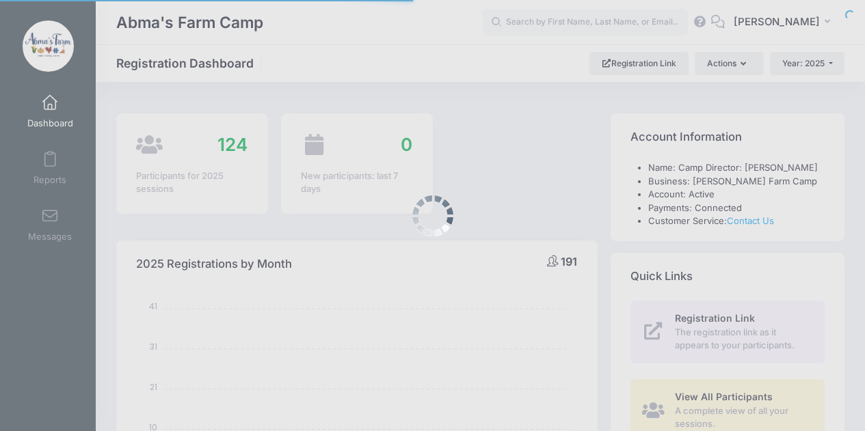
select select
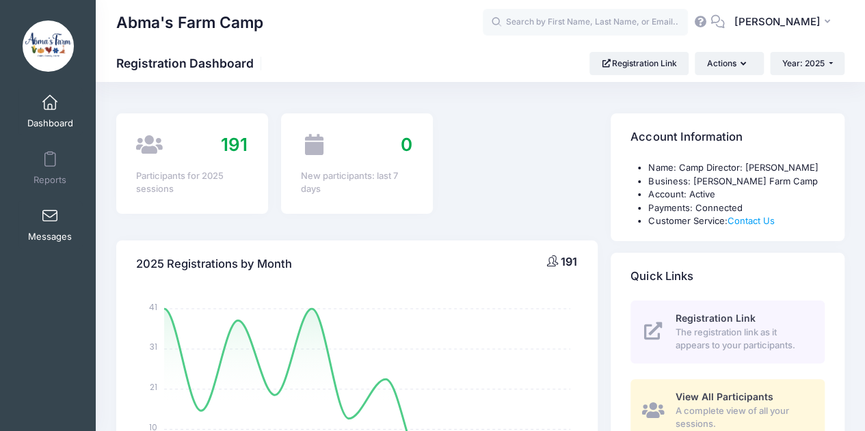
click at [50, 219] on span at bounding box center [50, 216] width 0 height 15
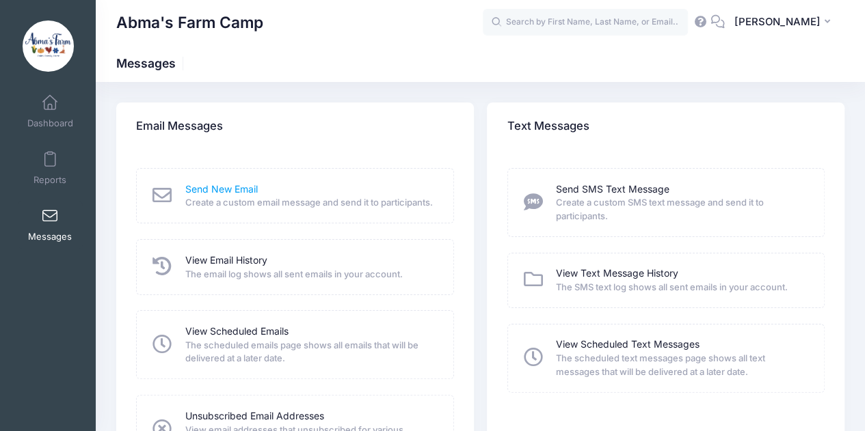
click at [226, 188] on link "Send New Email" at bounding box center [221, 189] width 72 height 14
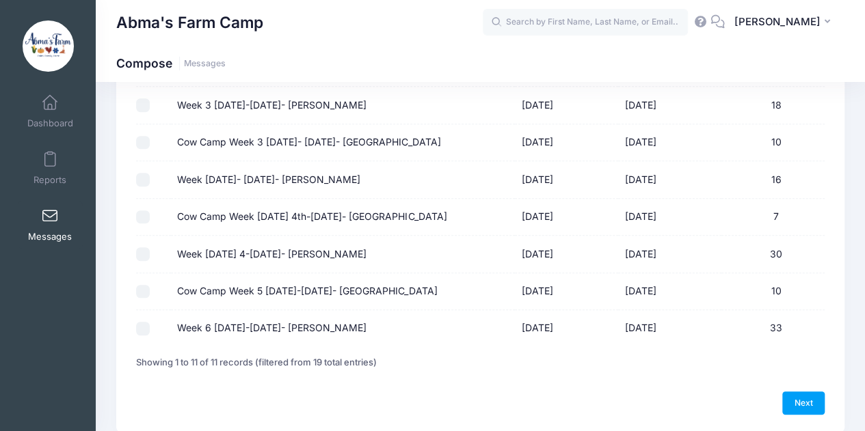
scroll to position [285, 0]
click at [144, 252] on input "Week 5 August 4-8- Wyckoff" at bounding box center [143, 254] width 14 height 14
checkbox input "true"
click at [808, 400] on link "Next" at bounding box center [803, 402] width 42 height 23
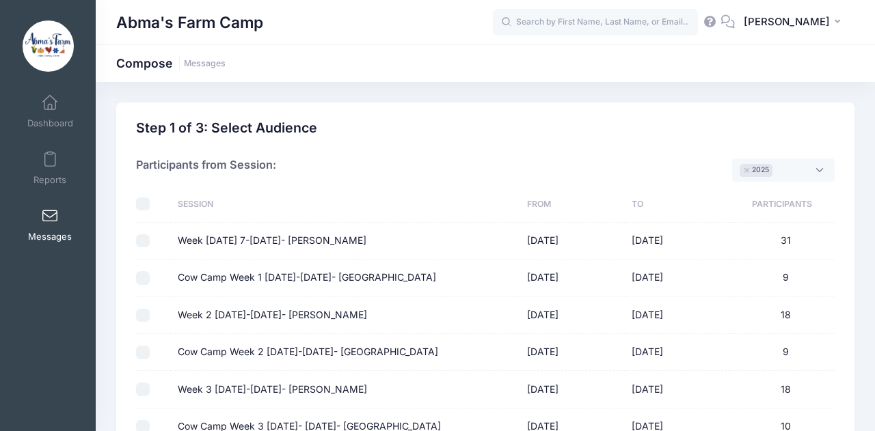
select select "50"
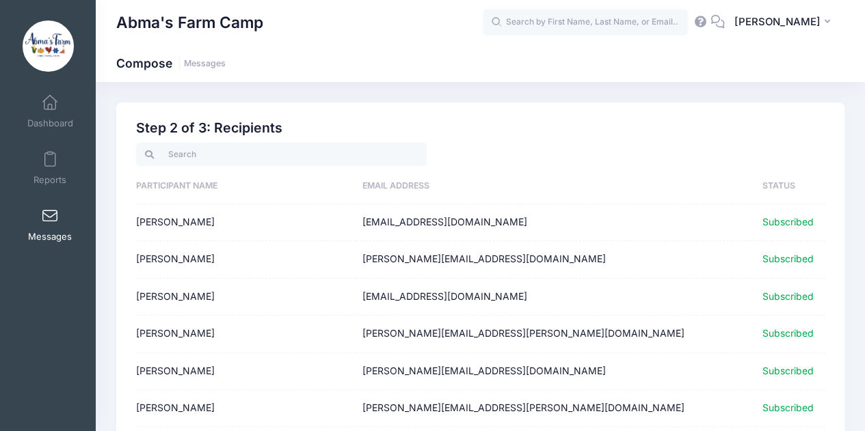
click at [207, 189] on th "Participant Name" at bounding box center [245, 187] width 219 height 36
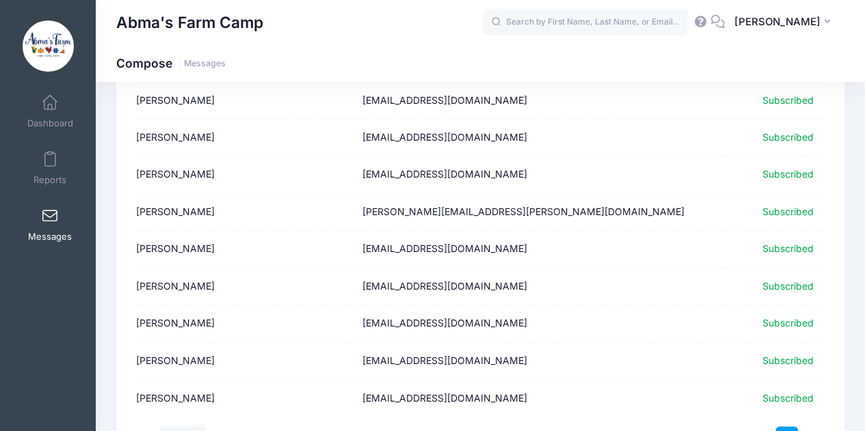
scroll to position [1031, 0]
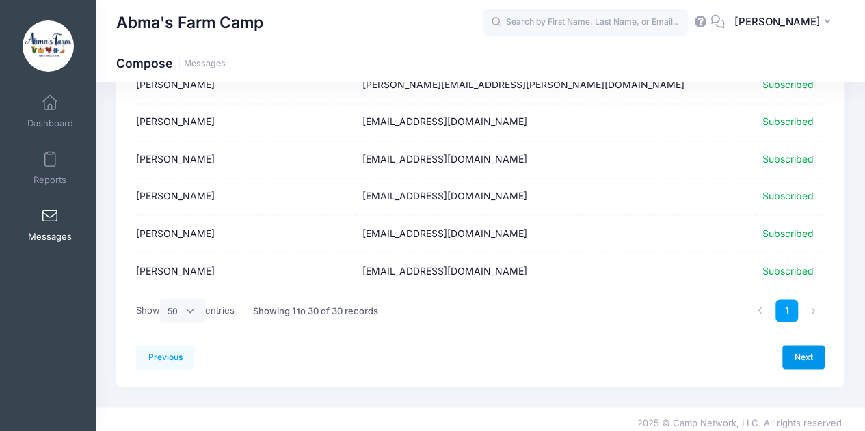
click at [804, 348] on link "Next" at bounding box center [803, 356] width 42 height 23
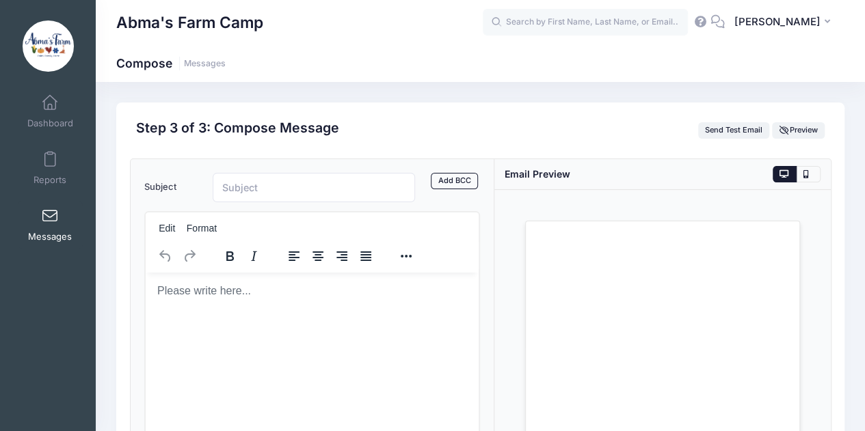
scroll to position [0, 0]
click at [273, 188] on input "Subject" at bounding box center [314, 187] width 203 height 29
type input "W"
type input "Summer Camp Photos (Week 5)"
click at [216, 291] on body "Rich Text Area. Press ALT-0 for help." at bounding box center [312, 290] width 312 height 15
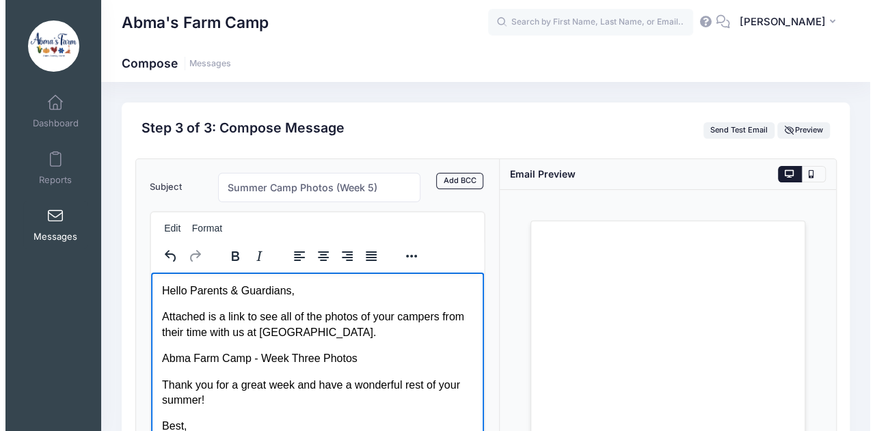
scroll to position [40, 0]
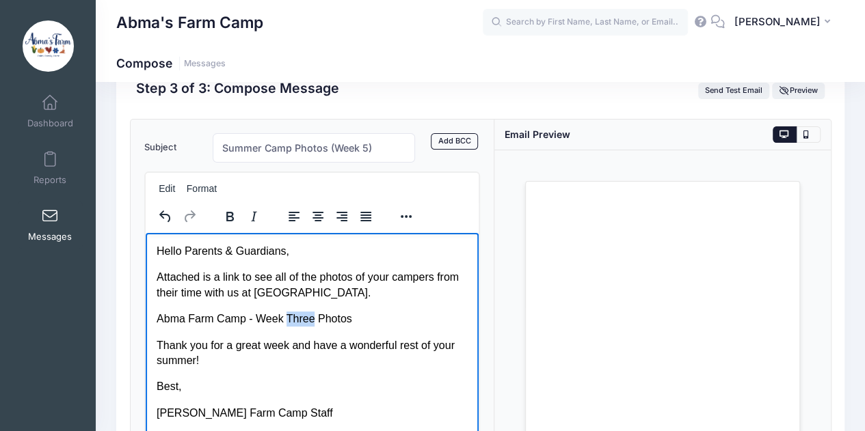
drag, startPoint x: 284, startPoint y: 314, endPoint x: 310, endPoint y: 320, distance: 26.5
click at [310, 320] on p "Abma Farm Camp - Week Three Photos" at bounding box center [312, 318] width 312 height 15
drag, startPoint x: 156, startPoint y: 319, endPoint x: 343, endPoint y: 321, distance: 186.6
click at [343, 321] on p "Abma Farm Camp - Week Five Photos" at bounding box center [312, 318] width 312 height 15
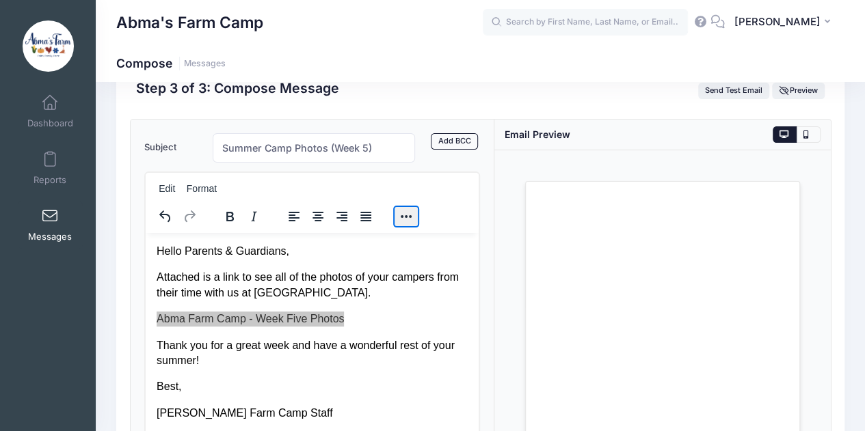
click at [406, 213] on button "Reveal or hide additional toolbar items" at bounding box center [405, 216] width 23 height 19
click at [370, 237] on icon "Insert/edit link" at bounding box center [373, 243] width 16 height 16
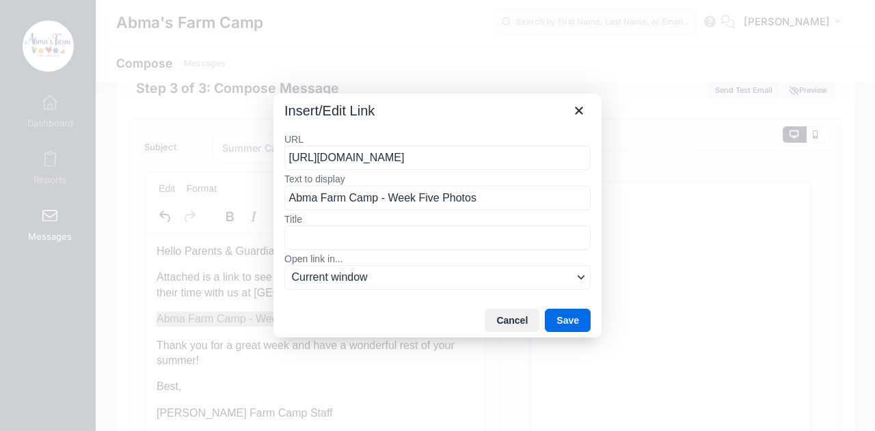
scroll to position [0, 141]
type input "https://drive.google.com/drive/folders/16LClOfcQkfhqXvosvhXJwY4a6XlB-7u_?usp=sh…"
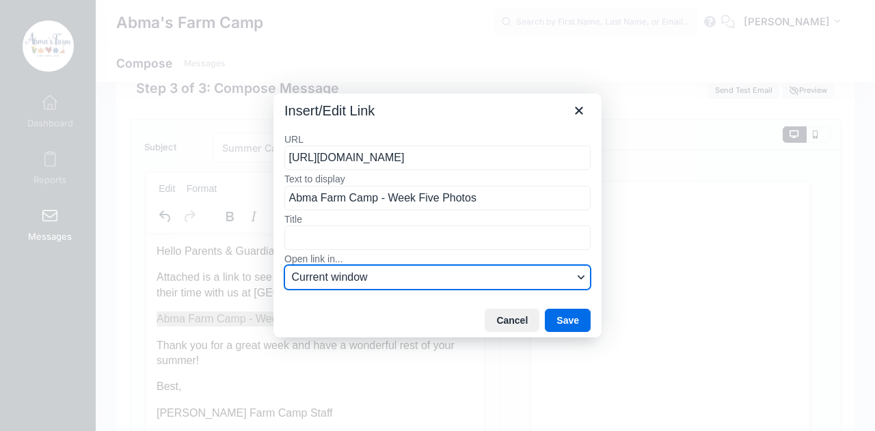
click at [404, 277] on span "Current window" at bounding box center [432, 277] width 281 height 16
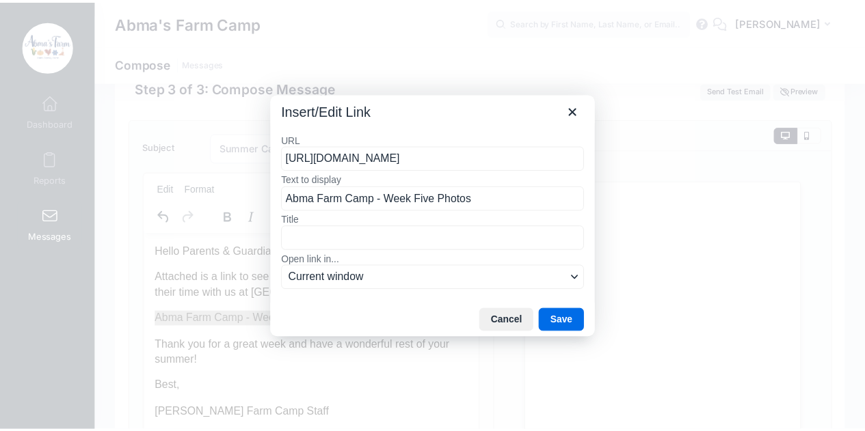
scroll to position [0, 0]
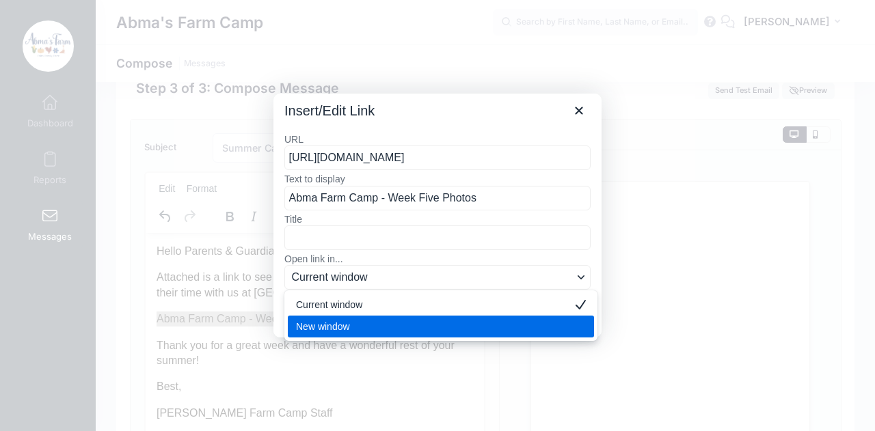
click at [383, 321] on div "New window" at bounding box center [431, 326] width 271 height 16
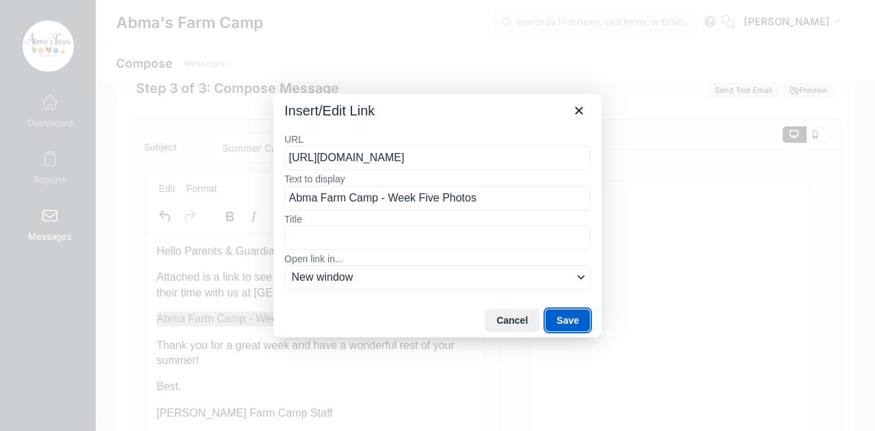
click at [563, 321] on button "Save" at bounding box center [568, 320] width 46 height 23
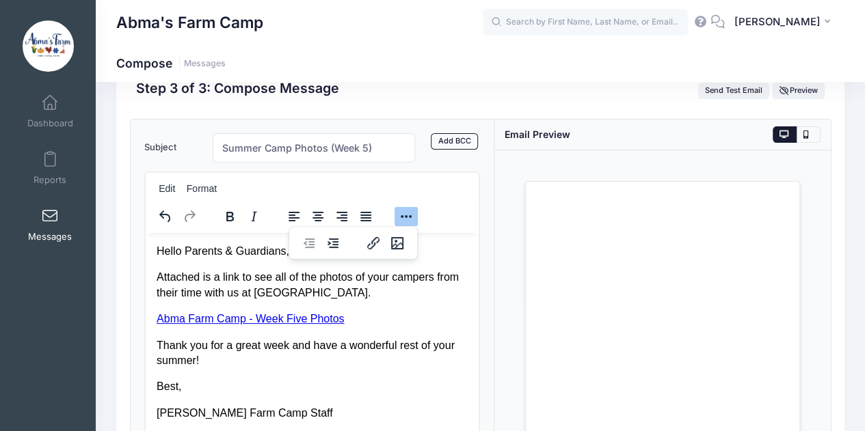
click at [487, 247] on div "Subject Summer Camp Photos (Week 5) Add CC Add BCC CC ​ BCC ​ Edit Format Add A…" at bounding box center [313, 346] width 364 height 453
click at [492, 259] on div "Subject Summer Camp Photos (Week 5) Add CC Add BCC CC ​ BCC ​ Edit Format Add A…" at bounding box center [313, 346] width 364 height 453
click at [405, 210] on button "Reveal or hide additional toolbar items" at bounding box center [405, 216] width 23 height 19
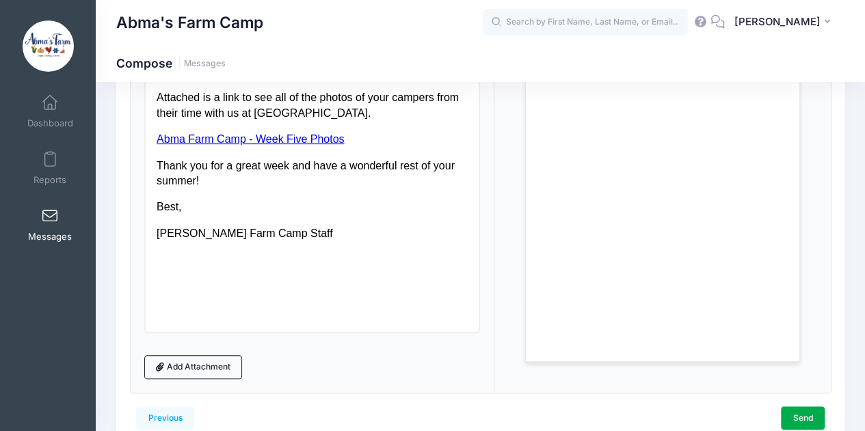
scroll to position [221, 0]
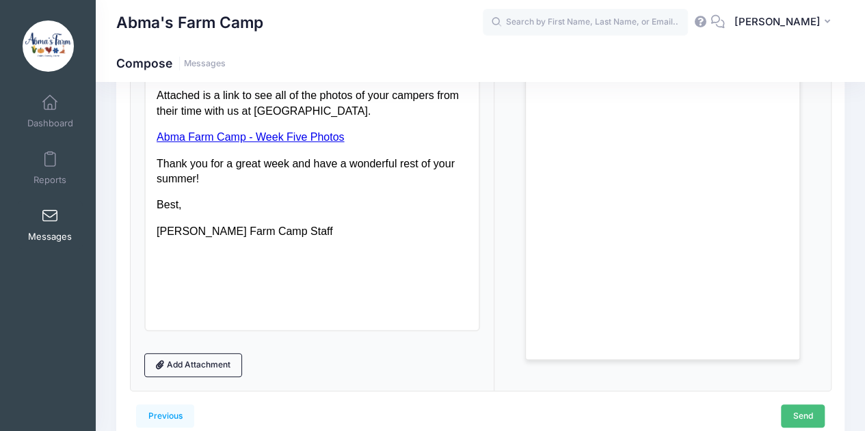
click at [801, 416] on link "Send" at bounding box center [802, 416] width 44 height 23
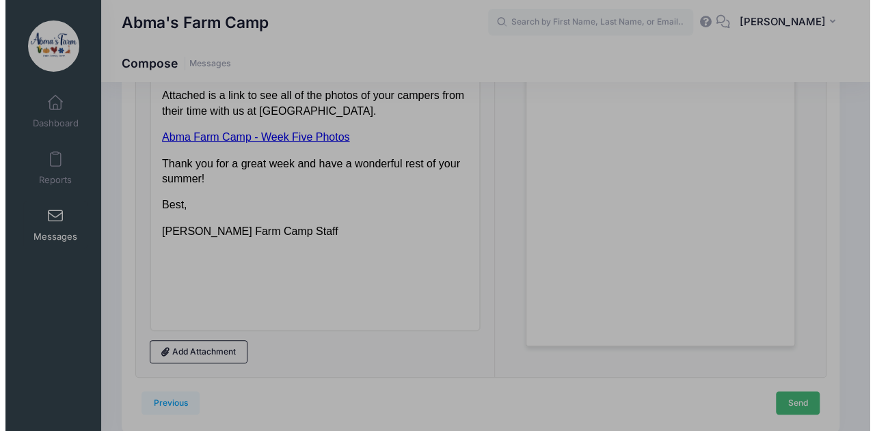
scroll to position [0, 0]
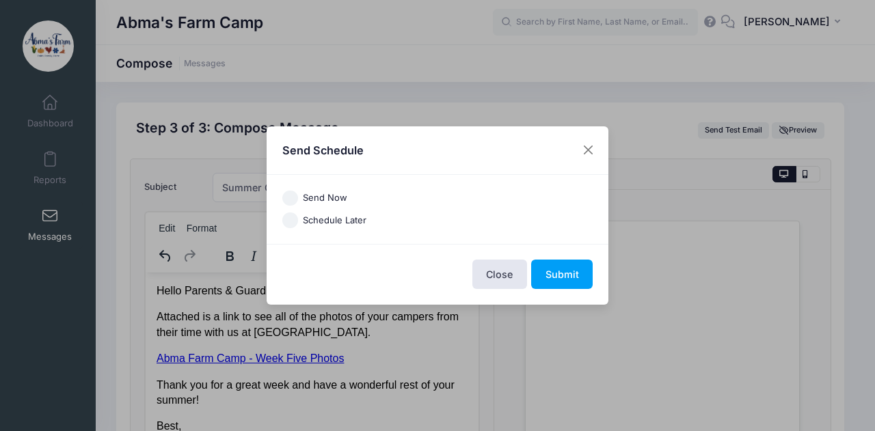
click at [329, 195] on label "Send Now" at bounding box center [325, 198] width 44 height 14
click at [298, 195] on input "Send Now" at bounding box center [290, 199] width 16 height 16
radio input "true"
click at [555, 274] on button "Submit" at bounding box center [562, 274] width 62 height 29
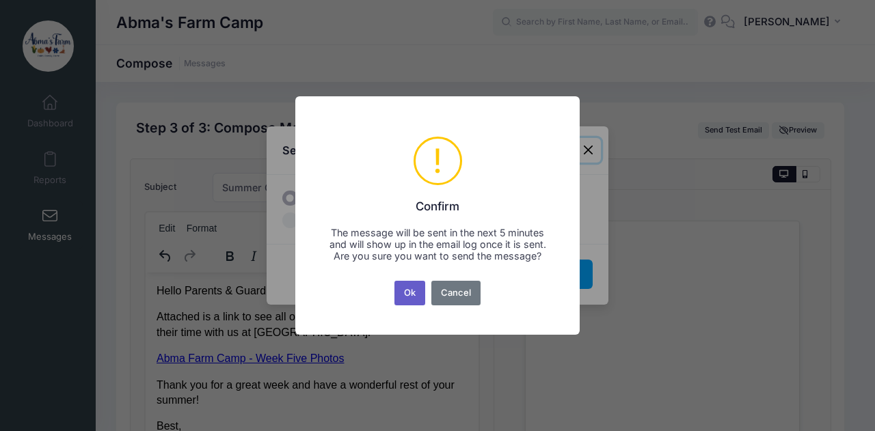
click at [406, 299] on button "Ok" at bounding box center [409, 293] width 31 height 25
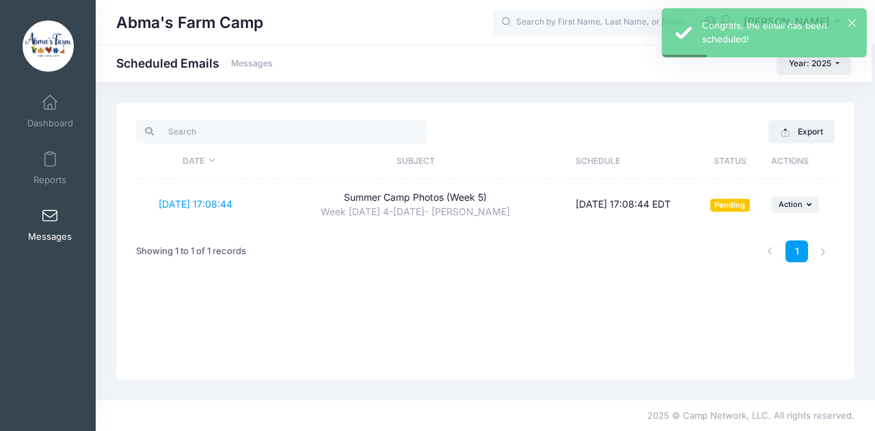
click at [50, 215] on span at bounding box center [50, 216] width 0 height 15
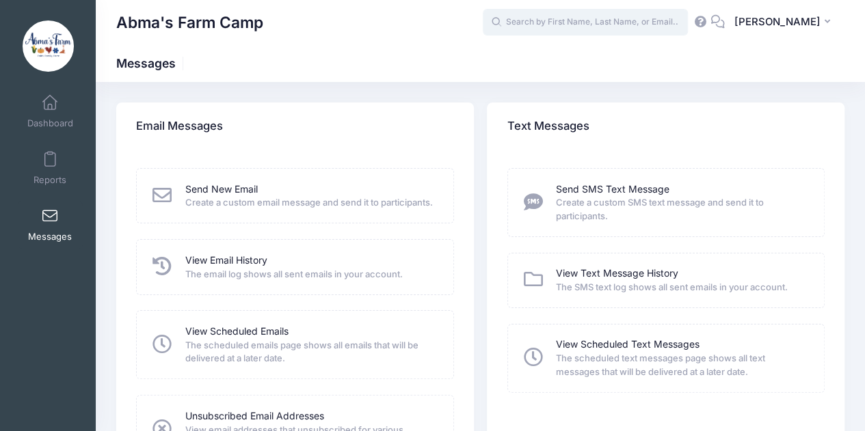
click at [539, 21] on input "text" at bounding box center [584, 22] width 205 height 27
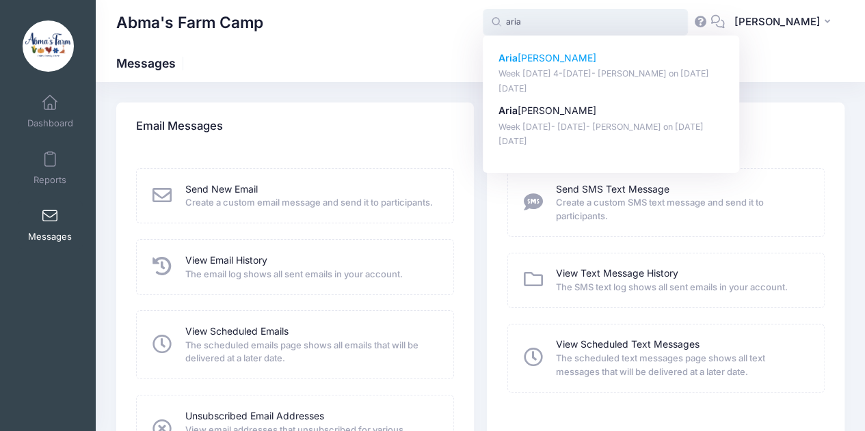
click at [537, 61] on p "Aria Isler" at bounding box center [611, 58] width 226 height 14
type input "Aria Isler (Week 5 August 4-8- Wyckoff, Aug-04, 2025)"
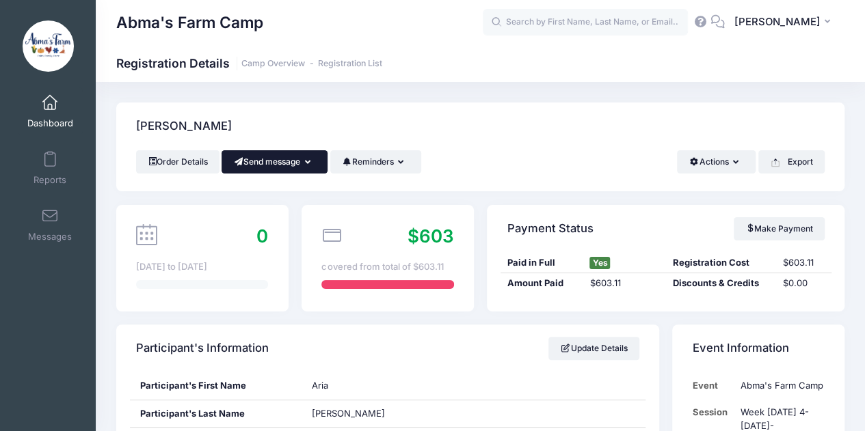
click at [262, 155] on button "Send message" at bounding box center [274, 161] width 106 height 23
click at [282, 191] on link "Send Email" at bounding box center [284, 195] width 83 height 26
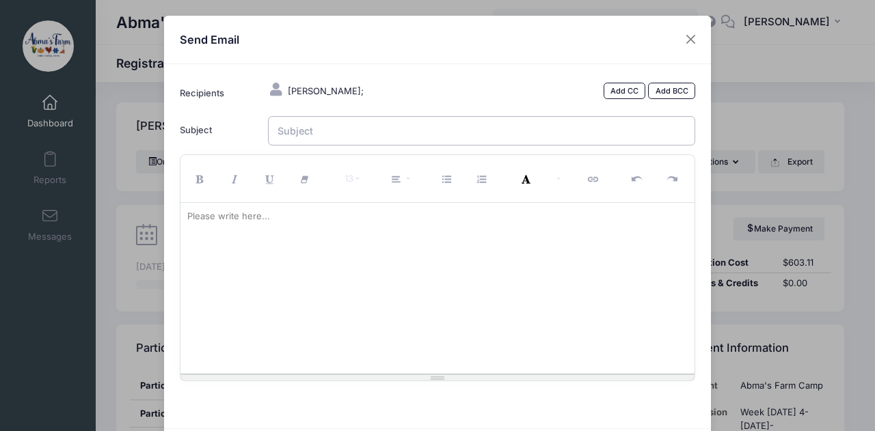
click at [308, 134] on input "Subject" at bounding box center [482, 130] width 428 height 29
type input "C"
click at [338, 134] on input "Aria - Week 4 Camp Photos" at bounding box center [482, 130] width 428 height 29
type input "Aria - Week 5 Camp Photos"
click at [268, 229] on div at bounding box center [437, 288] width 515 height 171
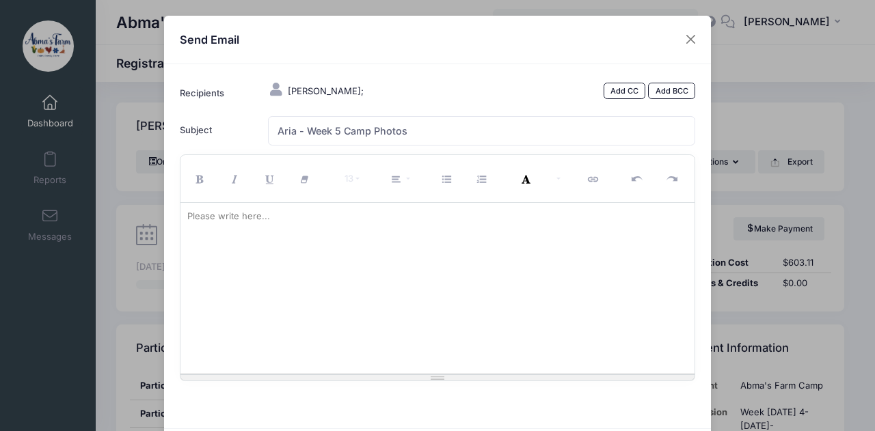
click at [273, 248] on div at bounding box center [437, 288] width 515 height 171
paste div
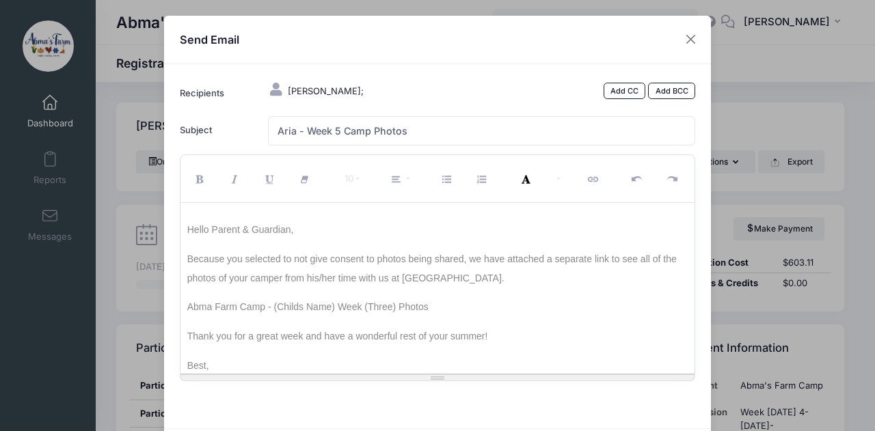
scroll to position [35, 0]
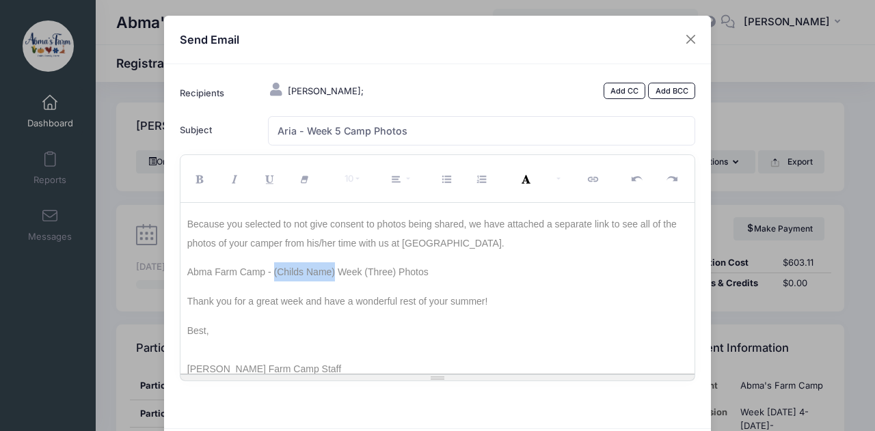
drag, startPoint x: 271, startPoint y: 271, endPoint x: 331, endPoint y: 278, distance: 60.6
click at [331, 278] on p "Abma Farm Camp - (Childs Name) Week (Three) Photos" at bounding box center [437, 267] width 501 height 29
click at [367, 273] on span "Abma Farm Camp - Aria Isler Week (Three) Photos" at bounding box center [341, 272] width 308 height 11
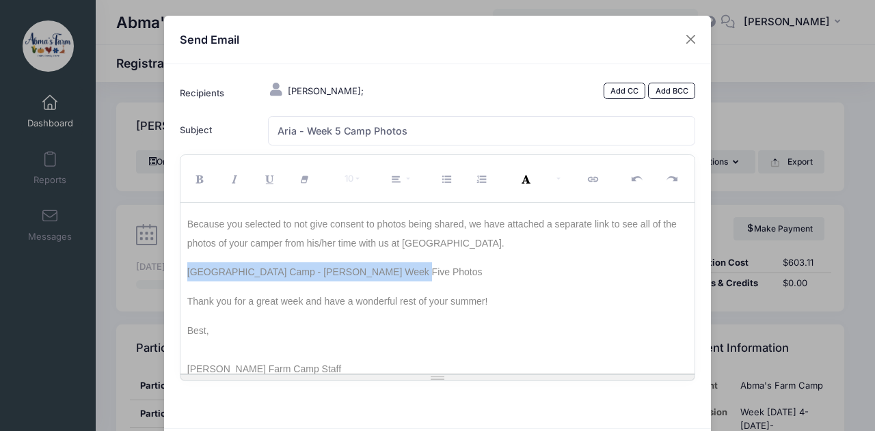
drag, startPoint x: 185, startPoint y: 267, endPoint x: 394, endPoint y: 271, distance: 209.2
click at [394, 271] on p "Abma Farm Camp - Aria Isler Week Five Photos" at bounding box center [437, 267] width 501 height 29
click at [588, 180] on icon "Link (CTRL+K)" at bounding box center [594, 180] width 12 height 0
type input "Abma Farm Camp - Aria Isler Week Five Photos"
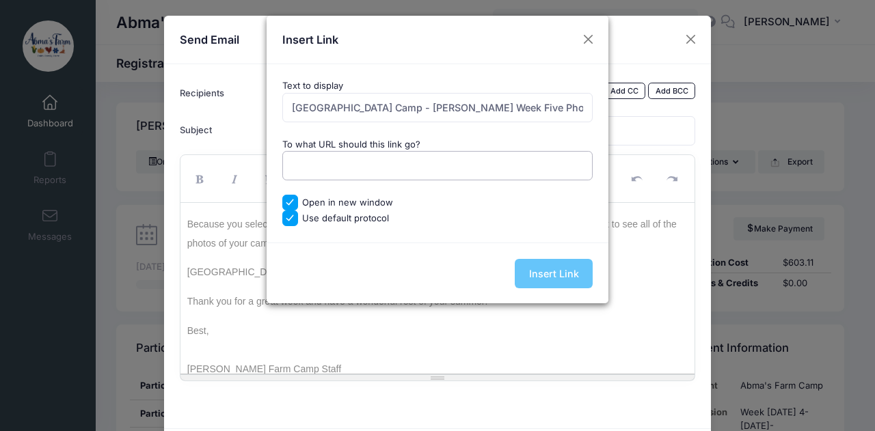
paste input "https://drive.google.com/drive/folders/1G-MXReumZDq8NM-S6C8hrTeD55_wA2-T?usp=sh…"
type input "https://drive.google.com/drive/folders/1G-MXReumZDq8NM-S6C8hrTeD55_wA2-T?usp=sh…"
click at [547, 271] on input "Insert Link" at bounding box center [554, 273] width 78 height 29
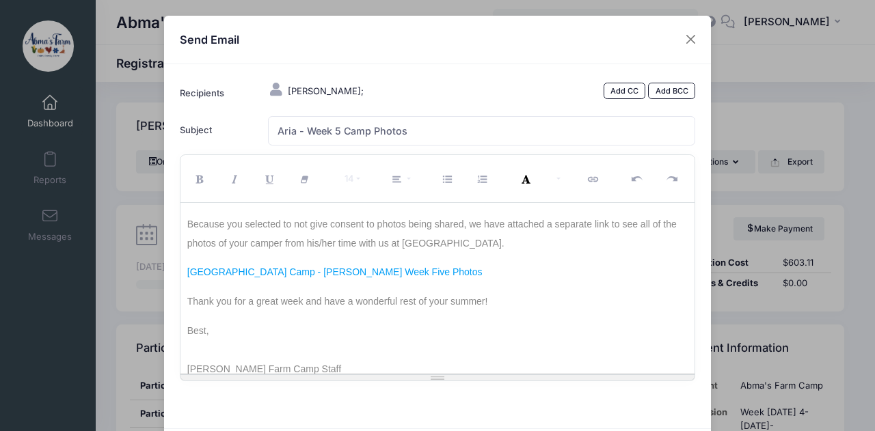
click at [530, 315] on p "Best," at bounding box center [437, 325] width 501 height 29
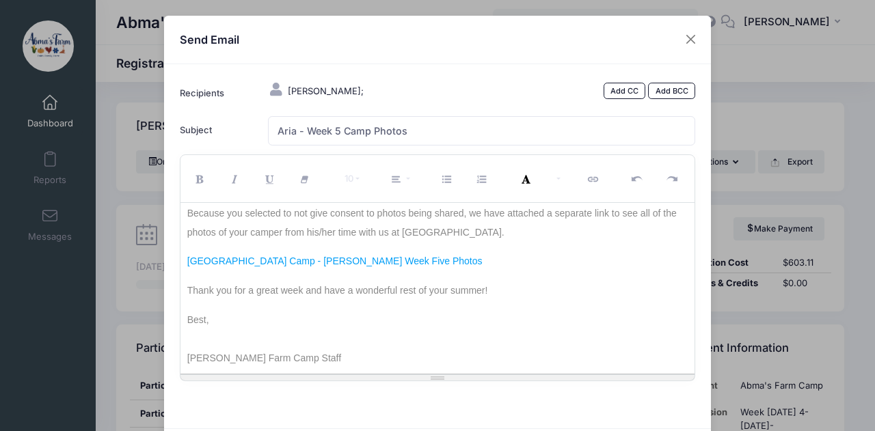
scroll to position [72, 0]
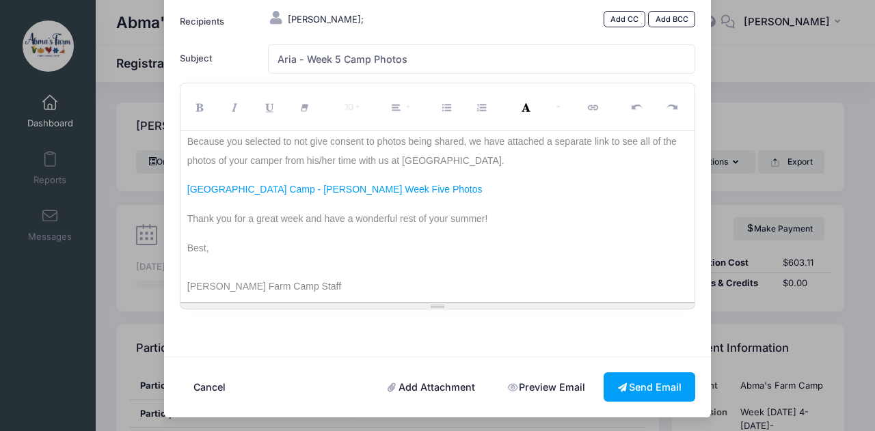
click at [518, 381] on link "Preview Email" at bounding box center [545, 386] width 105 height 29
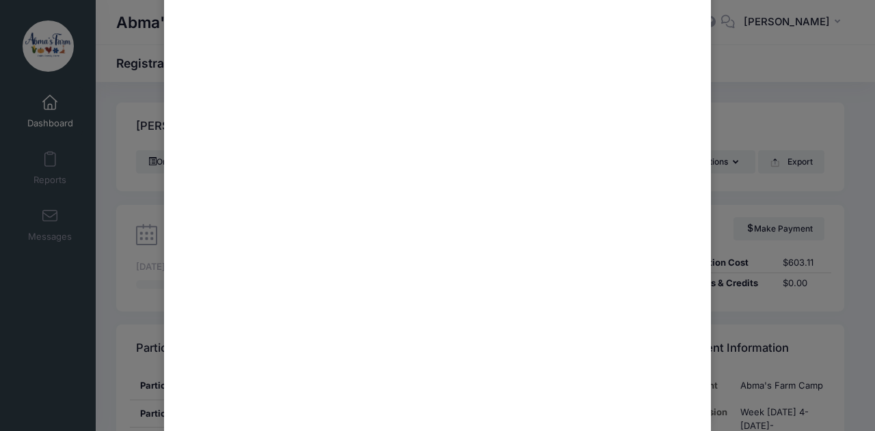
scroll to position [504, 0]
click at [662, 401] on button "Close" at bounding box center [667, 401] width 55 height 29
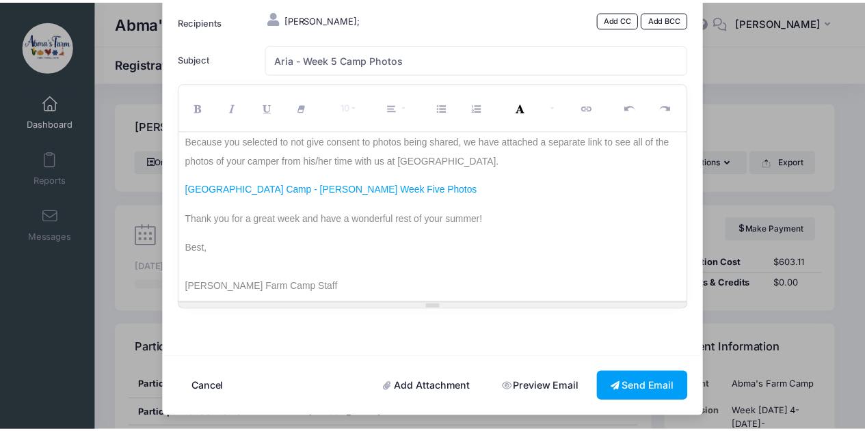
scroll to position [0, 0]
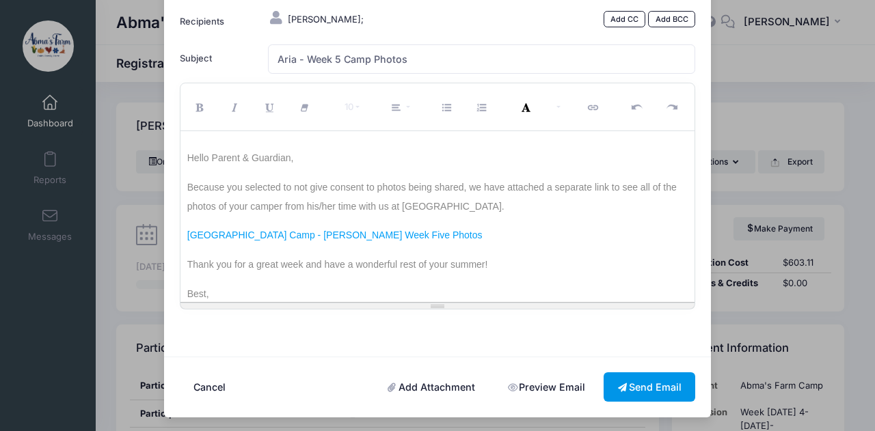
click at [621, 386] on button "Send Email" at bounding box center [649, 386] width 92 height 29
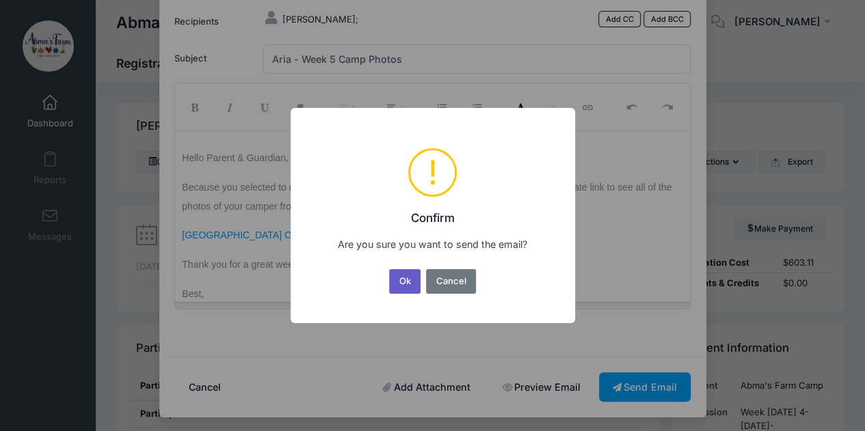
click at [399, 281] on button "Ok" at bounding box center [404, 281] width 31 height 25
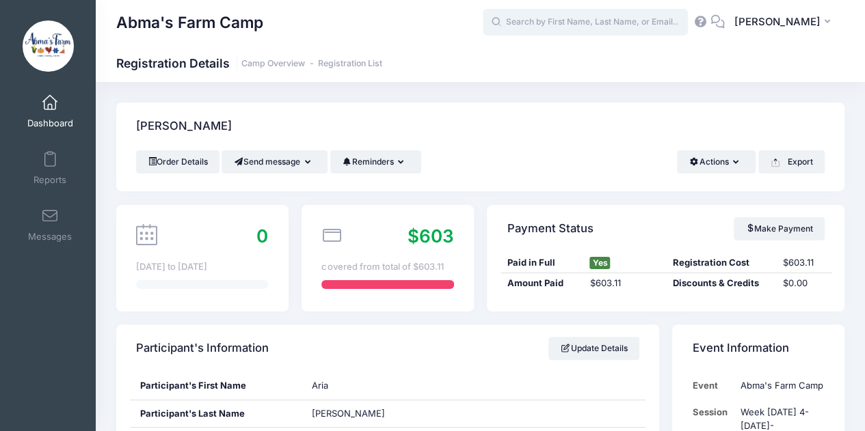
click at [547, 19] on input "text" at bounding box center [584, 22] width 205 height 27
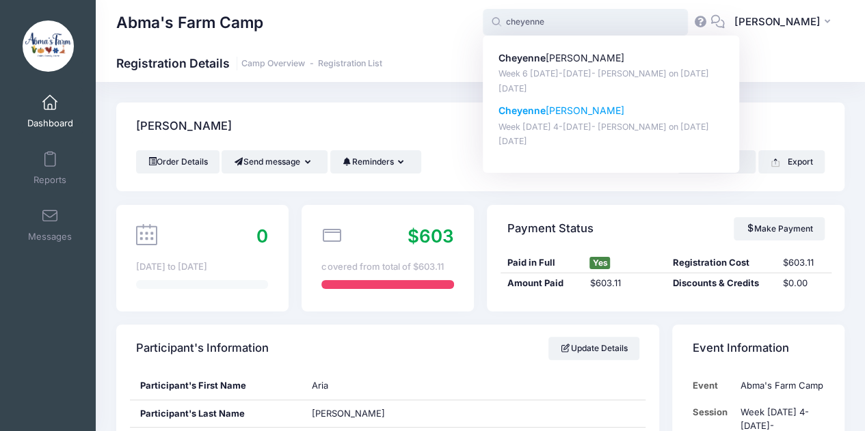
click at [545, 110] on strong "Cheyenne" at bounding box center [521, 111] width 47 height 12
type input "Cheyenne Fitzgerald (Week 5 August 4-8- Wyckoff, Aug-04, 2025)"
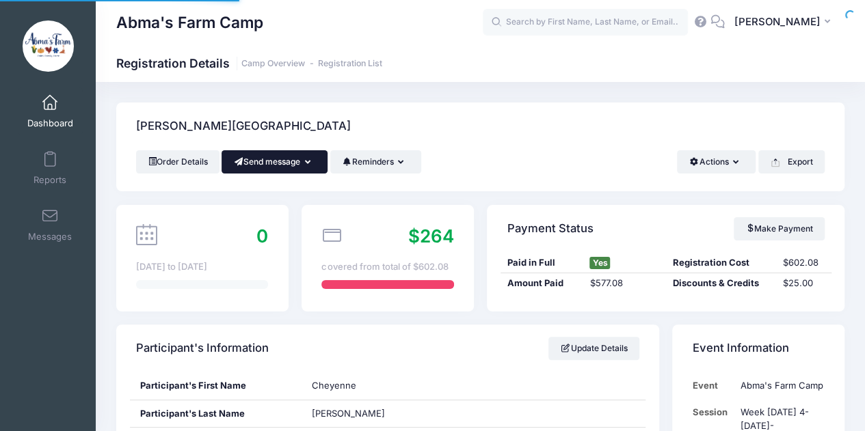
click at [272, 163] on button "Send message" at bounding box center [274, 161] width 106 height 23
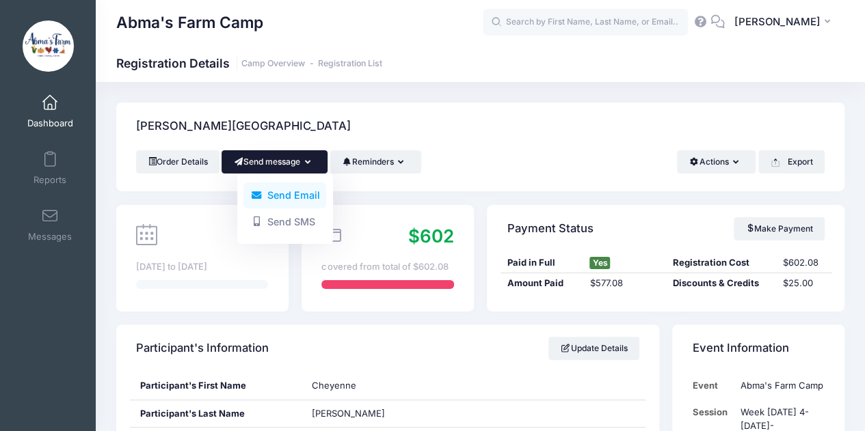
click at [283, 193] on link "Send Email" at bounding box center [284, 195] width 83 height 26
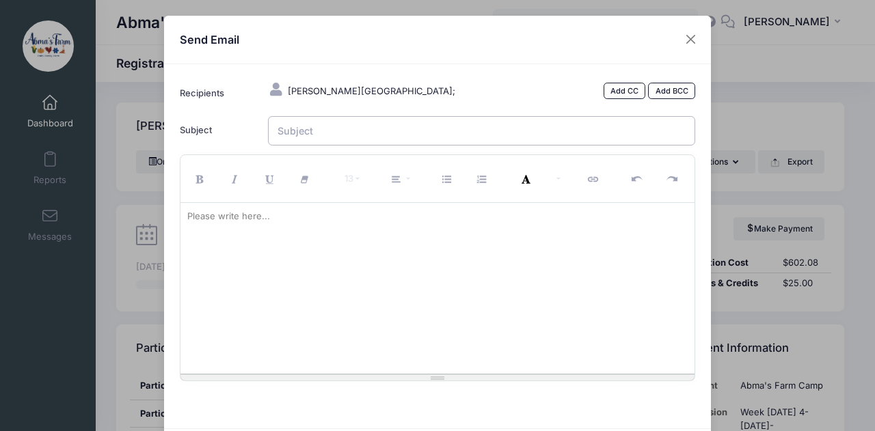
click at [327, 133] on input "Subject" at bounding box center [482, 130] width 428 height 29
type input "Cheyenne - Week 5 Photos"
click at [200, 226] on div "Please write here..." at bounding box center [228, 216] width 96 height 27
click at [294, 232] on div at bounding box center [437, 288] width 515 height 171
paste div
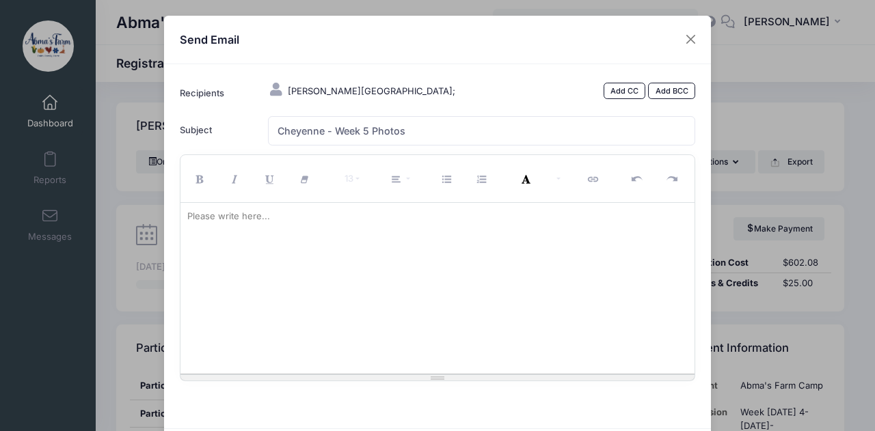
scroll to position [35, 0]
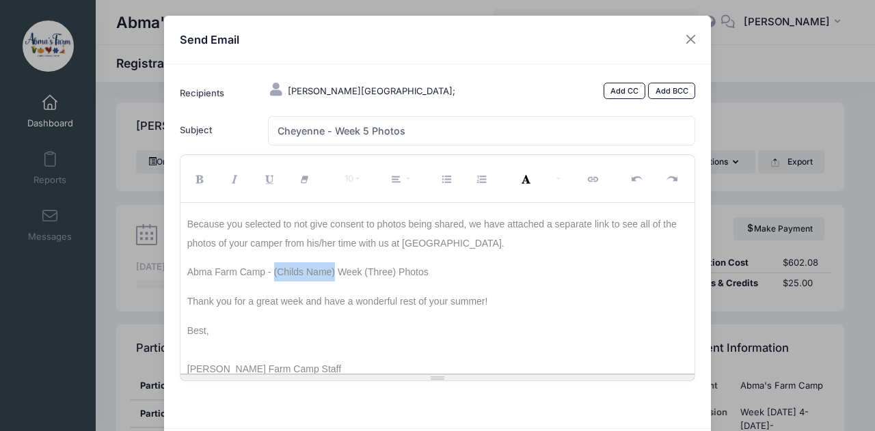
drag, startPoint x: 270, startPoint y: 269, endPoint x: 330, endPoint y: 271, distance: 60.2
click at [330, 271] on span "Abma Farm Camp - (Childs Name) Week (Three) Photos" at bounding box center [307, 272] width 241 height 11
drag, startPoint x: 185, startPoint y: 270, endPoint x: 439, endPoint y: 265, distance: 253.6
click at [439, 265] on p "Abma Farm Camp - Cheyenne Fitzgerald Week Five Photos" at bounding box center [437, 267] width 501 height 29
click at [593, 180] on icon "Link (CTRL+K)" at bounding box center [594, 180] width 12 height 0
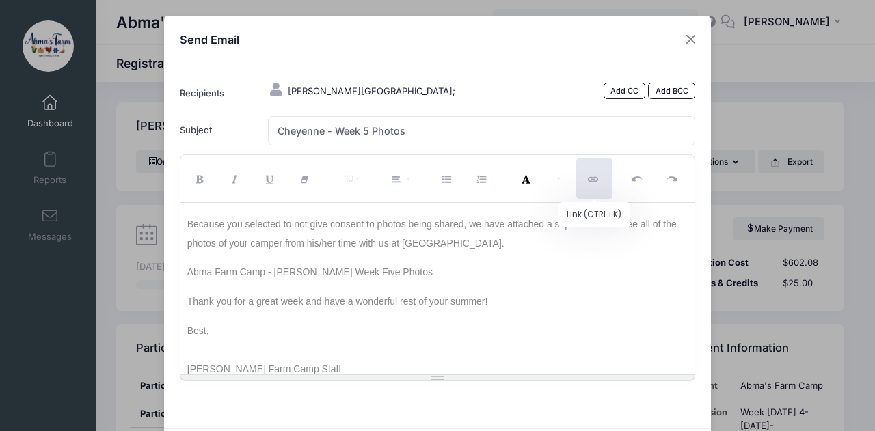
type input "Abma Farm Camp - Cheyenne Fitzgerald Week Five Photos"
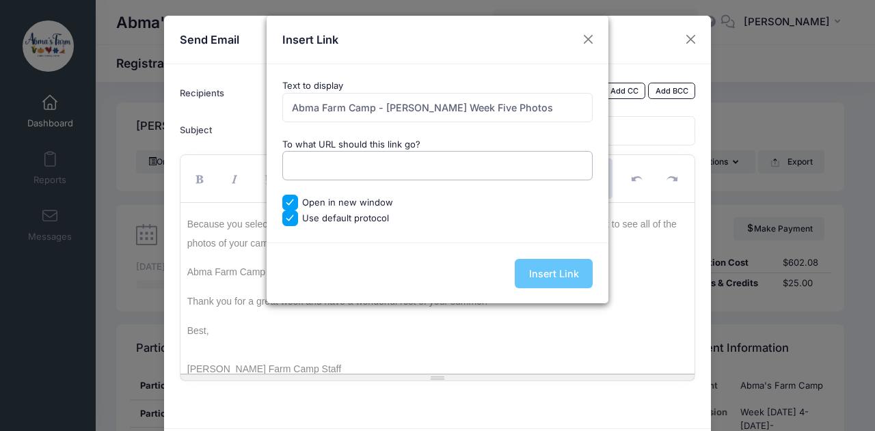
paste input "https://drive.google.com/drive/folders/1MY4vLOovHWeo9HXuG3Rdxh5haJtLJc55?usp=sh…"
type input "https://drive.google.com/drive/folders/1MY4vLOovHWeo9HXuG3Rdxh5haJtLJc55?usp=sh…"
click at [563, 273] on input "Insert Link" at bounding box center [554, 273] width 78 height 29
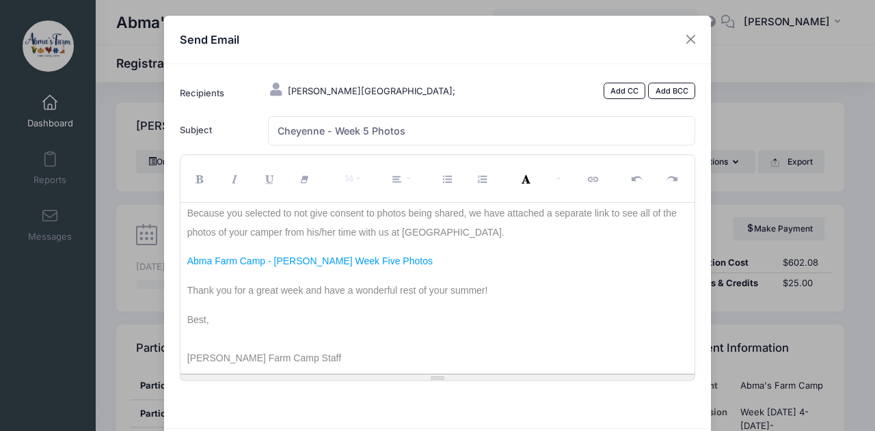
scroll to position [72, 0]
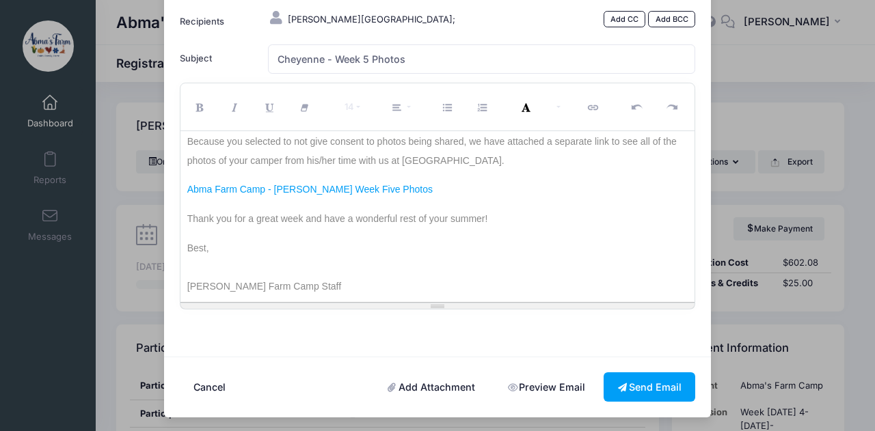
click at [549, 382] on link "Preview Email" at bounding box center [545, 386] width 105 height 29
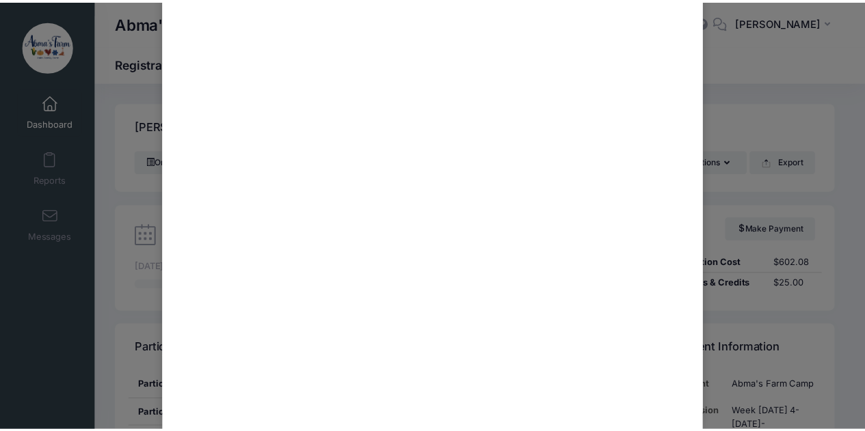
scroll to position [504, 0]
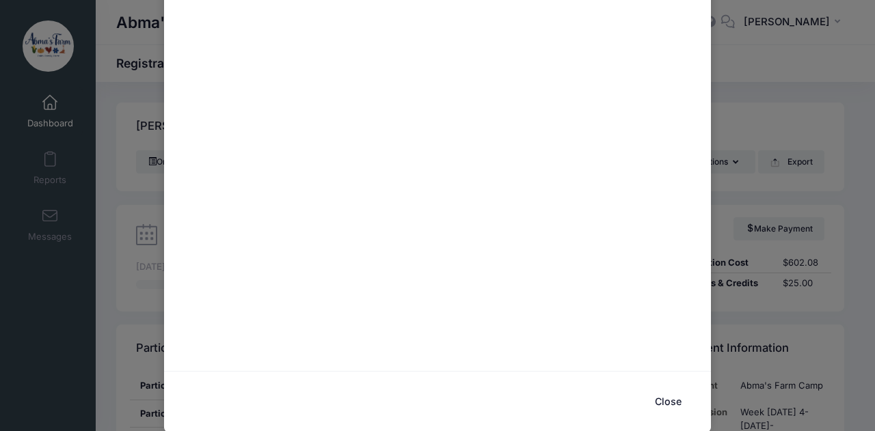
click at [670, 398] on button "Close" at bounding box center [667, 401] width 55 height 29
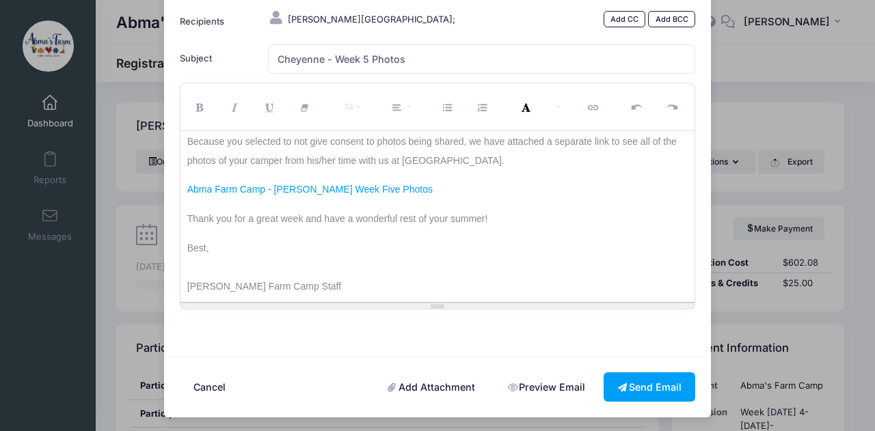
click at [549, 267] on p "Abma's Farm Camp Staff" at bounding box center [437, 281] width 501 height 29
click at [622, 383] on button "Send Email" at bounding box center [649, 386] width 92 height 29
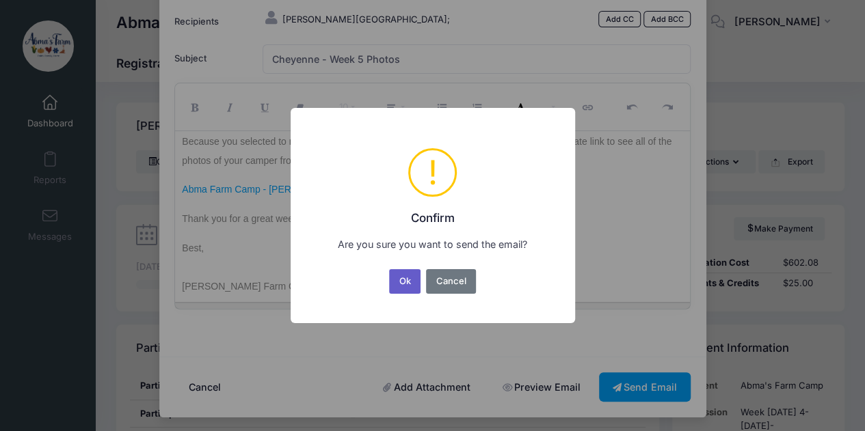
click at [405, 275] on button "Ok" at bounding box center [404, 281] width 31 height 25
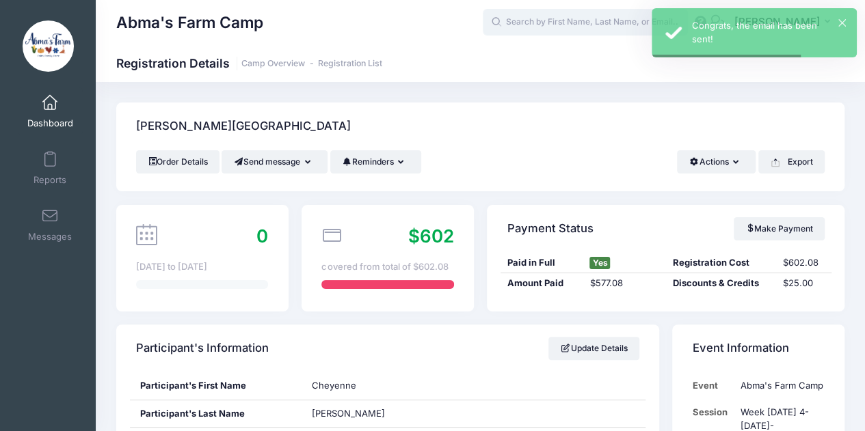
click at [528, 19] on input "text" at bounding box center [584, 22] width 205 height 27
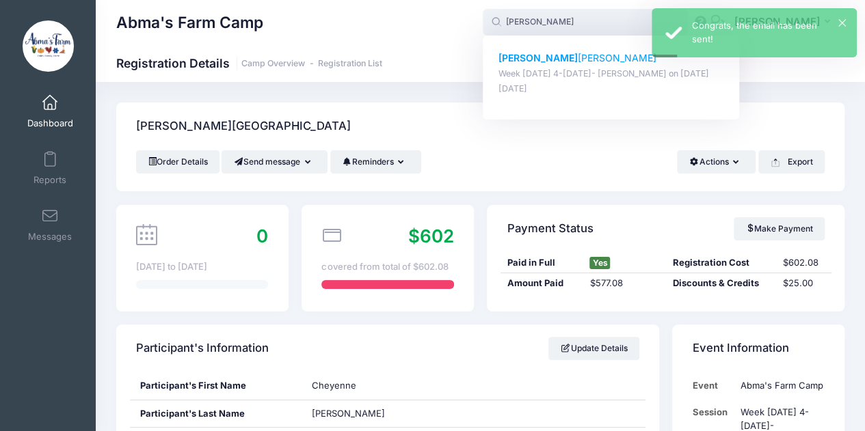
click at [538, 58] on strong "Connor" at bounding box center [537, 58] width 79 height 12
type input "Connor Kaye (Week 5 August 4-8- Wyckoff, Aug-04, 2025)"
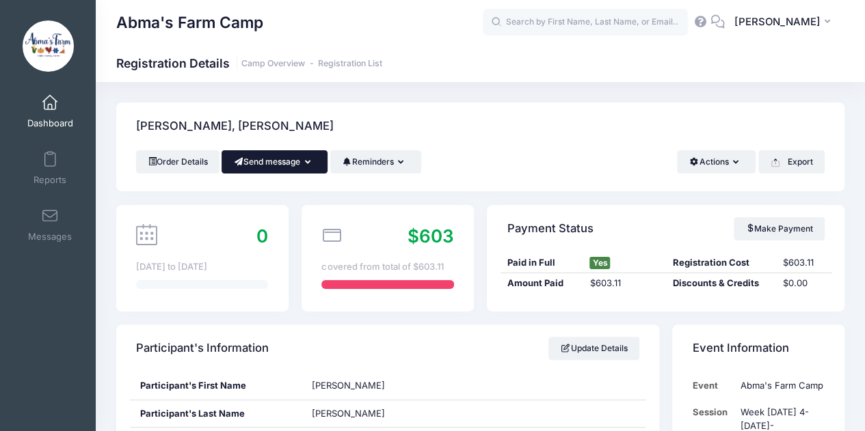
click at [275, 163] on button "Send message" at bounding box center [274, 161] width 106 height 23
click at [283, 195] on link "Send Email" at bounding box center [284, 195] width 83 height 26
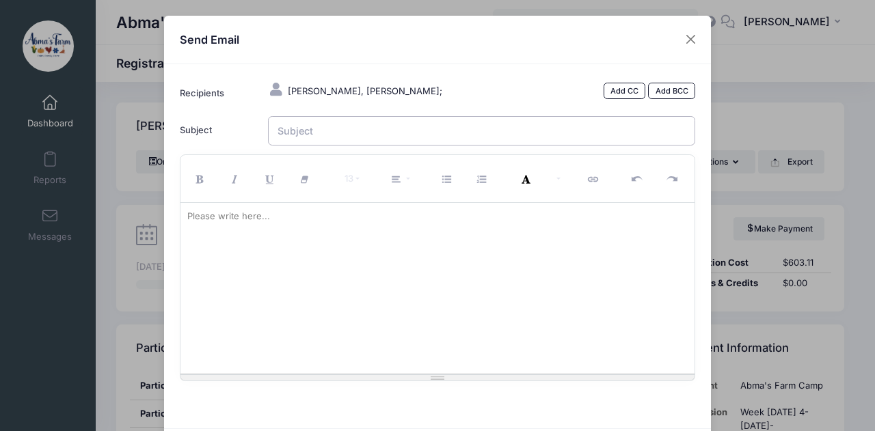
click at [314, 133] on input "Subject" at bounding box center [482, 130] width 428 height 29
type input "Connor Week 5 Photos"
click at [251, 218] on div "Please write here..." at bounding box center [228, 216] width 96 height 27
paste div
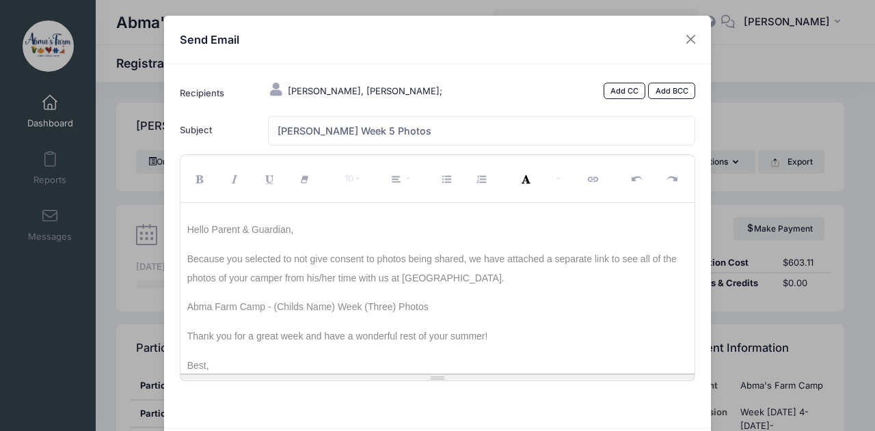
scroll to position [35, 0]
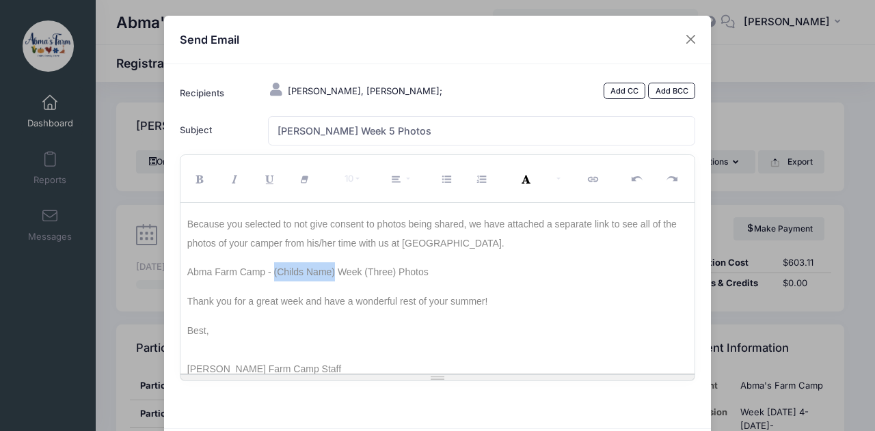
drag, startPoint x: 270, startPoint y: 272, endPoint x: 329, endPoint y: 273, distance: 59.5
click at [329, 273] on span "Abma Farm Camp - (Childs Name) Week (Three) Photos" at bounding box center [307, 272] width 241 height 11
drag, startPoint x: 183, startPoint y: 269, endPoint x: 405, endPoint y: 267, distance: 221.4
click at [405, 267] on span "Abma Farm Camp - Connor Kaye Week Five Photos" at bounding box center [309, 272] width 245 height 11
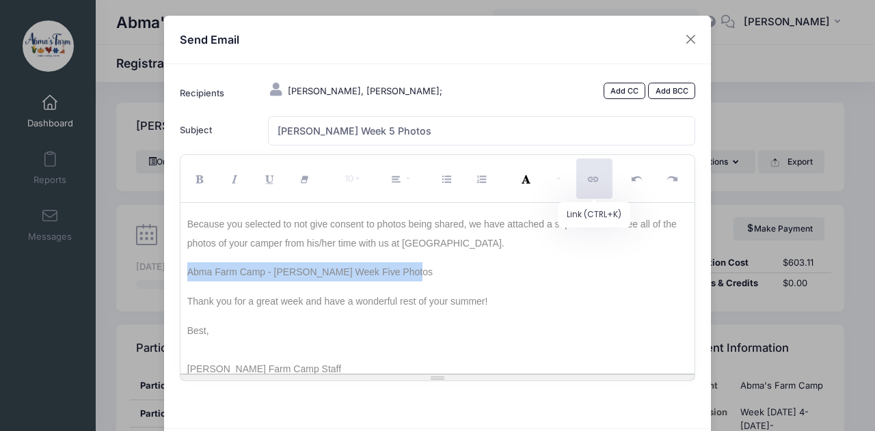
click at [590, 180] on icon "Link (CTRL+K)" at bounding box center [594, 180] width 12 height 0
type input "Abma Farm Camp - Connor Kaye Week Five Photos"
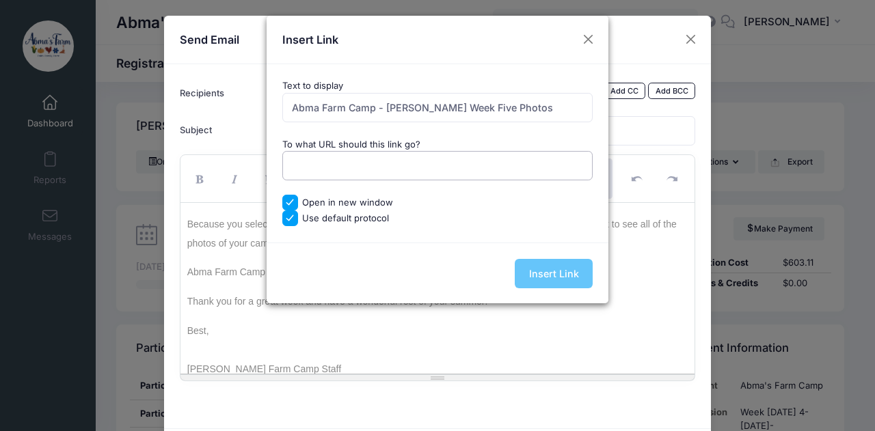
paste input "https://drive.google.com/drive/folders/12NbfzRyFPOICd4eMfGbvB7q0y5ath-kl?usp=sh…"
type input "https://drive.google.com/drive/folders/12NbfzRyFPOICd4eMfGbvB7q0y5ath-kl?usp=sh…"
click at [556, 269] on input "Insert Link" at bounding box center [554, 273] width 78 height 29
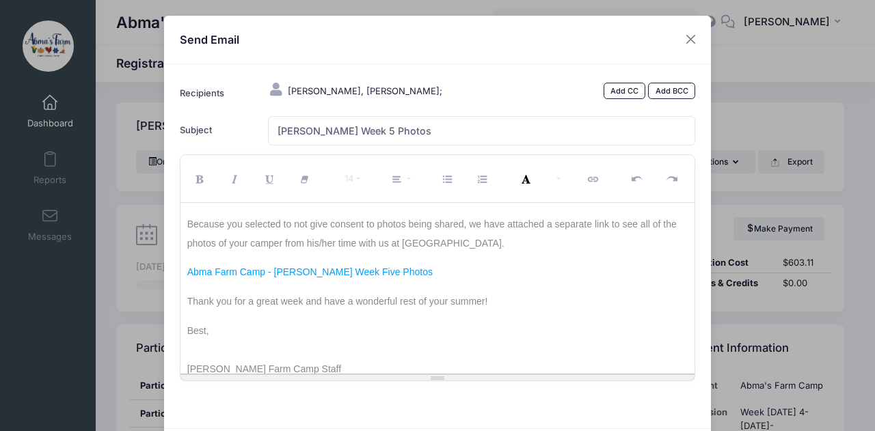
scroll to position [46, 0]
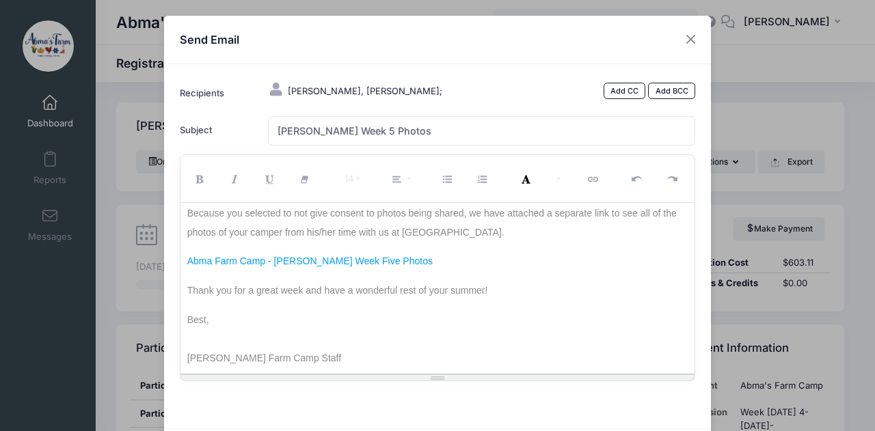
click at [534, 321] on p "Best," at bounding box center [437, 314] width 501 height 29
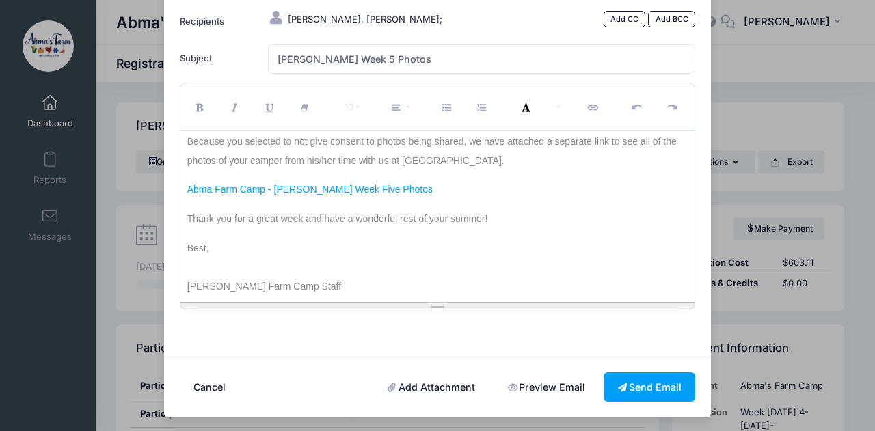
click at [527, 383] on link "Preview Email" at bounding box center [545, 386] width 105 height 29
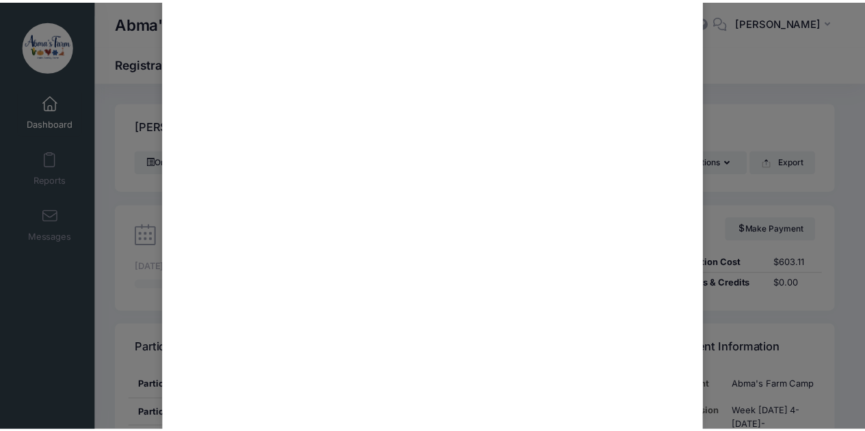
scroll to position [504, 0]
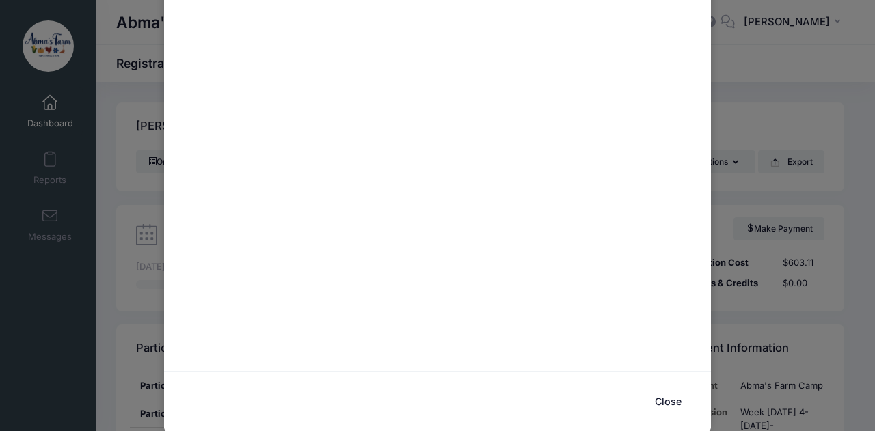
click at [656, 400] on button "Close" at bounding box center [667, 401] width 55 height 29
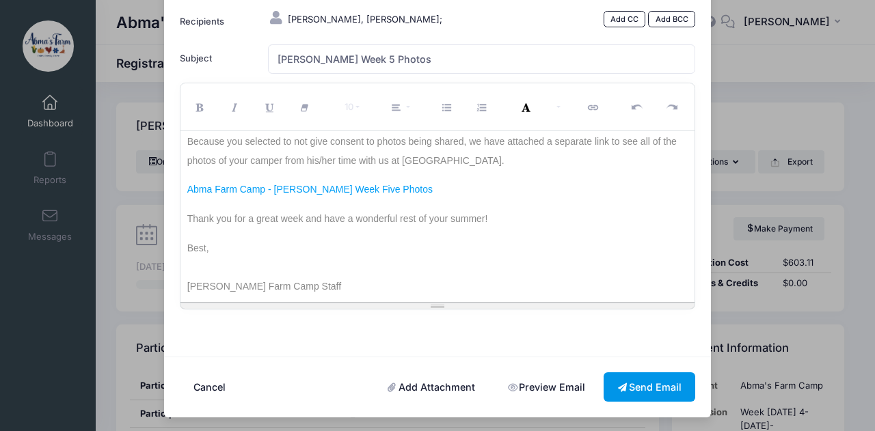
click at [618, 388] on icon at bounding box center [623, 388] width 11 height 0
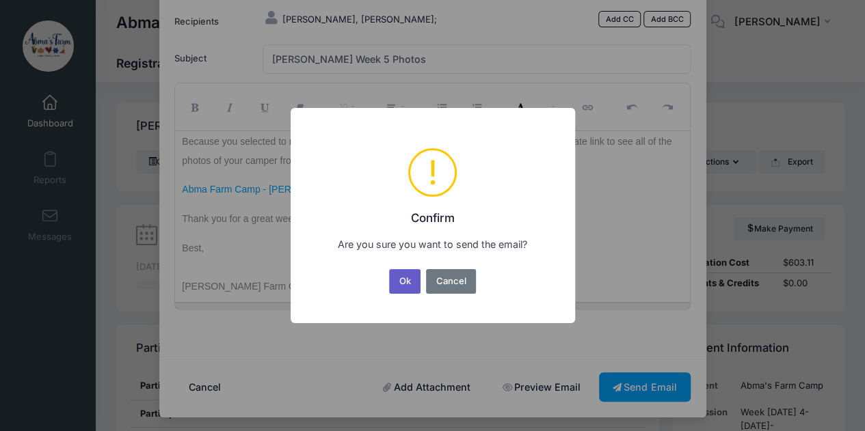
click at [411, 285] on button "Ok" at bounding box center [404, 281] width 31 height 25
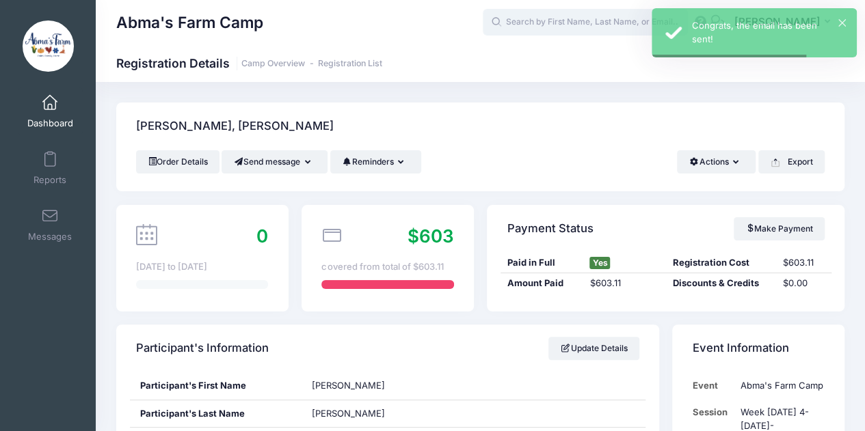
click at [558, 27] on input "text" at bounding box center [584, 22] width 205 height 27
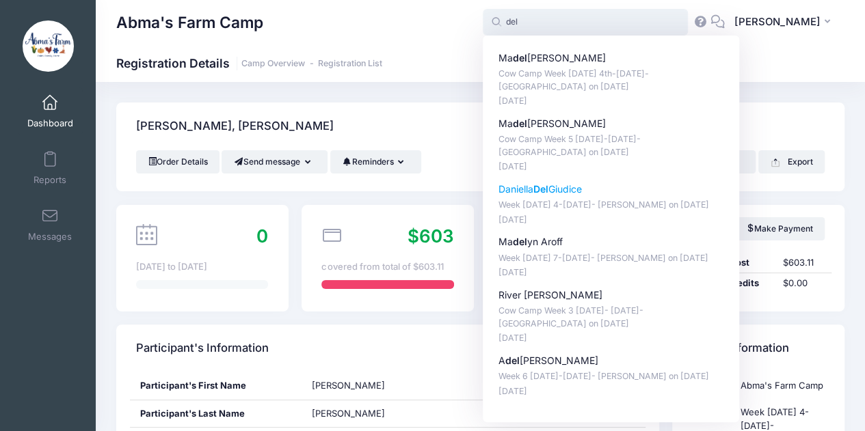
click at [548, 189] on strong "Del" at bounding box center [540, 189] width 15 height 12
type input "Daniella Del Giudice (Week 5 August 4-8- Wyckoff, Aug-04, 2025)"
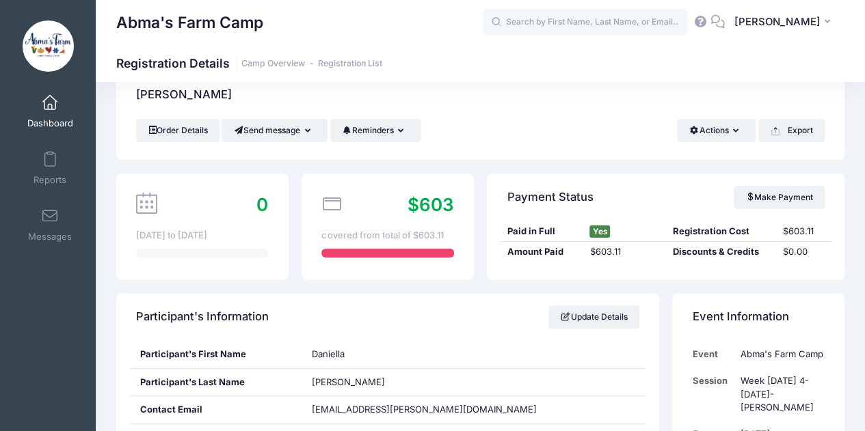
scroll to position [29, 0]
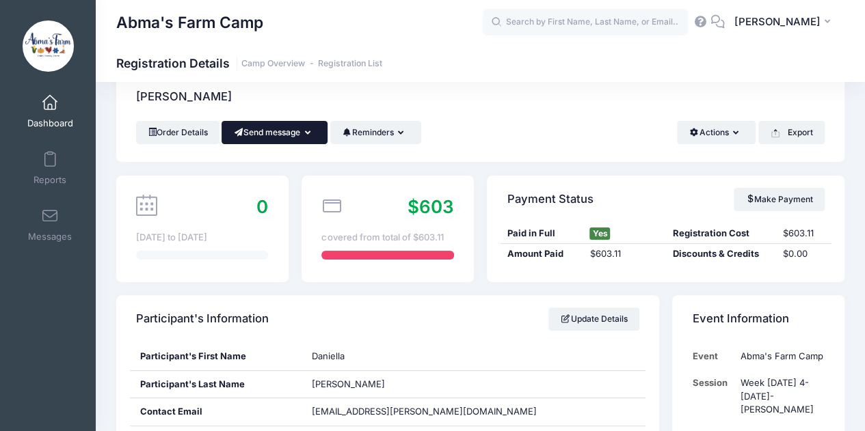
click at [273, 135] on button "Send message" at bounding box center [274, 132] width 106 height 23
click at [283, 163] on link "Send Email" at bounding box center [284, 166] width 83 height 26
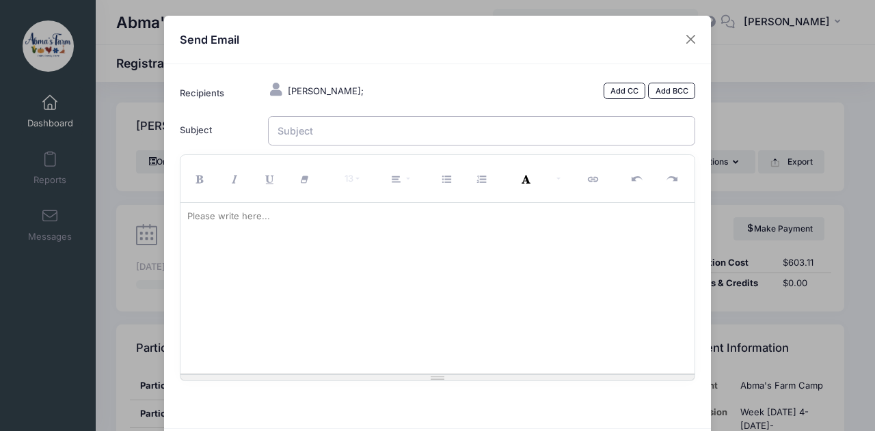
click at [345, 124] on input "Subject" at bounding box center [482, 130] width 428 height 29
type input "Daniella Week 5 Photos"
click at [206, 211] on div "Please write here..." at bounding box center [228, 216] width 96 height 27
click at [273, 229] on div at bounding box center [437, 288] width 515 height 171
paste div
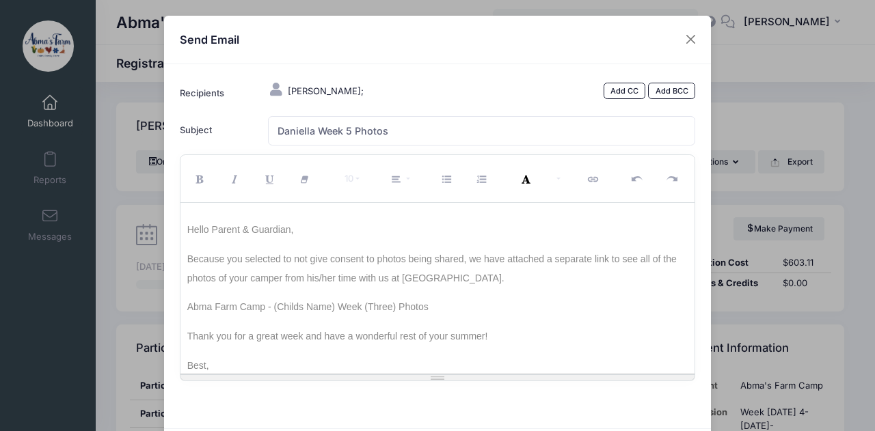
scroll to position [35, 0]
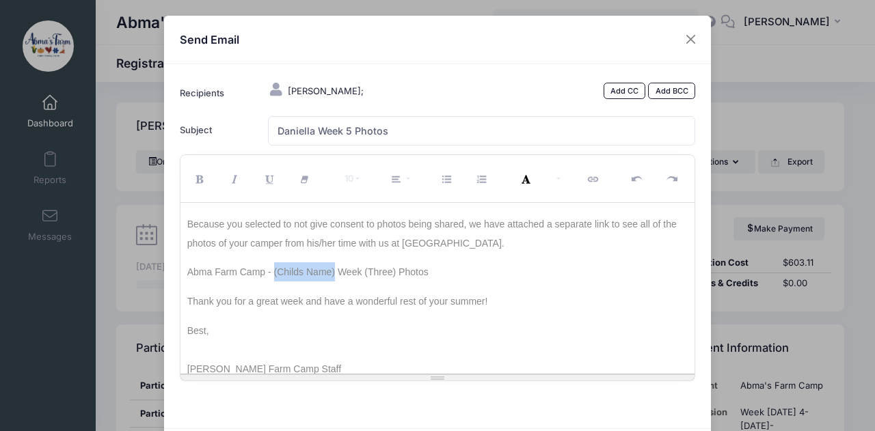
drag, startPoint x: 271, startPoint y: 272, endPoint x: 331, endPoint y: 277, distance: 61.0
click at [331, 277] on p "Abma Farm Camp - (Childs Name) Week (Three) Photos" at bounding box center [437, 267] width 501 height 29
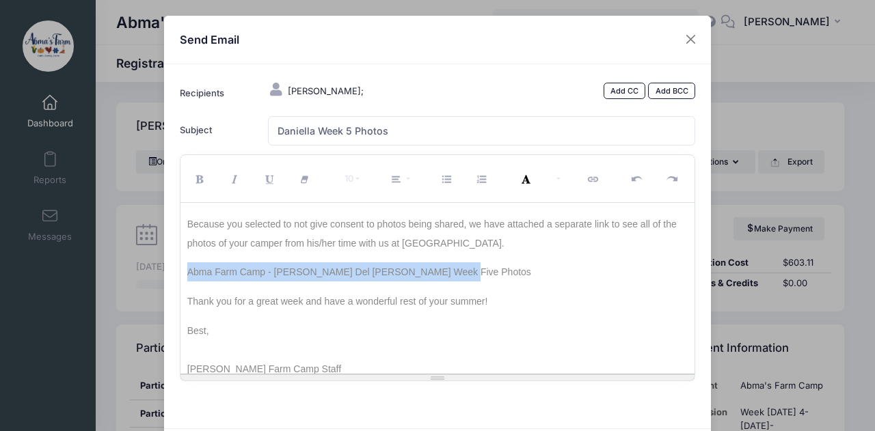
drag, startPoint x: 185, startPoint y: 271, endPoint x: 439, endPoint y: 276, distance: 253.6
click at [439, 276] on p "Abma Farm Camp - Daniella Del Giudice Week Five Photos" at bounding box center [437, 267] width 501 height 29
click at [593, 185] on button "Link (CTRL+K)" at bounding box center [594, 179] width 36 height 40
type input "Abma Farm Camp - Daniella Del Giudice Week Five Photos"
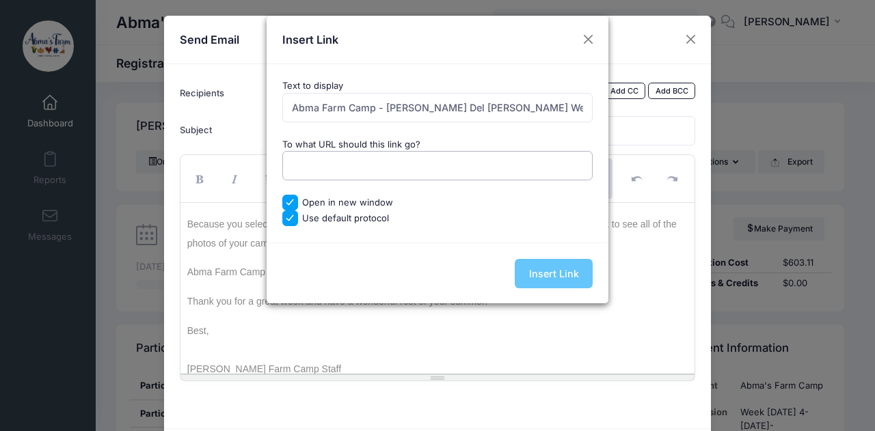
paste input "https://drive.google.com/drive/folders/1VkG8yaiKVJNp8T5b7E0QdsQGvbcaHL_M?usp=sh…"
type input "https://drive.google.com/drive/folders/1VkG8yaiKVJNp8T5b7E0QdsQGvbcaHL_M?usp=sh…"
click at [544, 259] on input "Insert Link" at bounding box center [554, 273] width 78 height 29
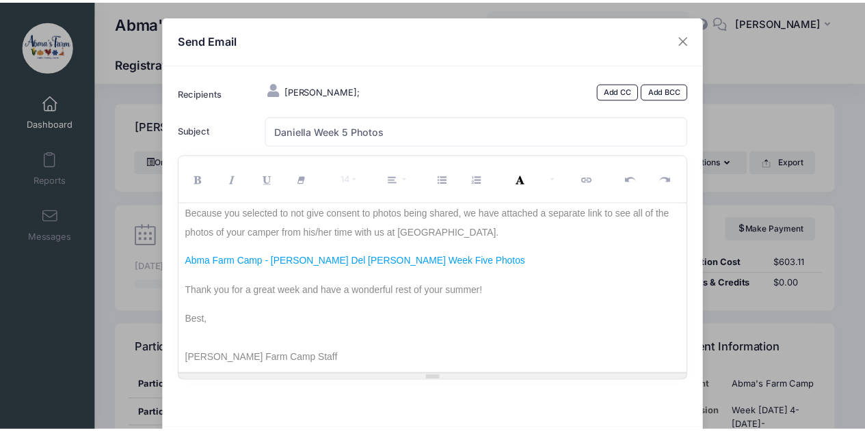
scroll to position [72, 0]
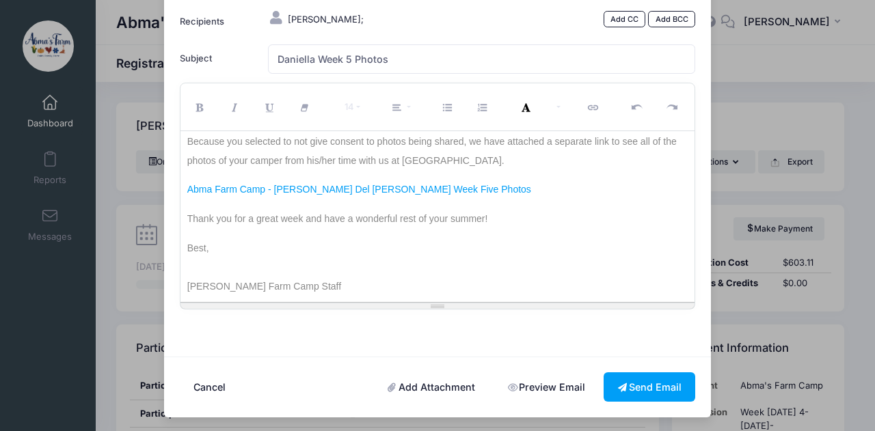
click at [578, 259] on div "Hello Parent & Guardian, Because you selected to not give consent to photos bei…" at bounding box center [437, 216] width 515 height 171
click at [565, 385] on link "Preview Email" at bounding box center [545, 386] width 105 height 29
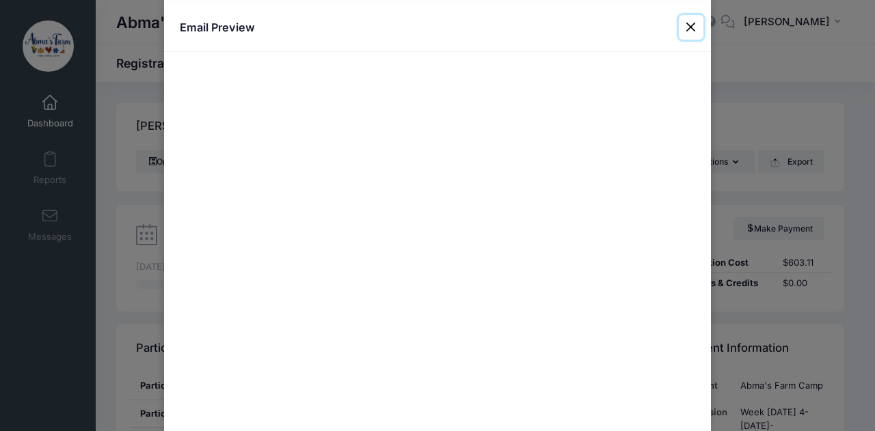
click at [681, 30] on button "Close" at bounding box center [691, 27] width 25 height 25
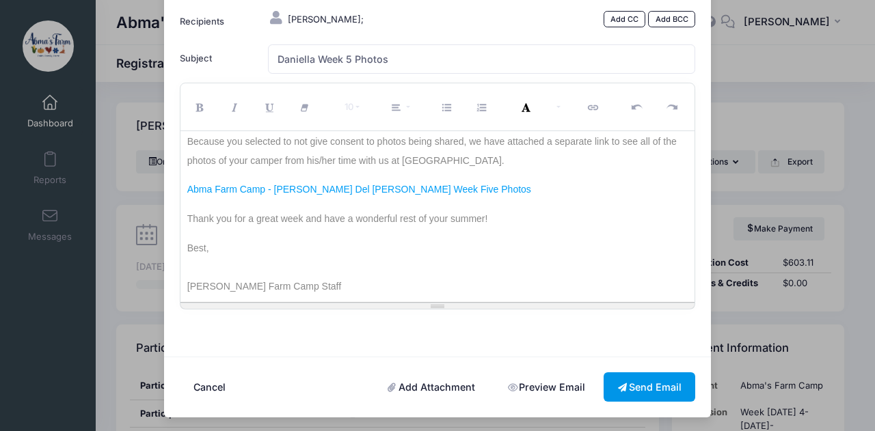
click at [640, 386] on button "Send Email" at bounding box center [649, 386] width 92 height 29
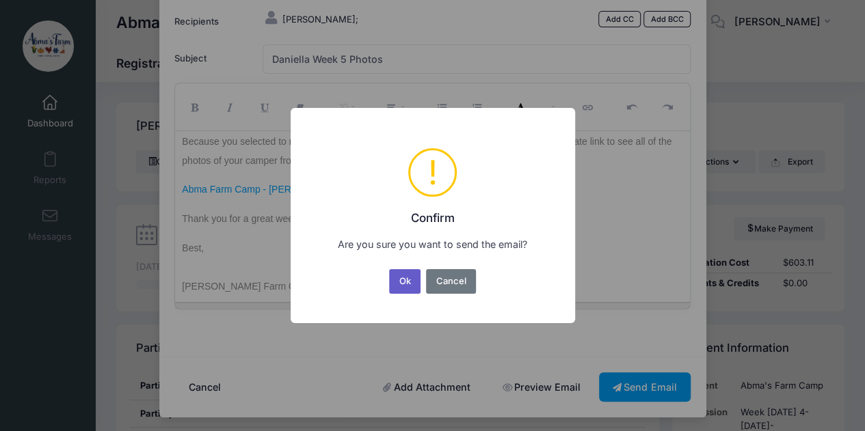
click at [405, 282] on button "Ok" at bounding box center [404, 281] width 31 height 25
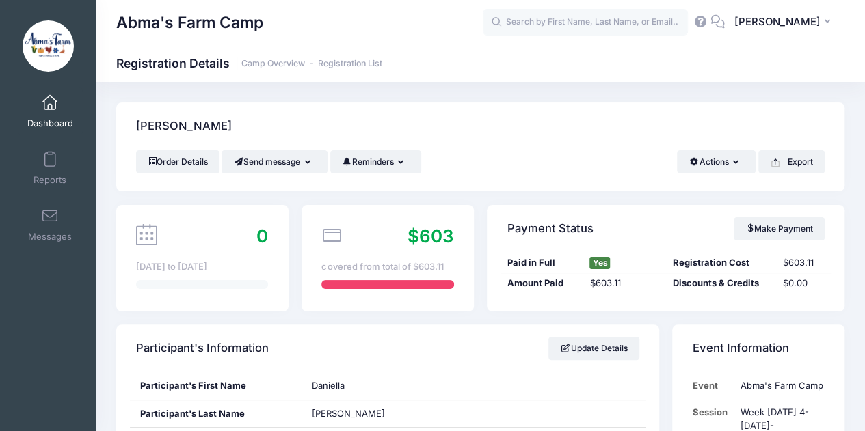
click at [50, 101] on span at bounding box center [50, 103] width 0 height 15
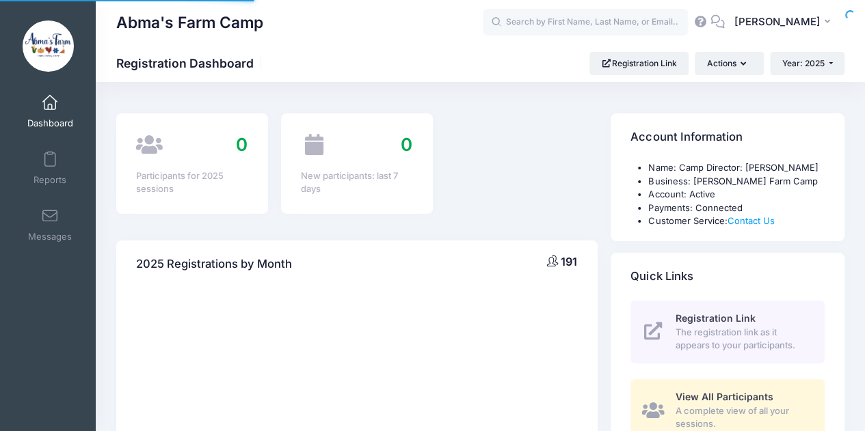
select select
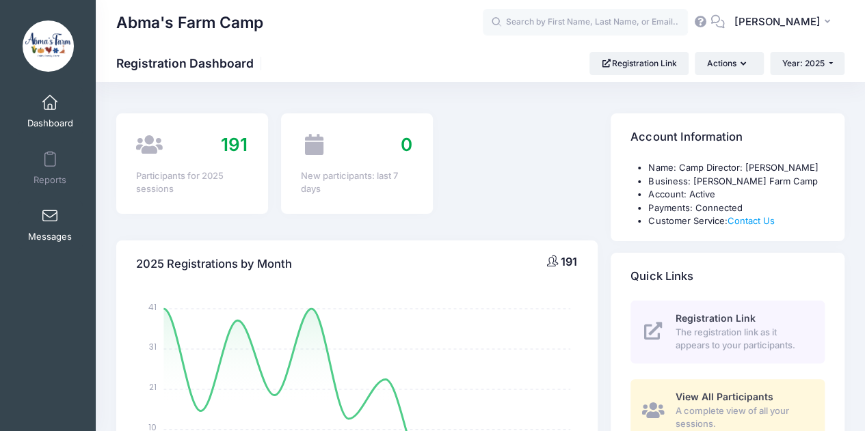
click at [50, 215] on span at bounding box center [50, 216] width 0 height 15
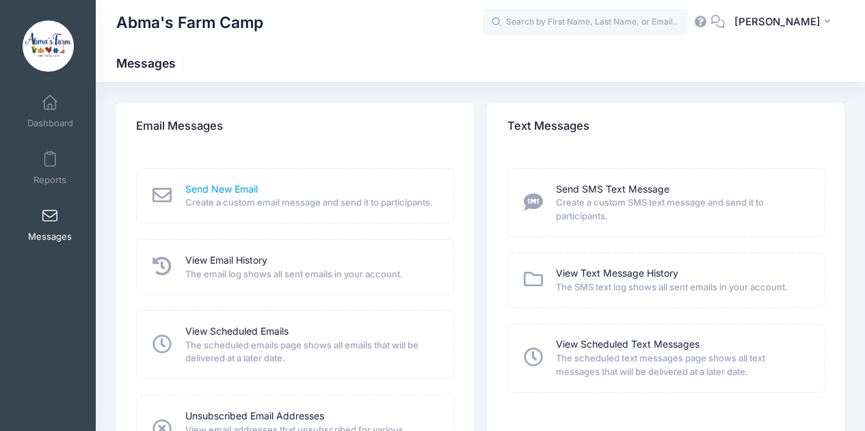
click at [209, 187] on link "Send New Email" at bounding box center [221, 189] width 72 height 14
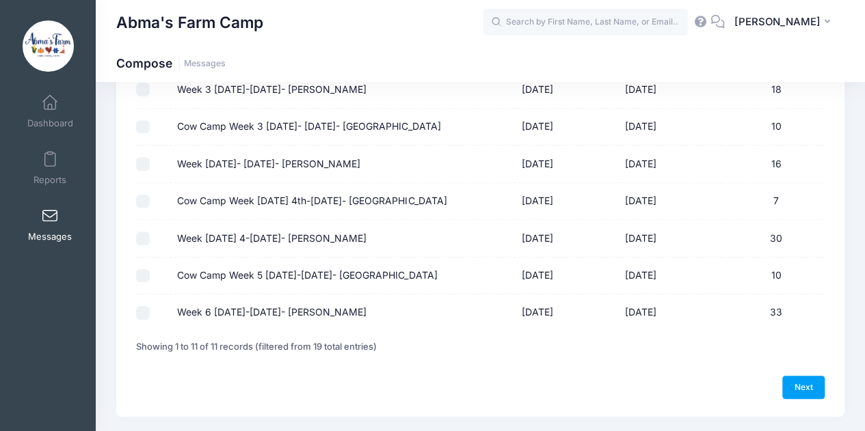
scroll to position [334, 0]
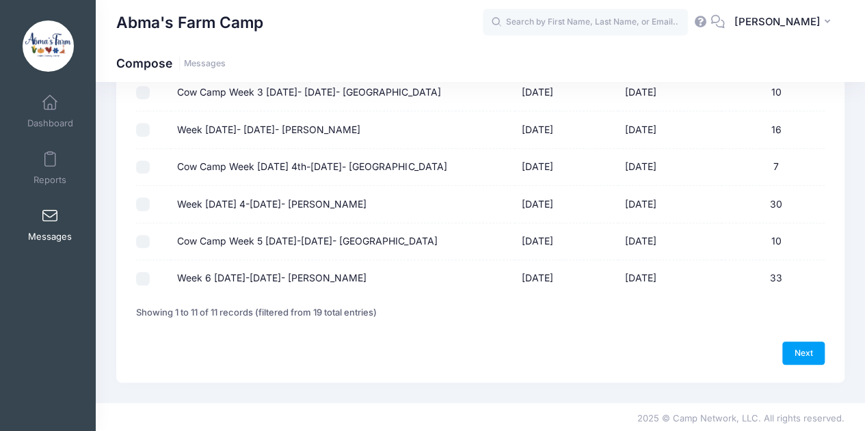
click at [144, 278] on input "Week 6 [DATE]-[DATE]- [PERSON_NAME]" at bounding box center [143, 279] width 14 height 14
checkbox input "true"
click at [811, 349] on link "Next" at bounding box center [803, 353] width 42 height 23
select select "50"
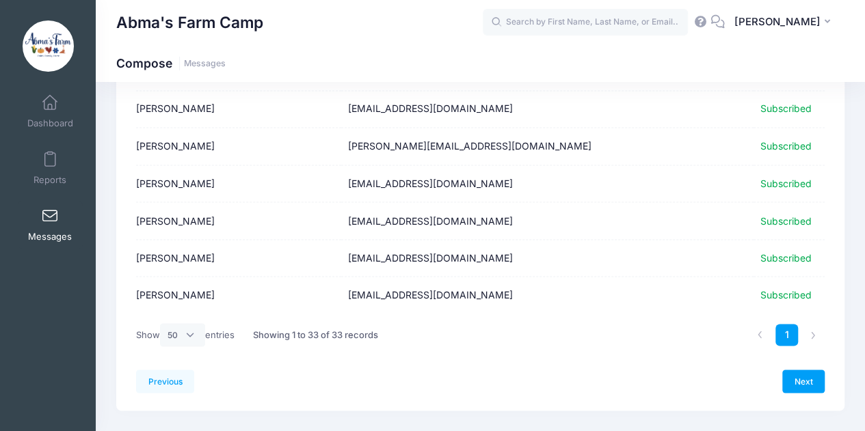
scroll to position [1141, 0]
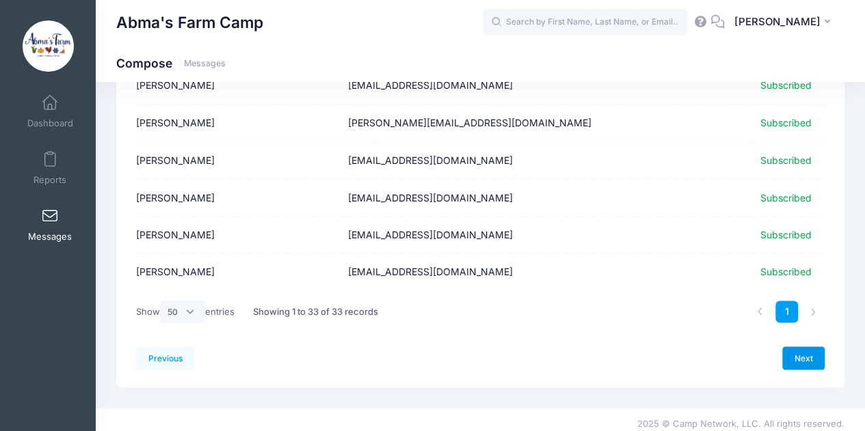
click at [805, 349] on link "Next" at bounding box center [803, 357] width 42 height 23
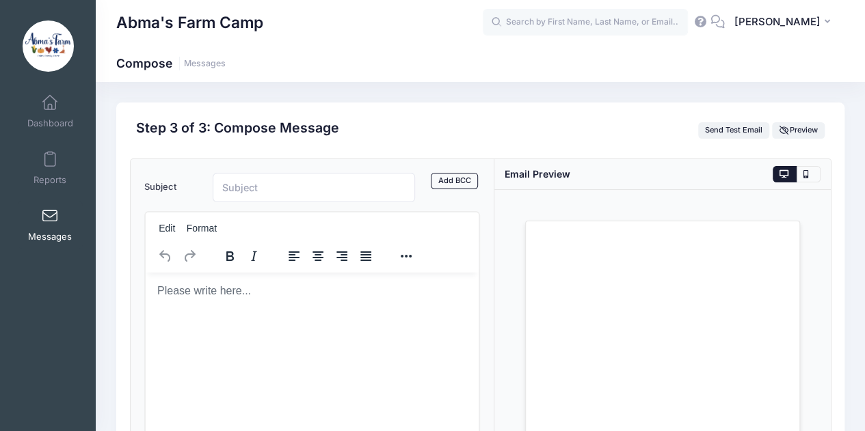
scroll to position [0, 0]
click at [322, 184] on input "Subject" at bounding box center [314, 187] width 203 height 29
type input "A"
type input "End of Camp Invitation!"
click at [185, 288] on body "Rich Text Area. Press ALT-0 for help." at bounding box center [312, 290] width 312 height 15
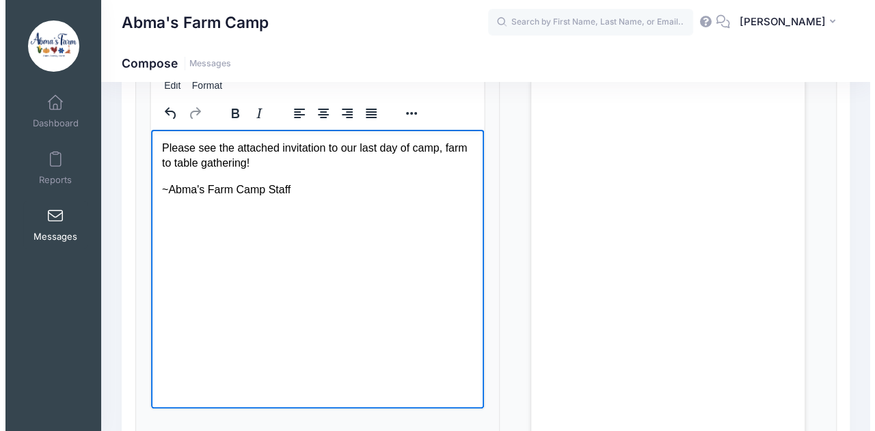
scroll to position [139, 0]
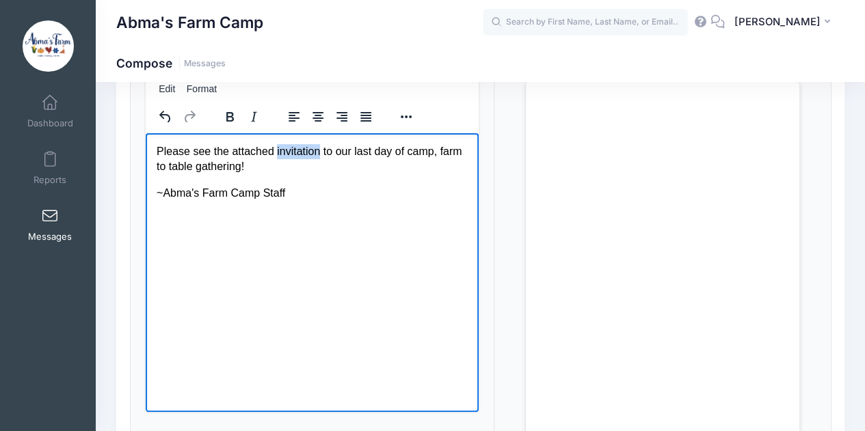
drag, startPoint x: 271, startPoint y: 150, endPoint x: 315, endPoint y: 152, distance: 44.4
click at [315, 152] on p "Please see the attached invitation to our last day of camp, farm to table gathe…" at bounding box center [312, 159] width 312 height 31
click at [406, 118] on button "Reveal or hide additional toolbar items" at bounding box center [405, 116] width 23 height 19
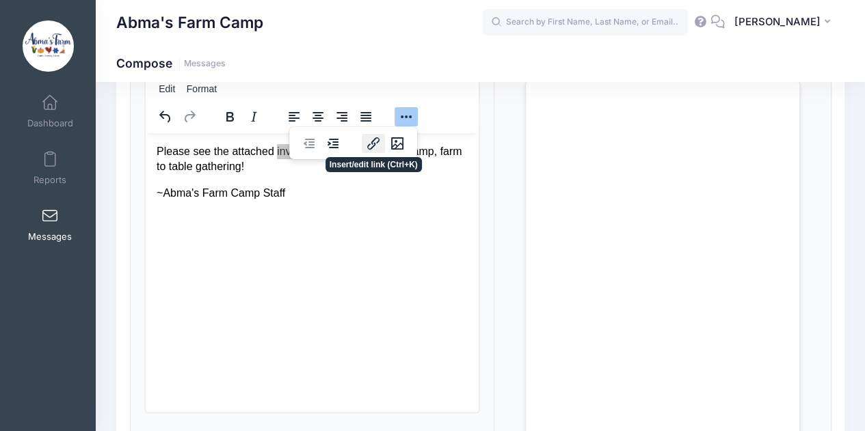
click at [368, 143] on icon "Insert/edit link" at bounding box center [373, 143] width 12 height 12
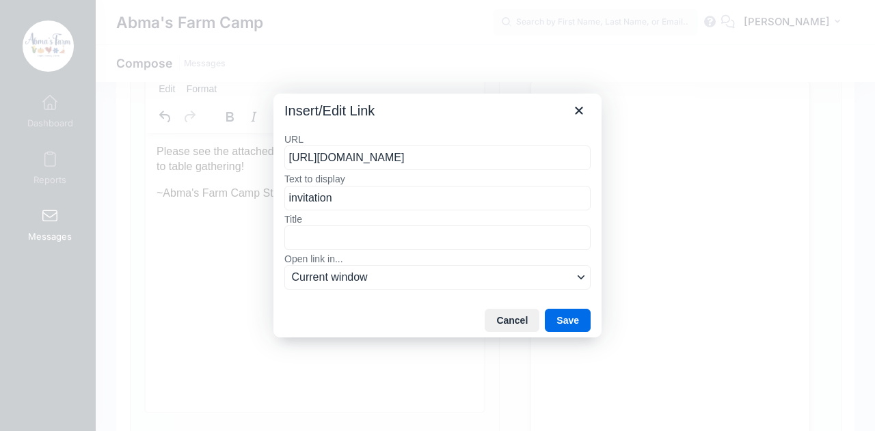
scroll to position [0, 145]
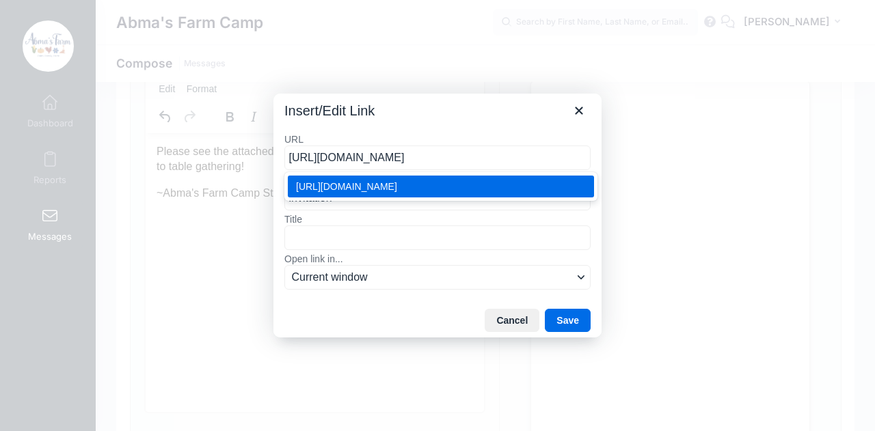
type input "https://drive.google.com/file/d/1cVIGHynANAWz40qxH3D4VdJIM8ikhcxy/view?usp=shar…"
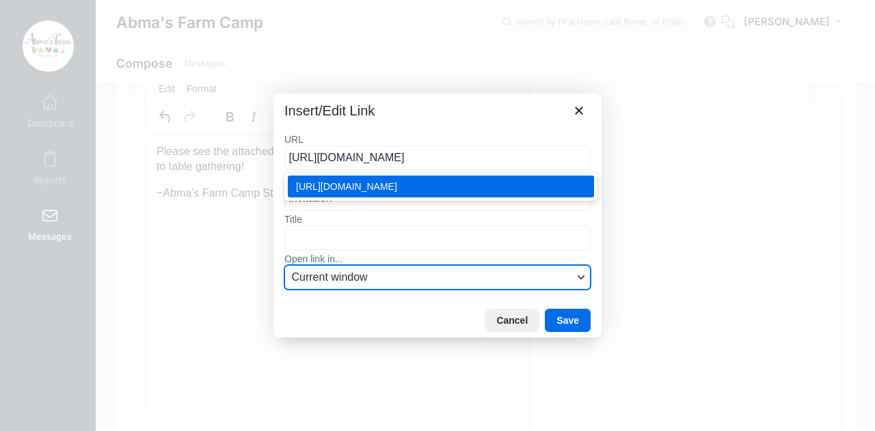
click at [377, 281] on span "Current window" at bounding box center [432, 277] width 281 height 16
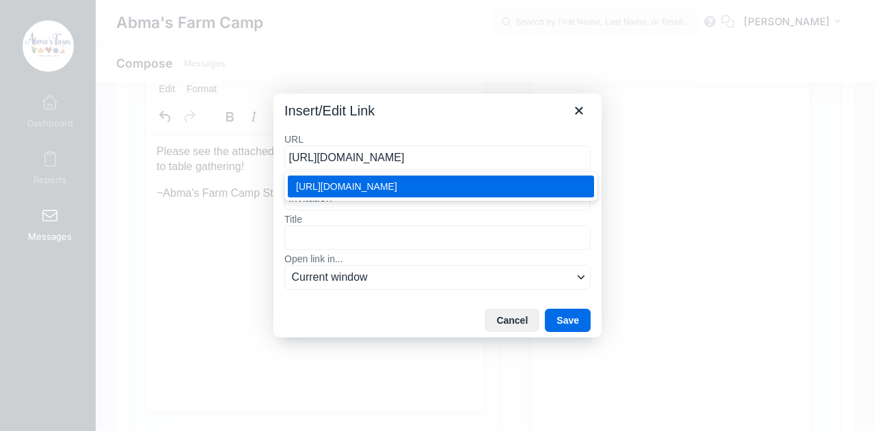
scroll to position [0, 0]
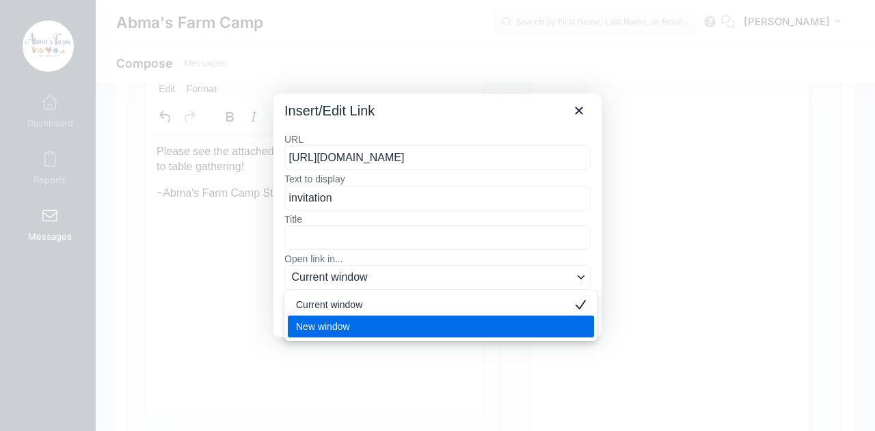
click at [357, 322] on div "New window" at bounding box center [431, 326] width 271 height 16
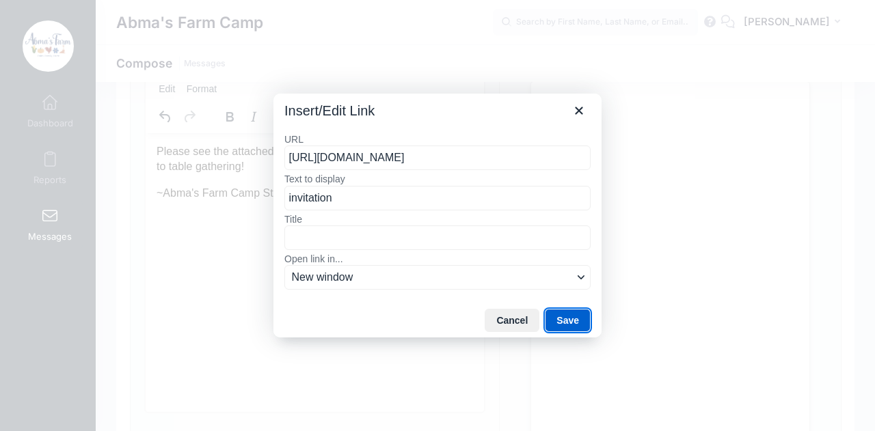
click at [565, 317] on button "Save" at bounding box center [568, 320] width 46 height 23
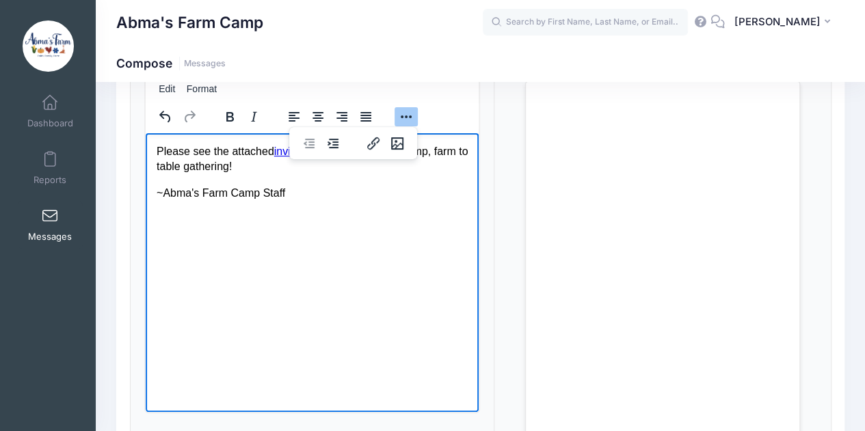
click at [344, 185] on p "~Abma's Farm Camp Staff" at bounding box center [312, 192] width 312 height 15
click at [202, 150] on p "Please see the attached invitation to our last day of camp, farm to table gathe…" at bounding box center [312, 159] width 312 height 31
click at [161, 150] on p "Please see the attached invitation to our last day of camp, farm to table gathe…" at bounding box center [312, 159] width 312 height 31
click at [400, 120] on button "Reveal or hide additional toolbar items" at bounding box center [405, 116] width 23 height 19
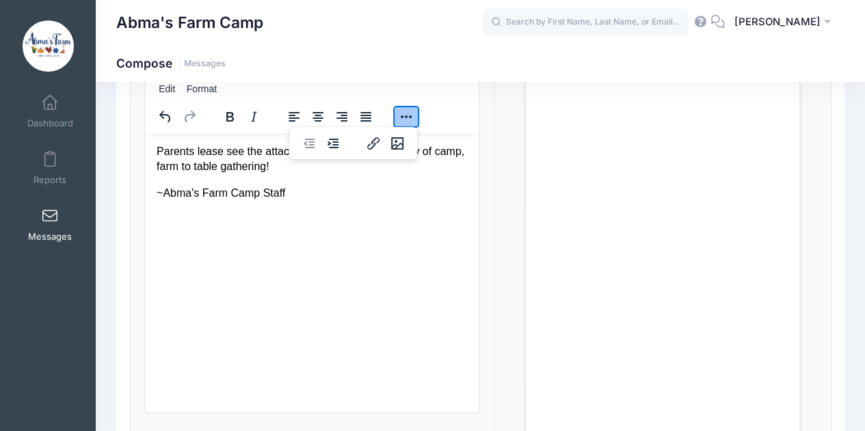
click at [400, 120] on button "Reveal or hide additional toolbar items" at bounding box center [405, 116] width 23 height 19
click at [193, 152] on p "Parents lease see the attached invitation to our last day of camp, farm to tabl…" at bounding box center [312, 159] width 312 height 31
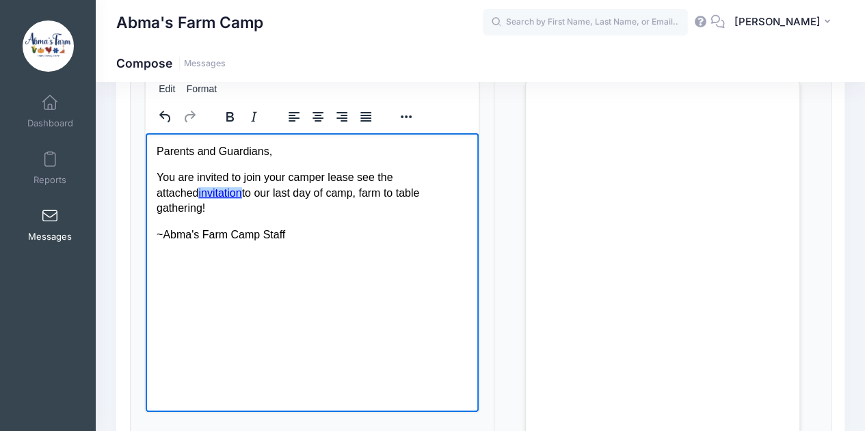
click at [211, 194] on link "invitation" at bounding box center [219, 193] width 43 height 12
click at [407, 115] on button "Reveal or hide additional toolbar items" at bounding box center [405, 116] width 23 height 19
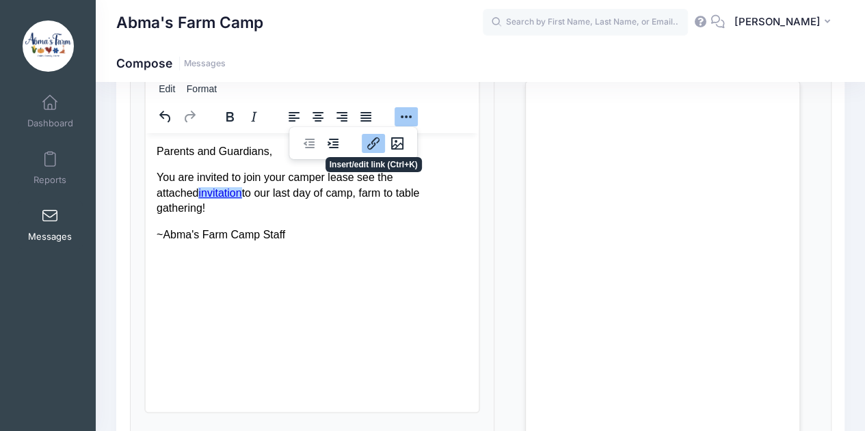
click at [376, 142] on icon "Insert/edit link" at bounding box center [373, 143] width 16 height 16
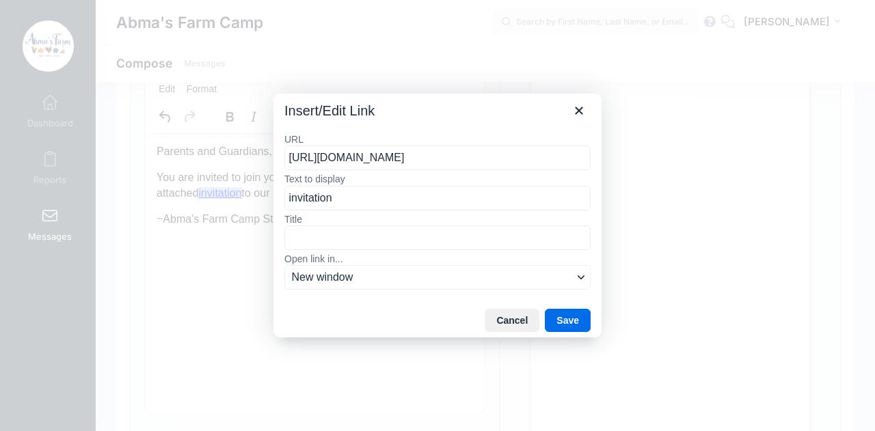
drag, startPoint x: 588, startPoint y: 159, endPoint x: 243, endPoint y: 151, distance: 345.2
click at [243, 151] on div "Insert/Edit Link URL https://drive.google.com/file/d/1cVIGHynANAWz40qxH3D4VdJIM…" at bounding box center [437, 215] width 875 height 431
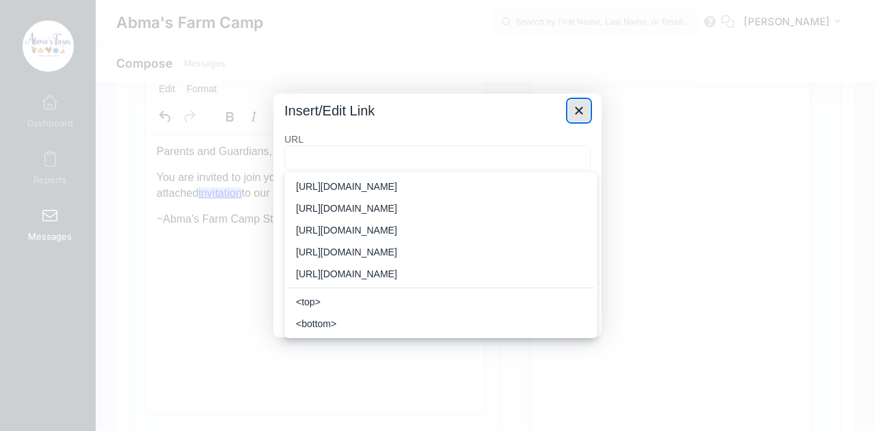
click at [580, 115] on icon "Close" at bounding box center [579, 111] width 16 height 16
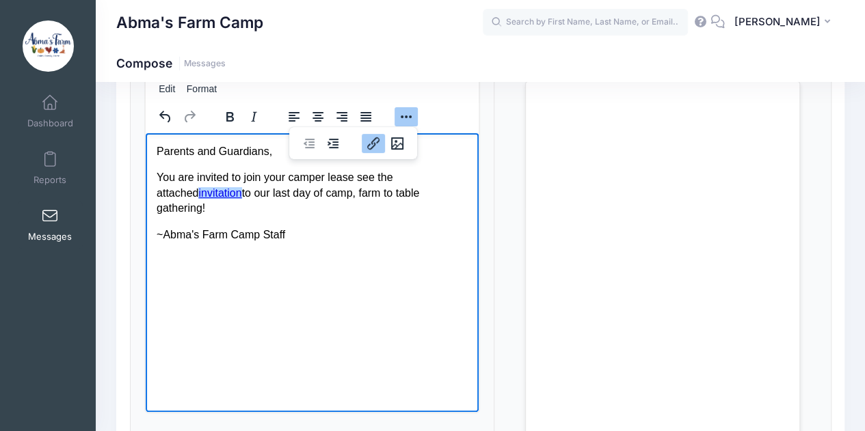
click at [372, 140] on icon "Insert/edit link" at bounding box center [373, 143] width 12 height 12
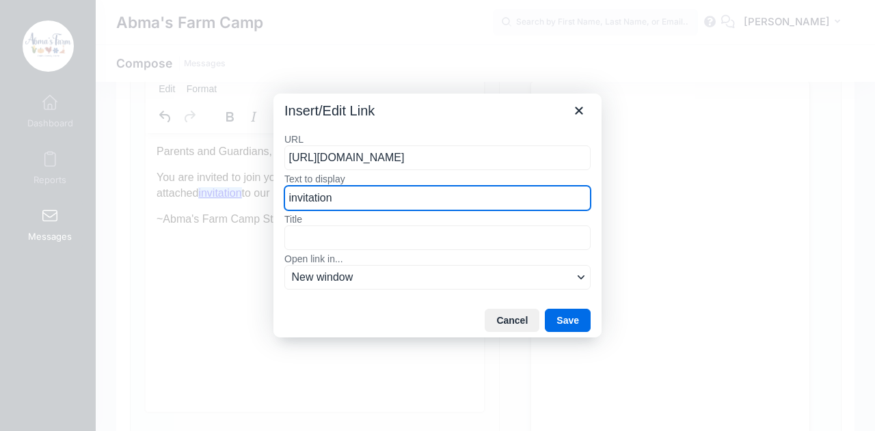
click at [551, 189] on input "invitation" at bounding box center [437, 198] width 306 height 25
type input "invitat"
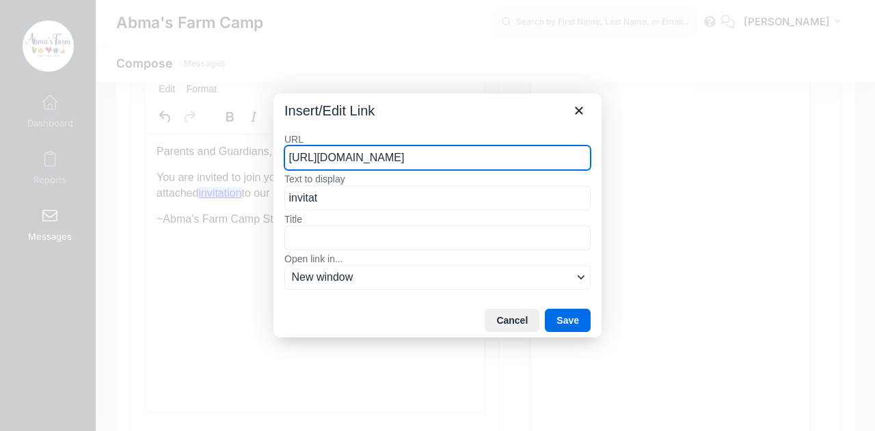
click at [577, 159] on input "https://drive.google.com/file/d/1cVIGHynANAWz40qxH3D4VdJIM8ikhcxy/view?usp=shar…" at bounding box center [437, 158] width 306 height 25
click at [518, 163] on input "VdJIM8ikhcxy/view?usp=sharing" at bounding box center [437, 158] width 306 height 25
type input "V"
click at [502, 130] on div "URL Text to display invitat Title Open link in... New window" at bounding box center [437, 212] width 328 height 181
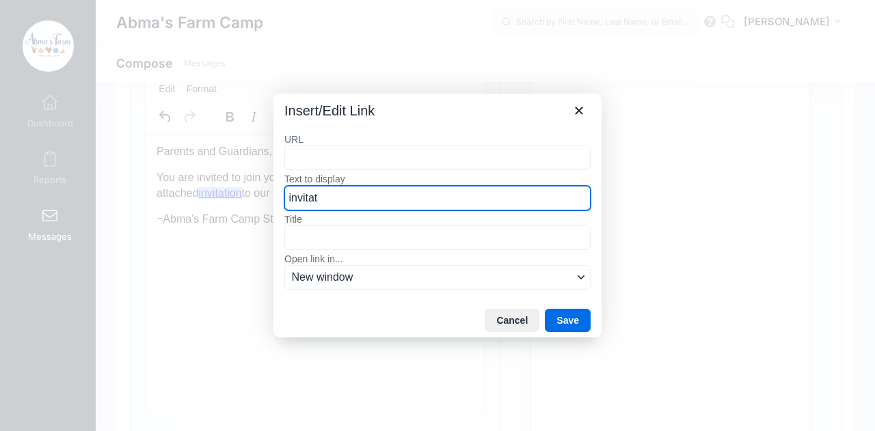
click at [358, 198] on input "invitat" at bounding box center [437, 198] width 306 height 25
type input "i"
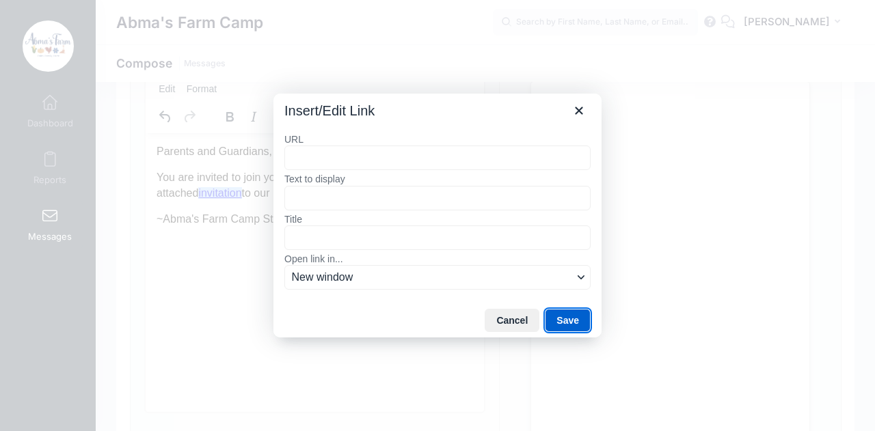
click at [569, 315] on button "Save" at bounding box center [568, 320] width 46 height 23
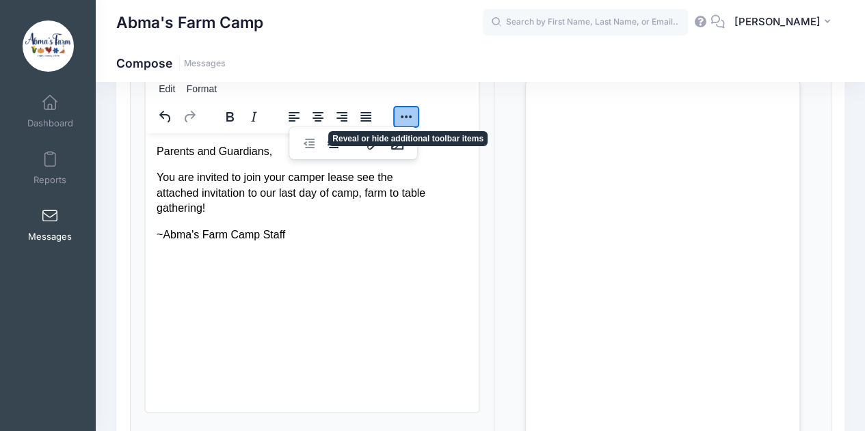
click at [405, 120] on button "Reveal or hide additional toolbar items" at bounding box center [405, 116] width 23 height 19
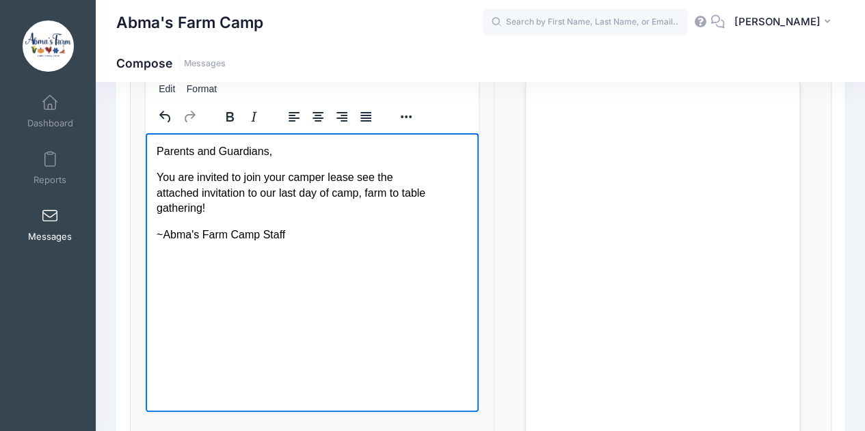
click at [323, 180] on p "You are invited to join your camper lease see the attached invitation to our la…" at bounding box center [312, 192] width 312 height 46
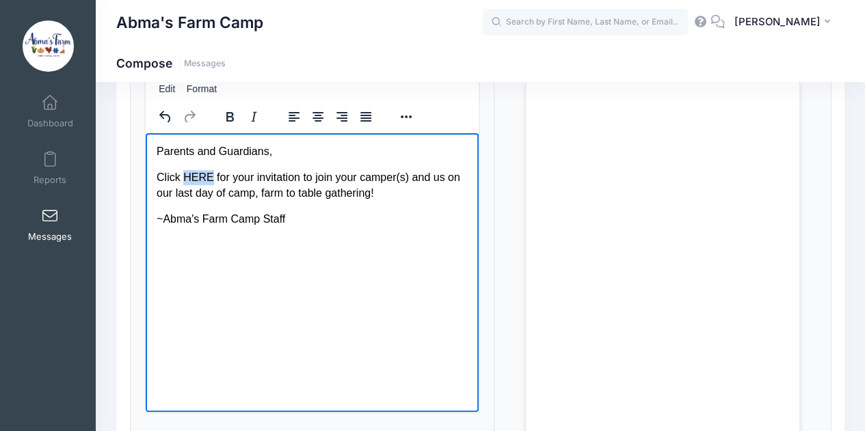
drag, startPoint x: 182, startPoint y: 175, endPoint x: 207, endPoint y: 176, distance: 25.3
click at [207, 176] on p "Click HERE for your invitation to join your camper(s) and us on our last day of…" at bounding box center [312, 184] width 312 height 31
click at [400, 113] on button "Reveal or hide additional toolbar items" at bounding box center [405, 116] width 23 height 19
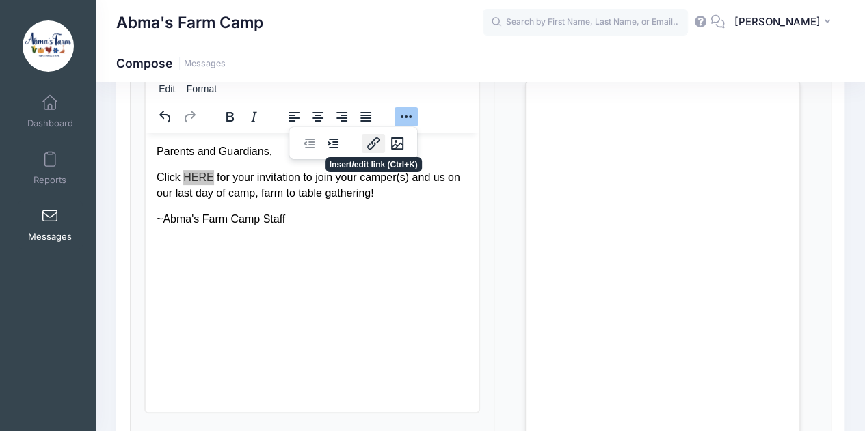
click at [377, 139] on icon "Insert/edit link" at bounding box center [373, 143] width 12 height 12
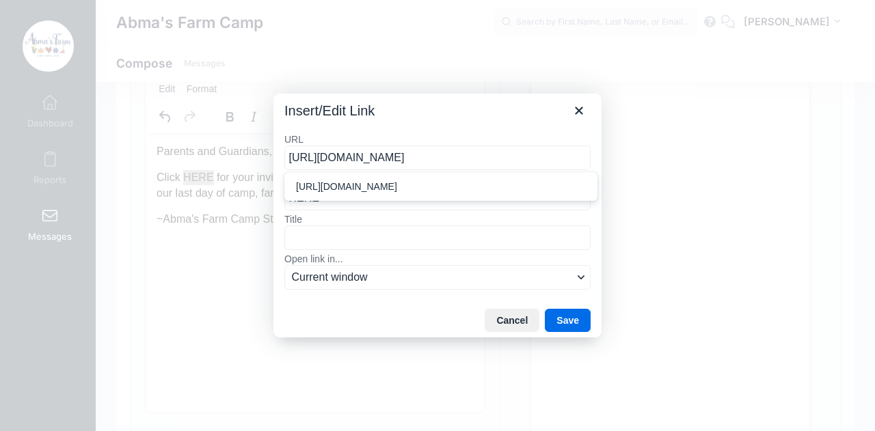
scroll to position [0, 145]
type input "https://drive.google.com/file/d/1cVIGHynANAWz40qxH3D4VdJIM8ikhcxy/view?usp=shar…"
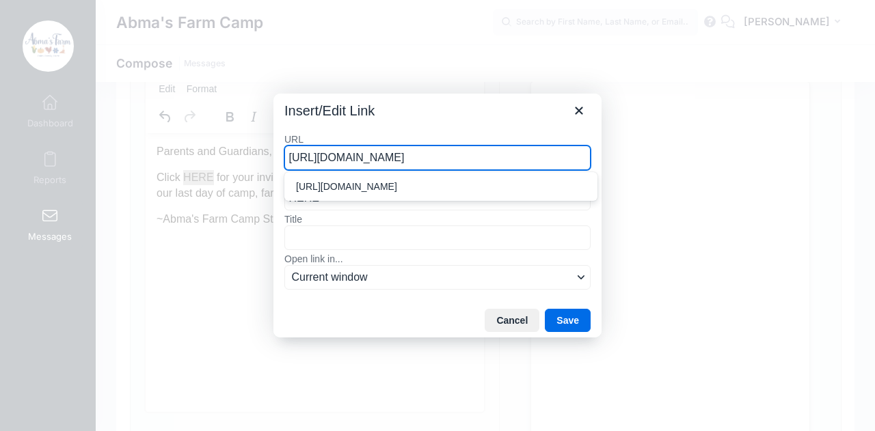
click at [399, 124] on div "URL https://drive.google.com/file/d/1cVIGHynANAWz40qxH3D4VdJIM8ikhcxy/view?usp=…" at bounding box center [437, 212] width 328 height 181
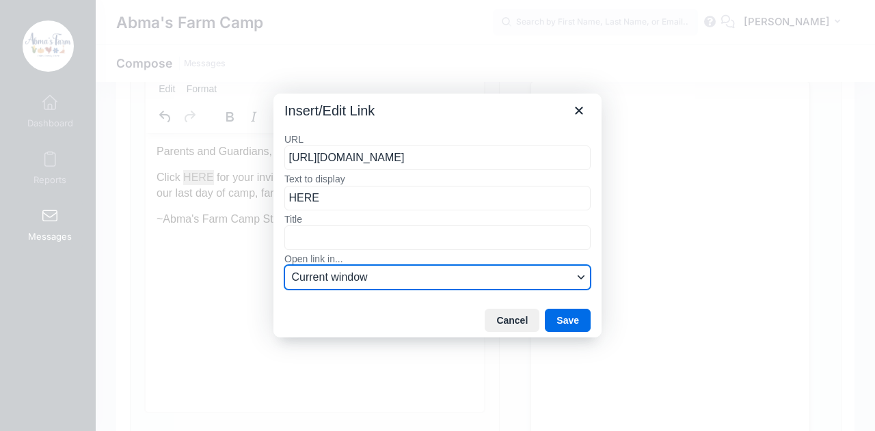
click at [437, 282] on span "Current window" at bounding box center [432, 277] width 281 height 16
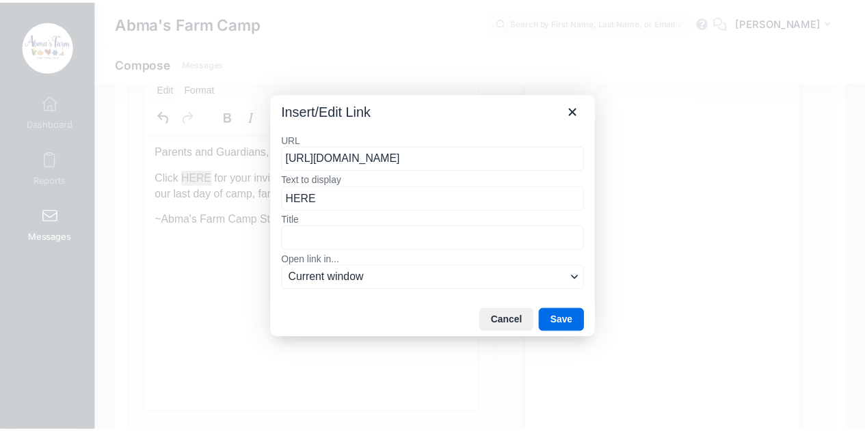
scroll to position [0, 0]
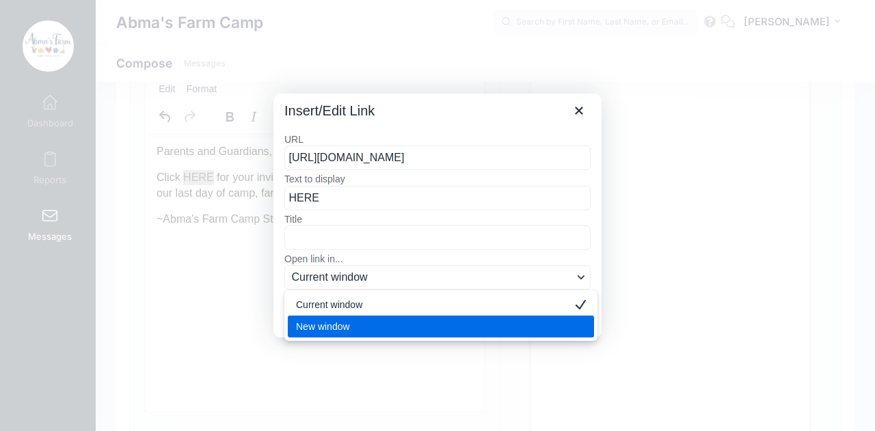
click at [396, 324] on div "New window" at bounding box center [431, 326] width 271 height 16
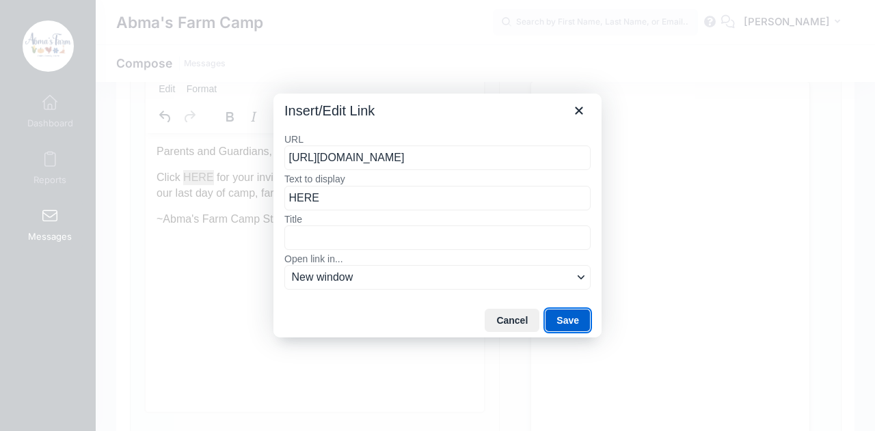
click at [573, 314] on button "Save" at bounding box center [568, 320] width 46 height 23
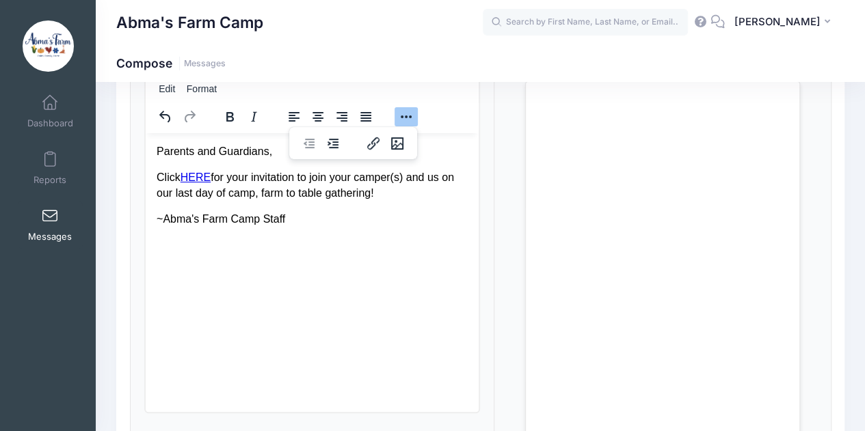
click at [254, 238] on html "Parents and Guardians, Click HERE for your invitation to join your camper(s) an…" at bounding box center [312, 185] width 334 height 105
click at [441, 110] on div at bounding box center [313, 116] width 334 height 27
click at [407, 111] on button "Reveal or hide additional toolbar items" at bounding box center [405, 116] width 23 height 19
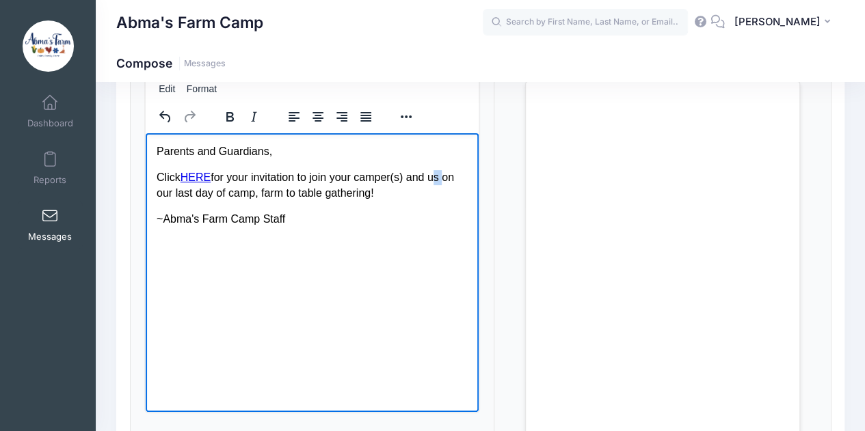
drag, startPoint x: 431, startPoint y: 178, endPoint x: 439, endPoint y: 179, distance: 9.0
click at [439, 179] on p "Click HERE for your invitation to join your camper(s) and us on our last day of…" at bounding box center [312, 184] width 312 height 31
click at [256, 194] on p "Click HERE for your invitation to join your camper(s) and staff on our last day…" at bounding box center [312, 184] width 312 height 31
click at [282, 193] on p "Click HERE for your invitation to join your camper(s) and staff on our last day…" at bounding box center [312, 184] width 312 height 31
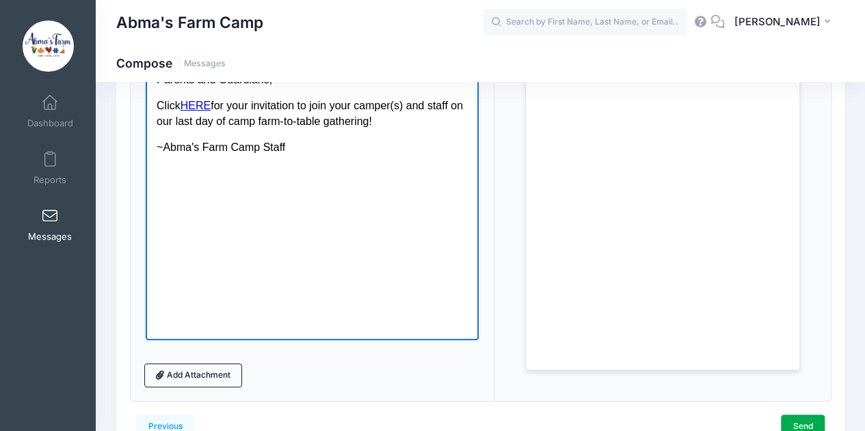
scroll to position [212, 0]
click at [799, 417] on link "Send" at bounding box center [802, 425] width 44 height 23
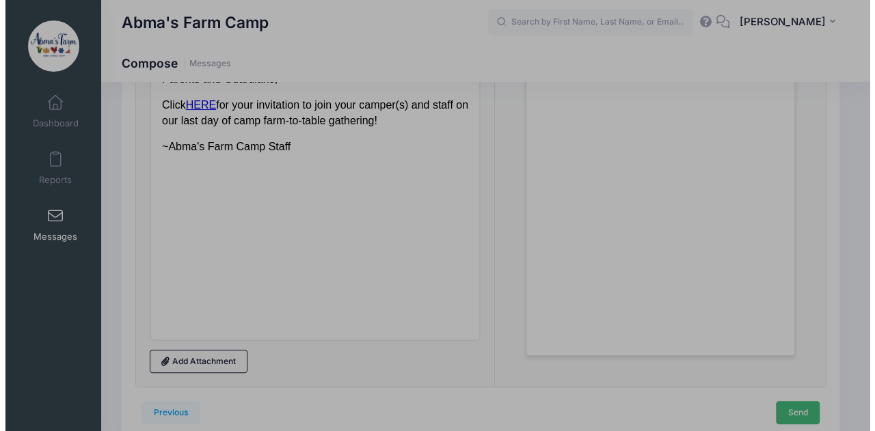
scroll to position [0, 0]
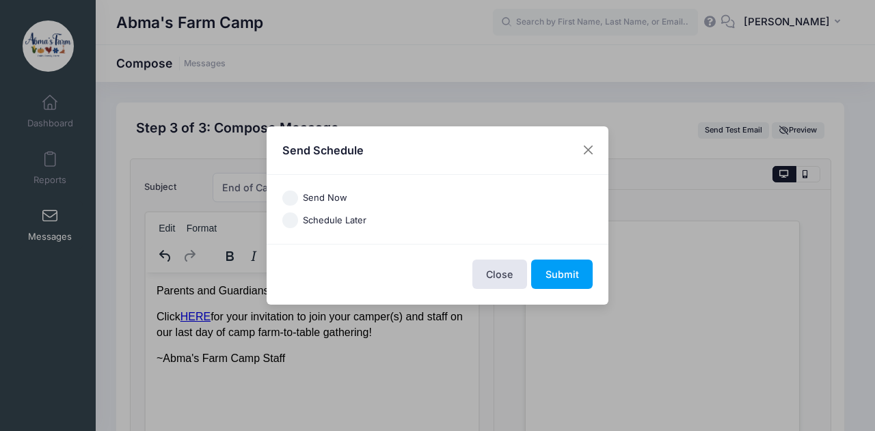
click at [353, 221] on label "Schedule Later" at bounding box center [335, 221] width 64 height 14
click at [298, 221] on input "Schedule Later" at bounding box center [290, 221] width 16 height 16
radio input "true"
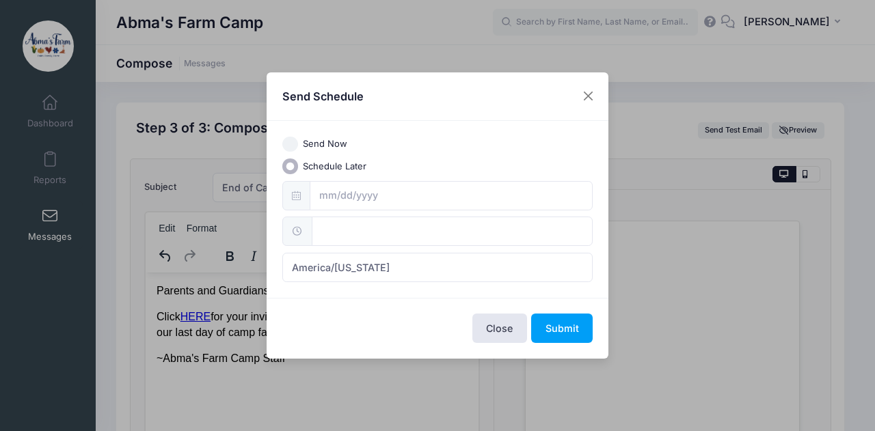
click at [299, 193] on icon at bounding box center [296, 195] width 9 height 9
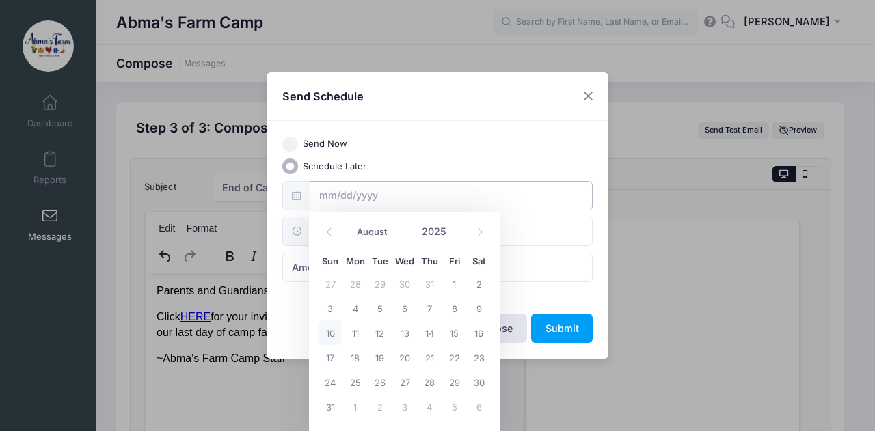
click at [332, 198] on input "text" at bounding box center [452, 195] width 284 height 29
click at [358, 331] on span "11" at bounding box center [354, 333] width 25 height 25
type input "08/11/2025"
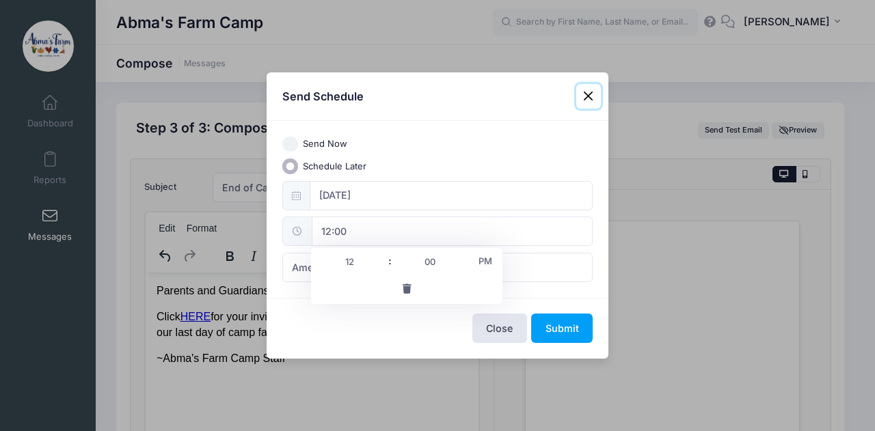
click at [341, 232] on input "12:00" at bounding box center [452, 231] width 281 height 29
click at [350, 264] on input "12" at bounding box center [349, 261] width 77 height 27
click at [381, 255] on span at bounding box center [383, 255] width 10 height 14
type input "13:00"
type input "01"
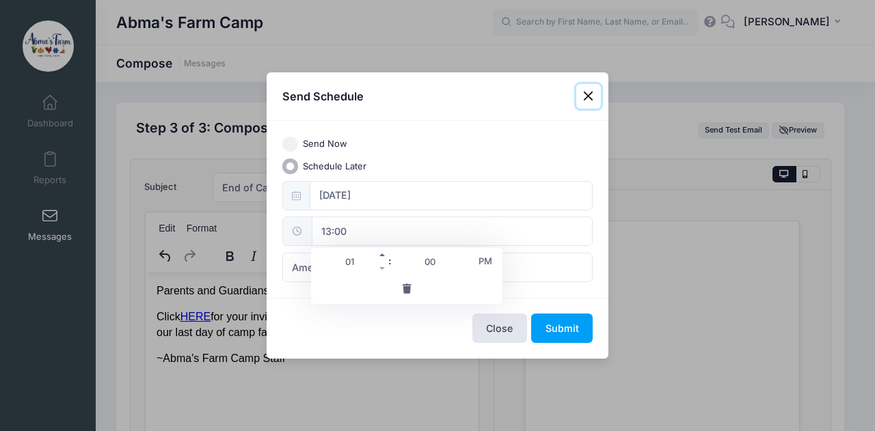
click at [381, 255] on span at bounding box center [383, 255] width 10 height 14
type input "14:00"
type input "02"
click at [381, 255] on span at bounding box center [383, 255] width 10 height 14
type input "15:00"
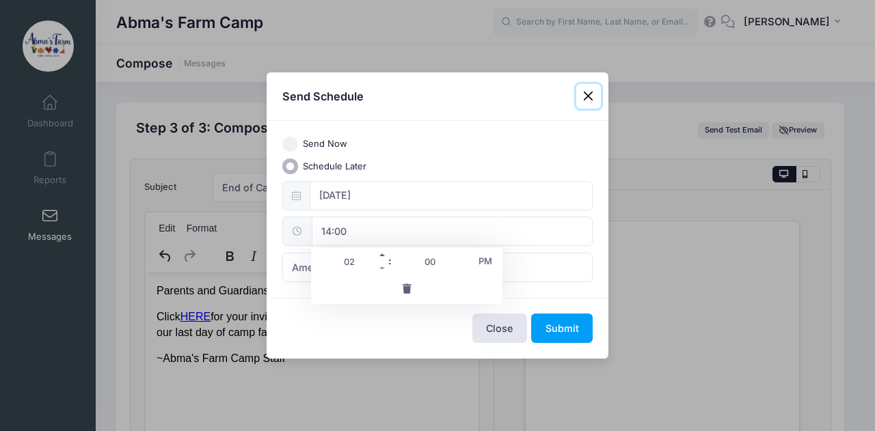
type input "03"
click at [521, 249] on div "08/11/2025 15:00 America/New York America/Los Angeles America/Chicago America/D…" at bounding box center [437, 231] width 311 height 101
click at [296, 229] on icon at bounding box center [297, 231] width 11 height 9
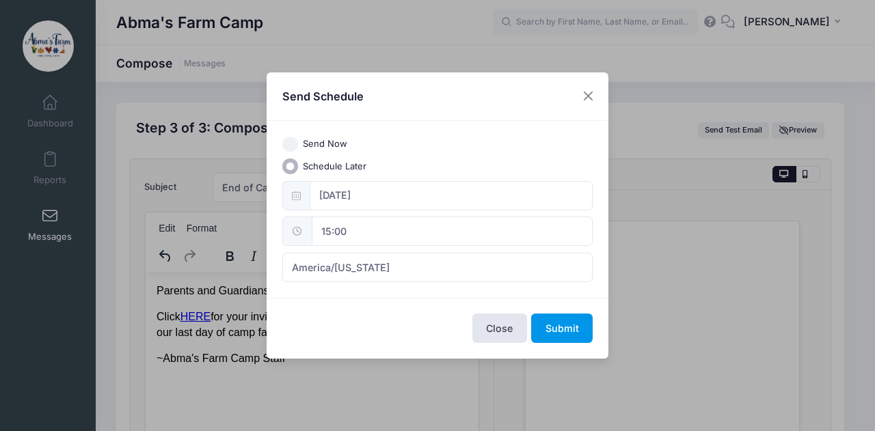
click at [578, 330] on button "Submit" at bounding box center [562, 328] width 62 height 29
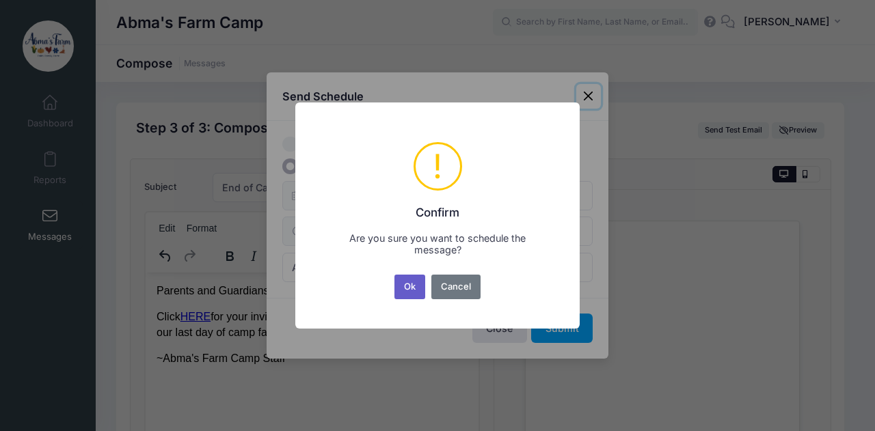
click at [416, 286] on button "Ok" at bounding box center [409, 287] width 31 height 25
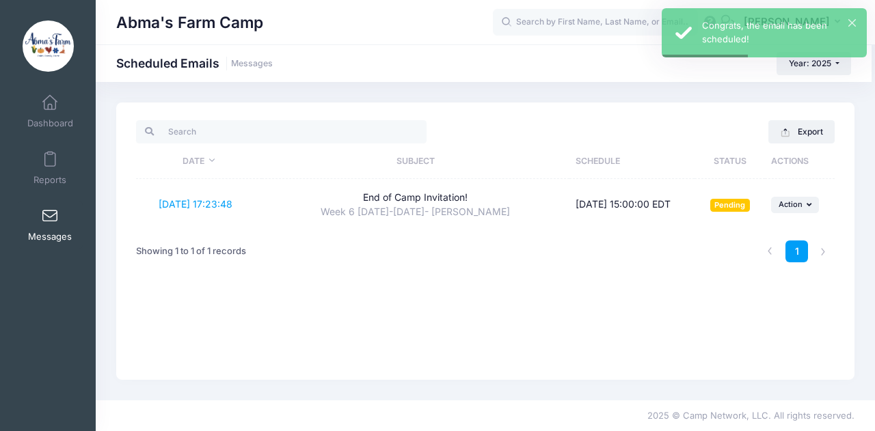
click at [50, 218] on span at bounding box center [50, 216] width 0 height 15
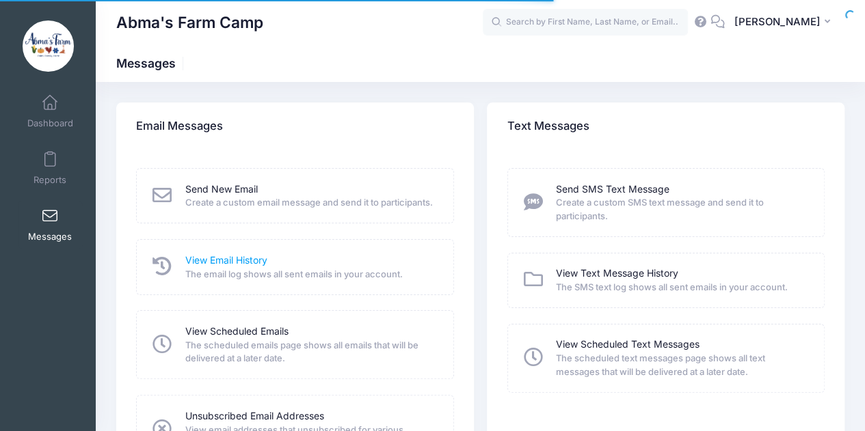
click at [248, 268] on link "View Email History" at bounding box center [226, 261] width 82 height 14
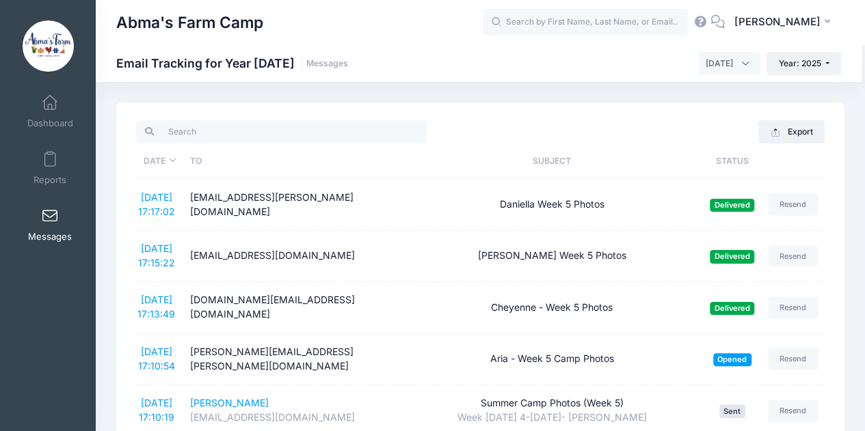
click at [55, 208] on link "Messages" at bounding box center [50, 225] width 65 height 48
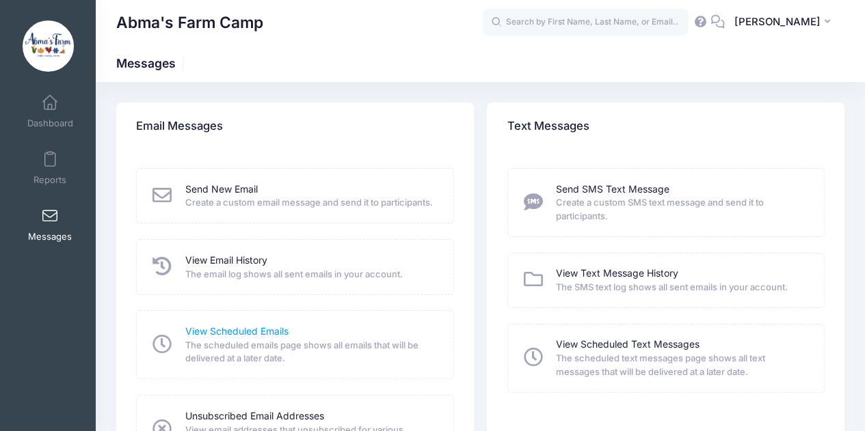
click at [248, 339] on link "View Scheduled Emails" at bounding box center [236, 332] width 103 height 14
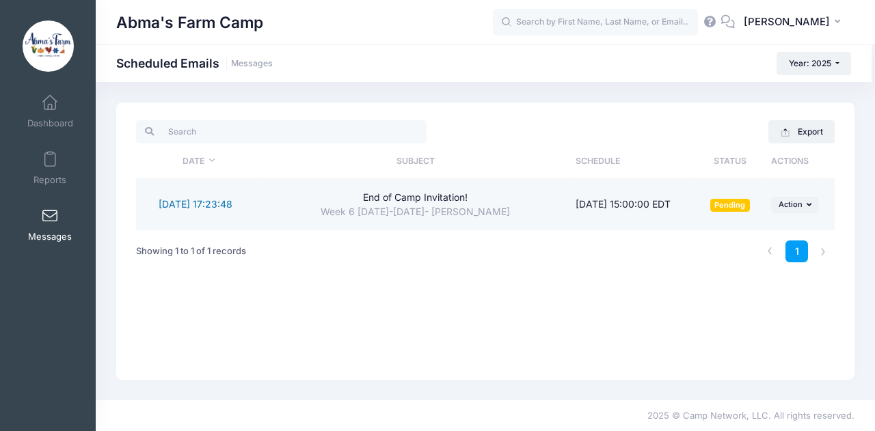
click at [226, 206] on link "8/10/2025 17:23:48" at bounding box center [196, 204] width 74 height 12
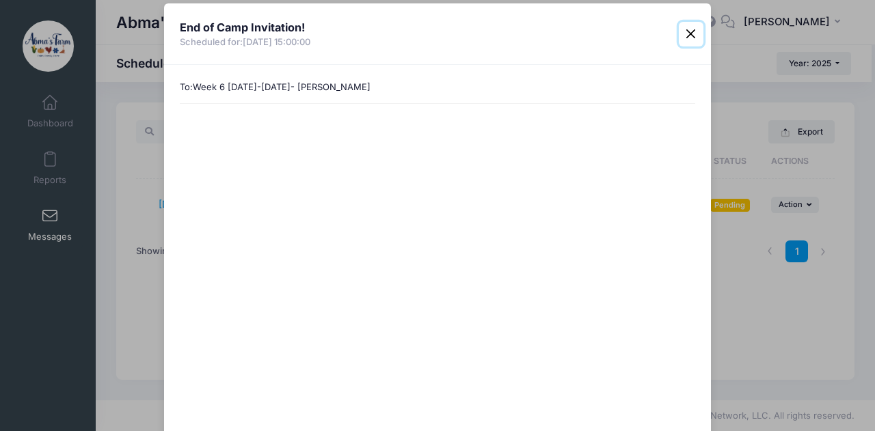
click at [693, 33] on button "Close" at bounding box center [691, 34] width 25 height 25
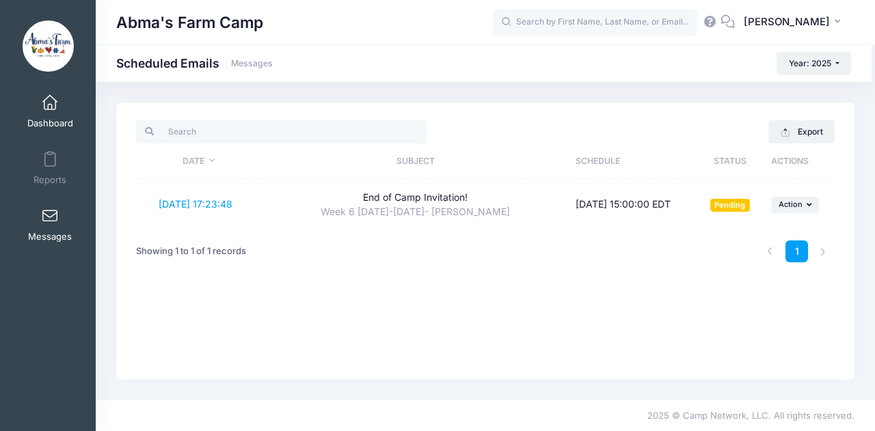
click at [50, 99] on span at bounding box center [50, 103] width 0 height 15
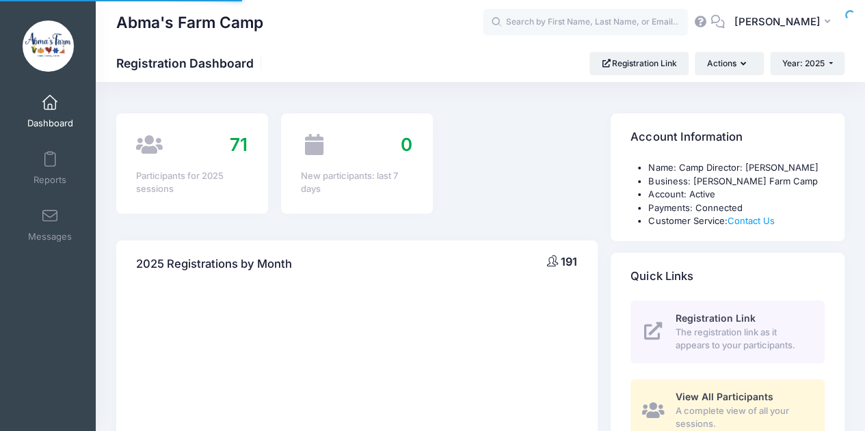
select select
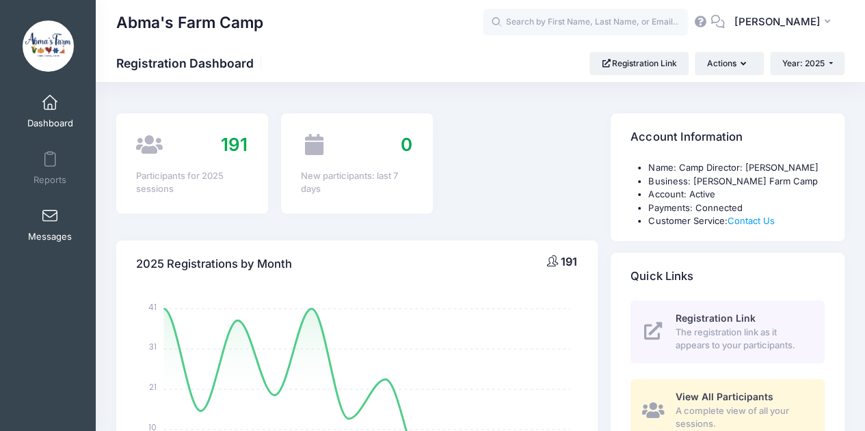
click at [57, 228] on link "Messages" at bounding box center [50, 225] width 65 height 48
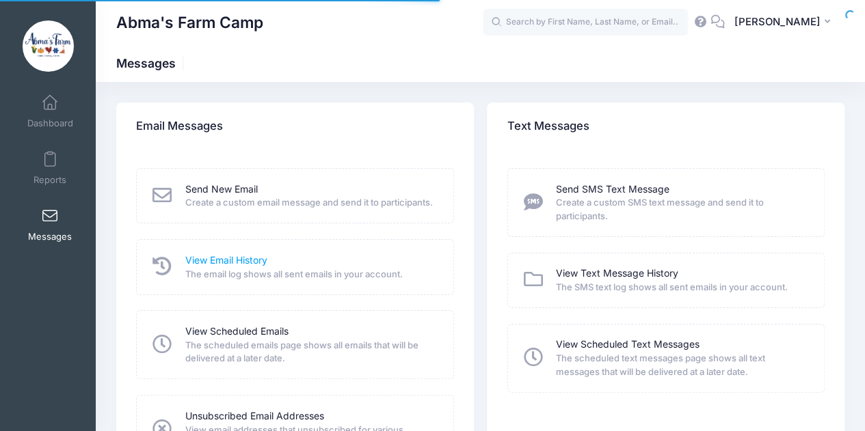
click at [217, 267] on link "View Email History" at bounding box center [226, 261] width 82 height 14
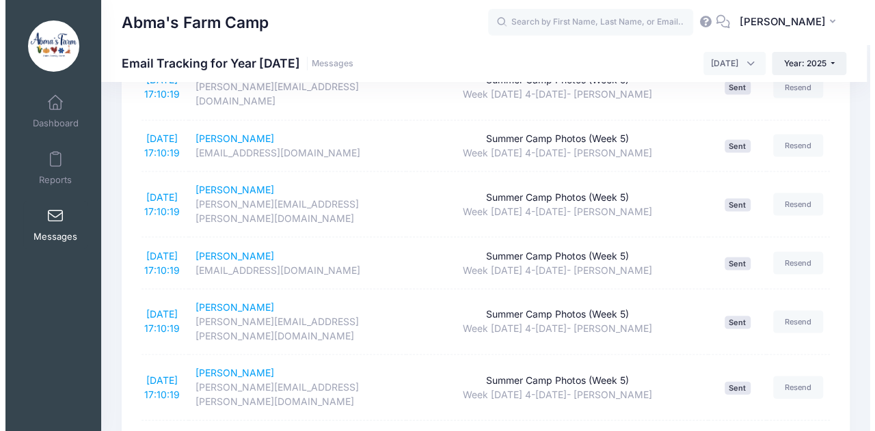
scroll to position [1462, 0]
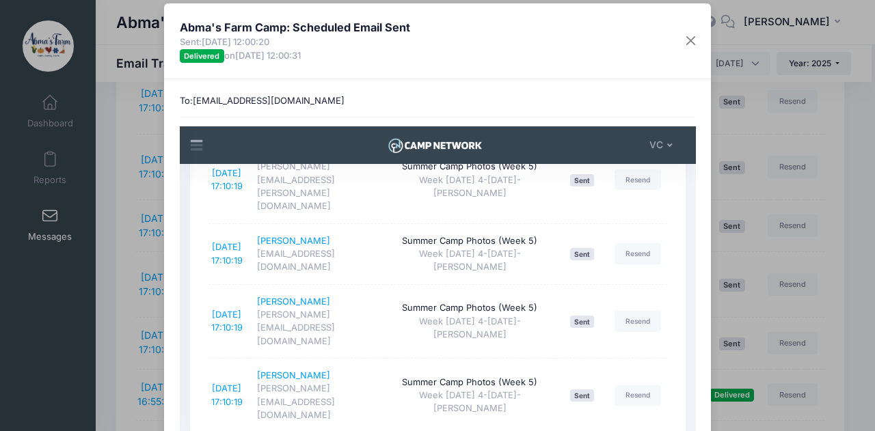
scroll to position [1082, 0]
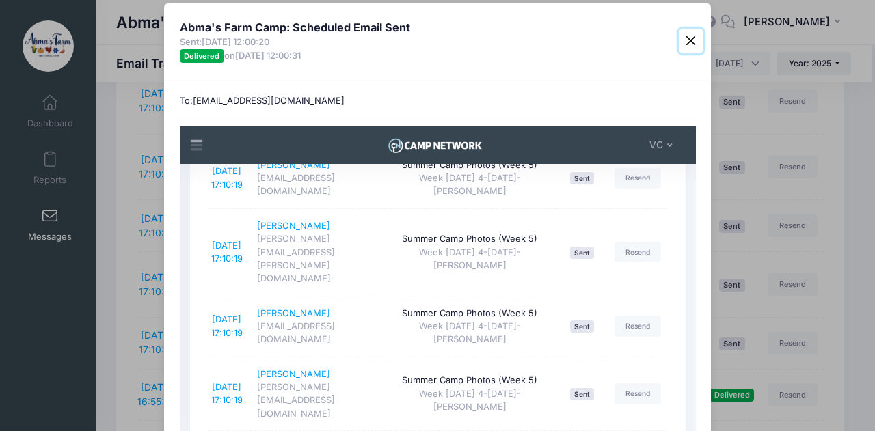
click at [688, 39] on button "Close" at bounding box center [691, 41] width 25 height 25
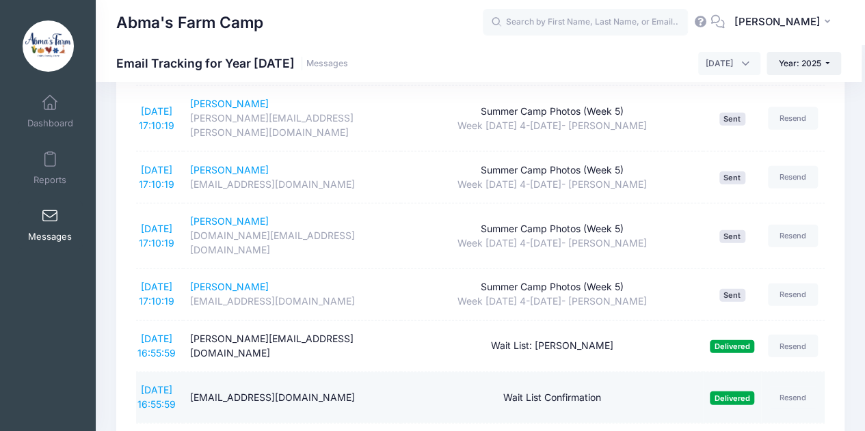
scroll to position [1511, 0]
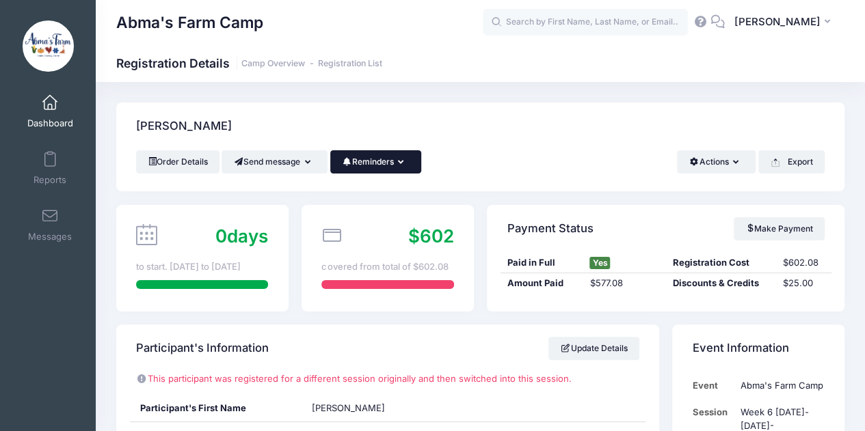
click at [416, 162] on button "Reminders" at bounding box center [375, 161] width 91 height 23
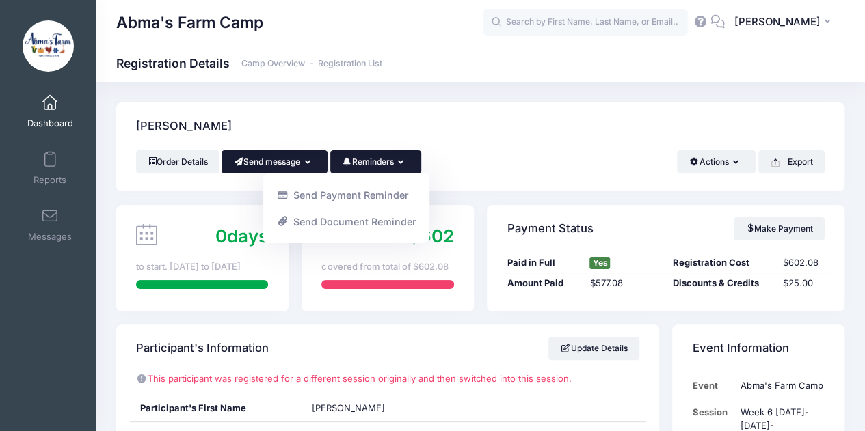
click at [314, 163] on icon "button" at bounding box center [310, 163] width 11 height 0
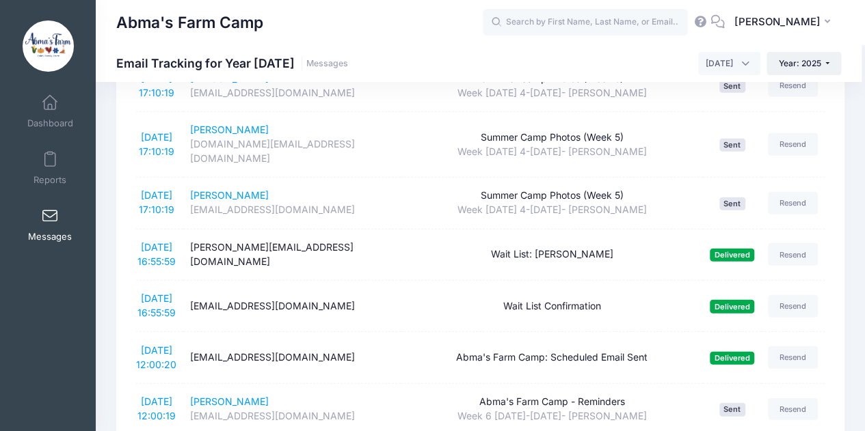
scroll to position [1601, 0]
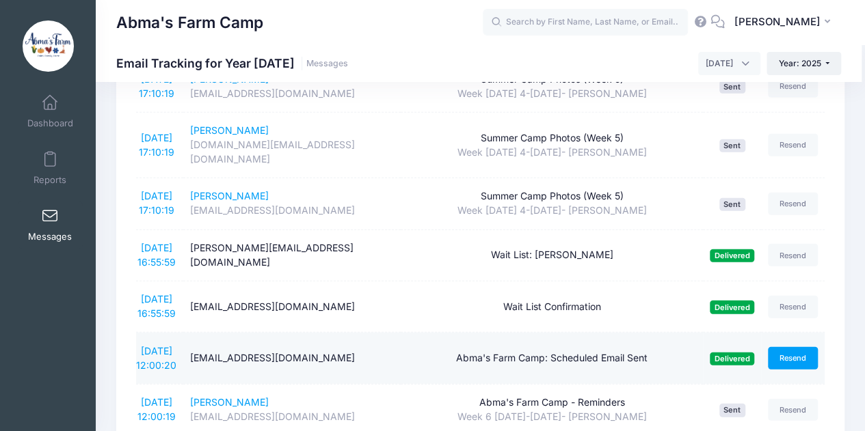
click at [791, 347] on link "Resend" at bounding box center [792, 358] width 51 height 23
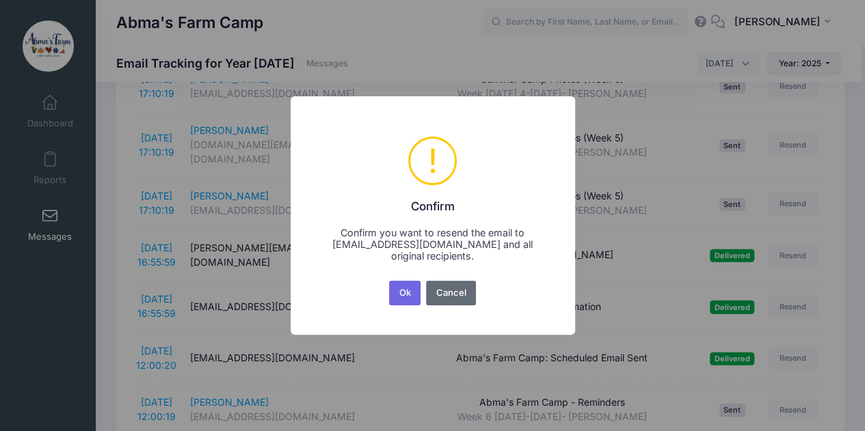
click at [438, 290] on button "Cancel" at bounding box center [451, 293] width 50 height 25
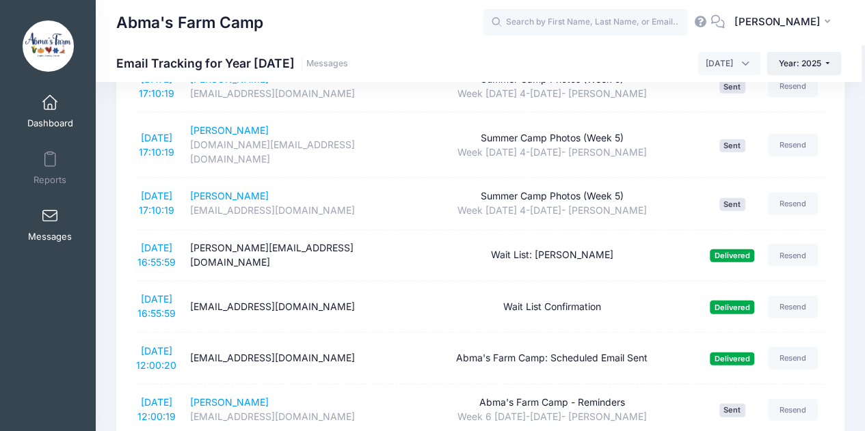
click at [50, 100] on span at bounding box center [50, 103] width 0 height 15
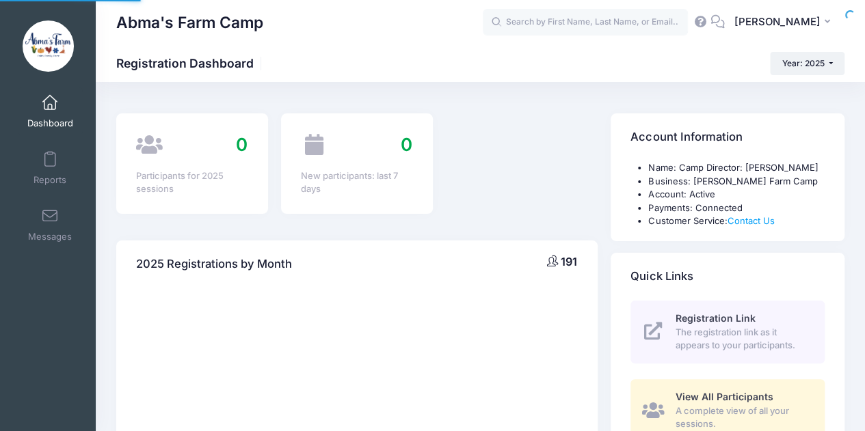
select select
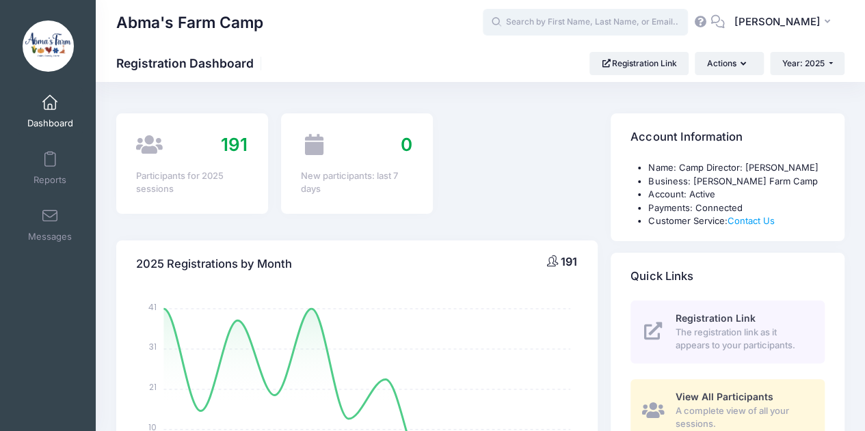
click at [608, 28] on input "text" at bounding box center [584, 22] width 205 height 27
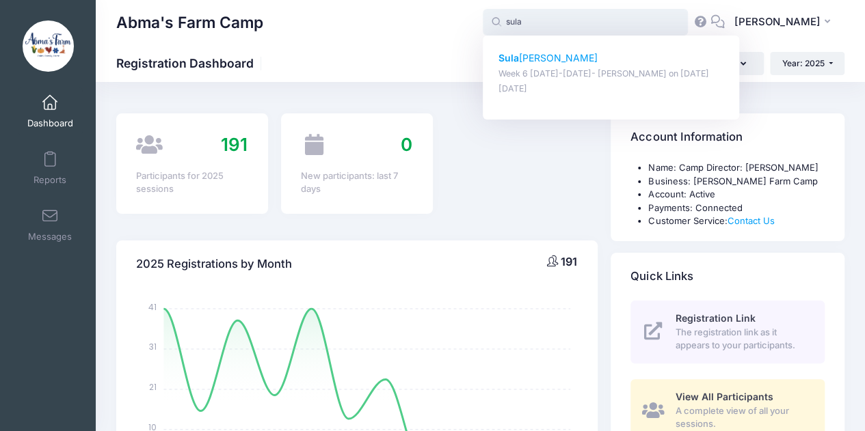
click at [571, 57] on p "Sula Reimers" at bounding box center [611, 58] width 226 height 14
type input "Sula Reimers (Week 6 August 11-15- Wyckoff, Aug-11, 2025)"
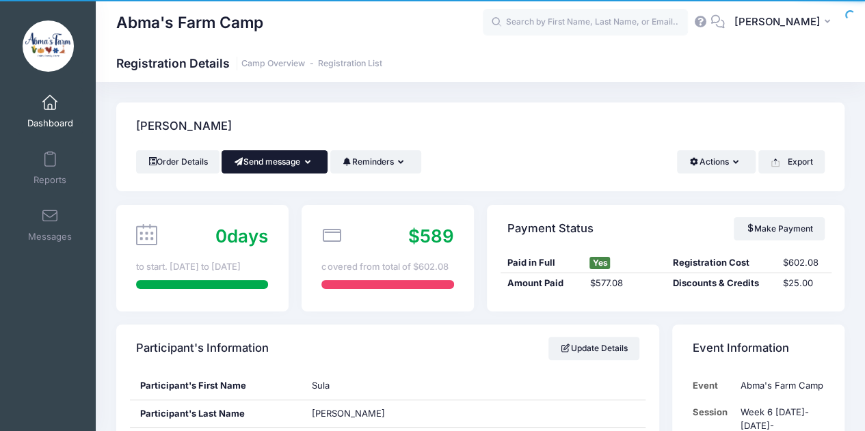
click at [267, 158] on button "Send message" at bounding box center [274, 161] width 106 height 23
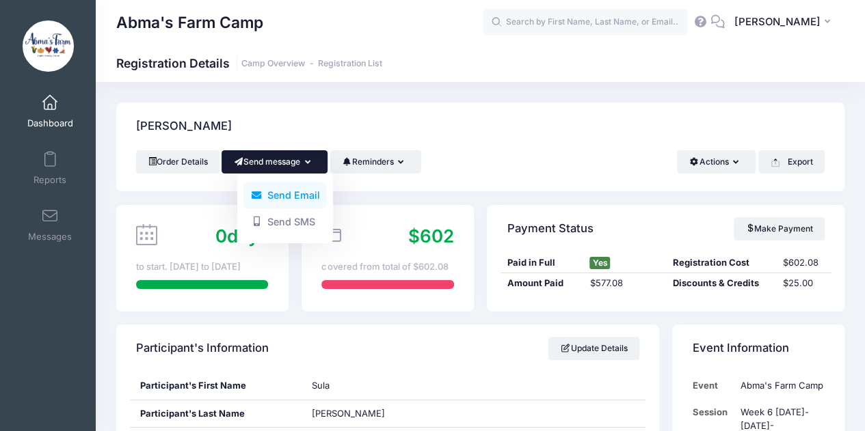
click at [273, 199] on link "Send Email" at bounding box center [284, 195] width 83 height 26
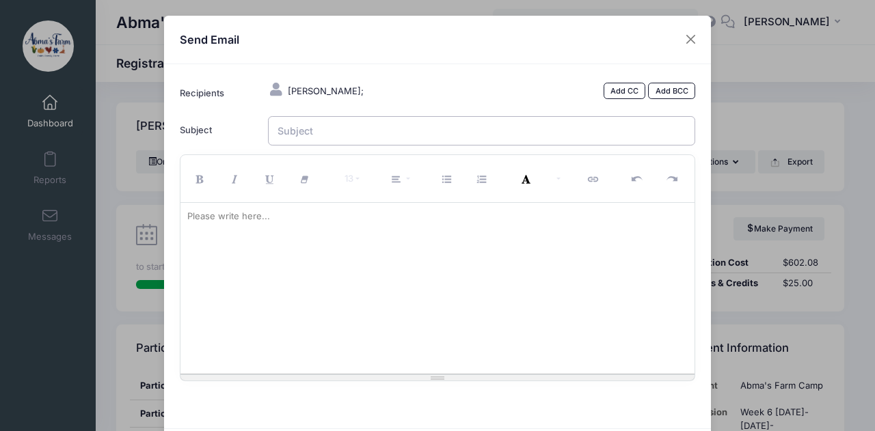
click at [313, 135] on input "Subject" at bounding box center [482, 130] width 428 height 29
type input "Sula & Meletia Allergies"
click at [219, 217] on div "Please write here..." at bounding box center [228, 216] width 96 height 27
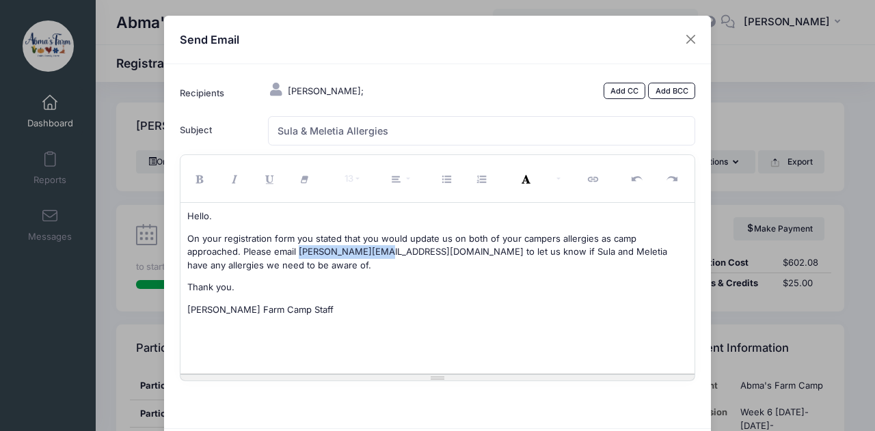
drag, startPoint x: 239, startPoint y: 249, endPoint x: 330, endPoint y: 251, distance: 90.9
click at [330, 251] on p "On your registration form you stated that you would update us on both of your c…" at bounding box center [437, 252] width 501 height 40
click at [588, 180] on icon "Link (CTRL+K)" at bounding box center [594, 180] width 12 height 0
type input "Pam@abmasfarm.com"
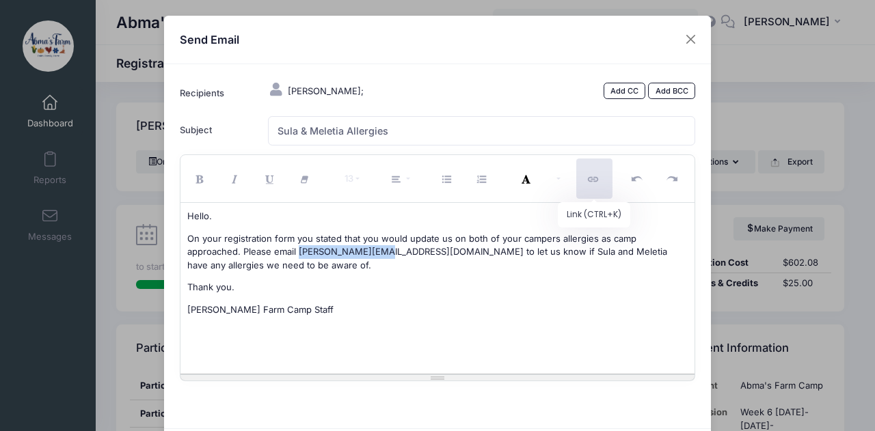
checkbox input "false"
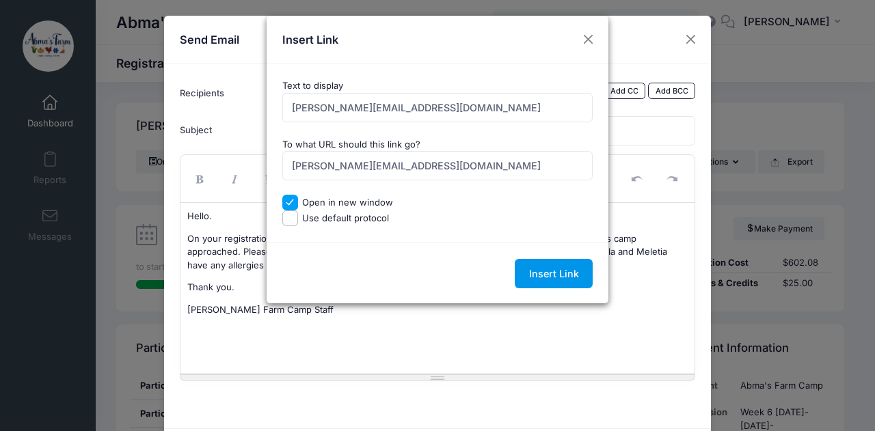
click at [554, 264] on input "Insert Link" at bounding box center [554, 273] width 78 height 29
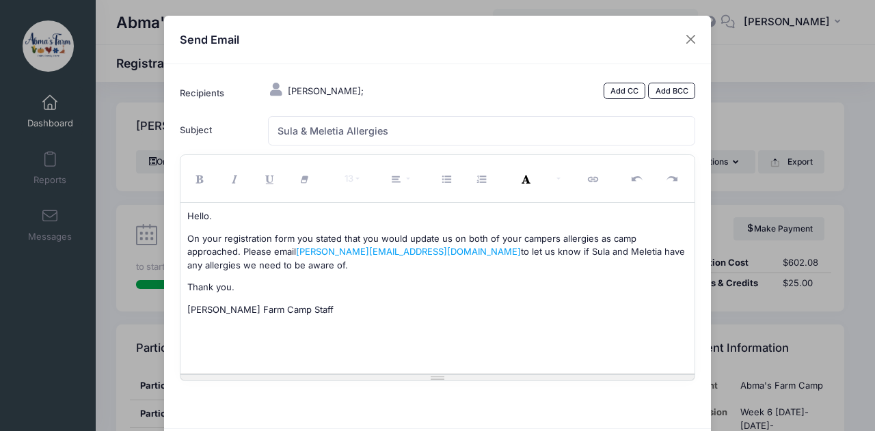
click at [415, 305] on div "Hello. On your registration form you stated that you would update us on both of…" at bounding box center [437, 288] width 515 height 171
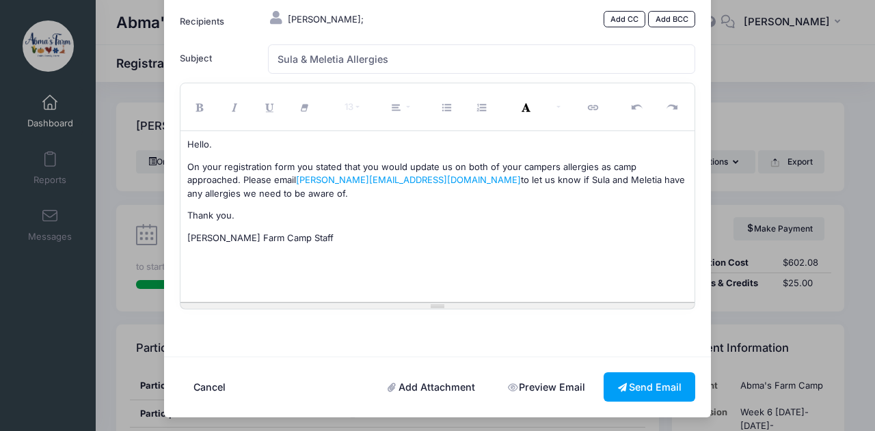
click at [511, 386] on link "Preview Email" at bounding box center [545, 386] width 105 height 29
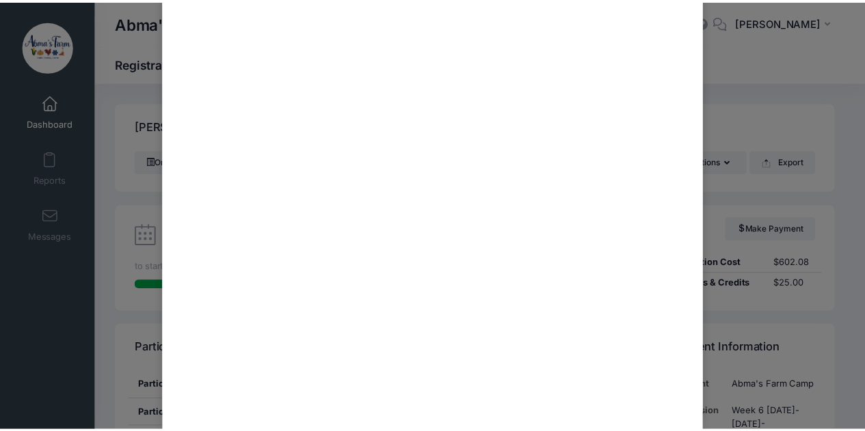
scroll to position [0, 0]
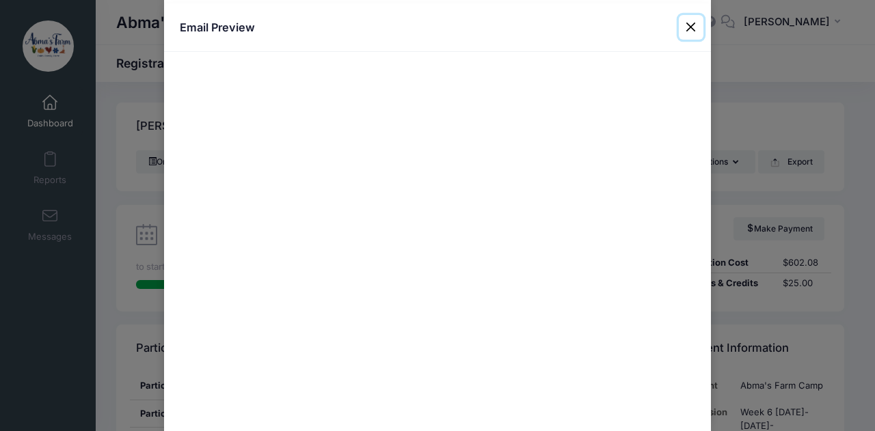
click at [689, 27] on button "Close" at bounding box center [691, 27] width 25 height 25
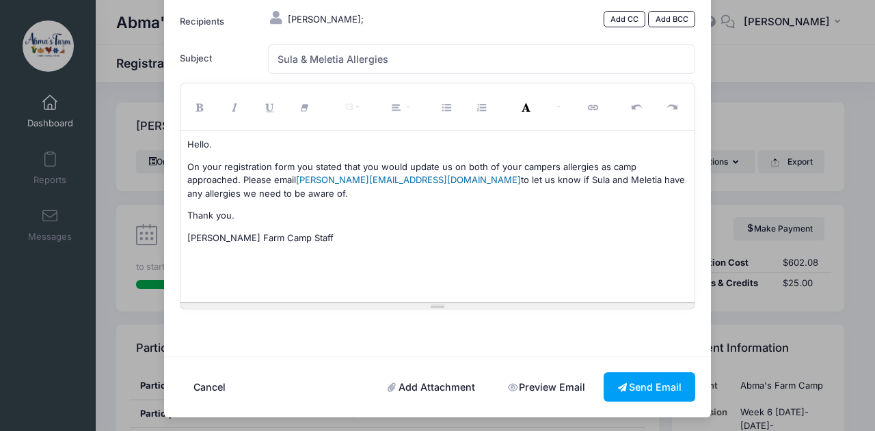
click at [296, 180] on link "Pam@abmasfarm.com" at bounding box center [408, 179] width 225 height 11
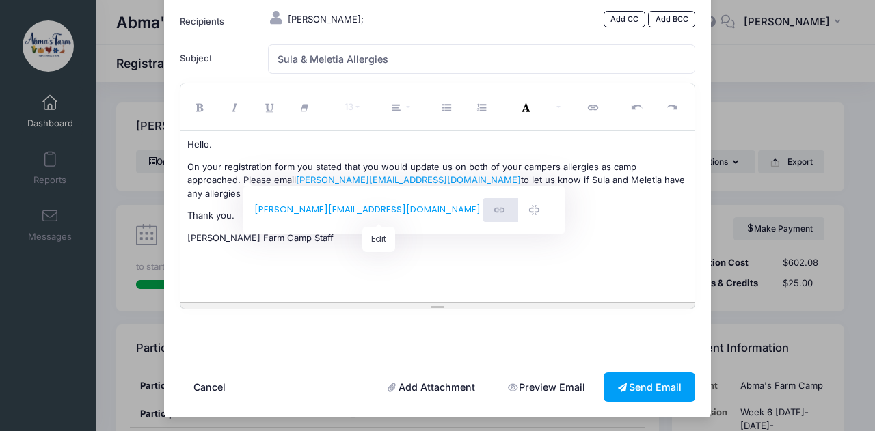
click at [482, 208] on button "Edit" at bounding box center [500, 210] width 36 height 25
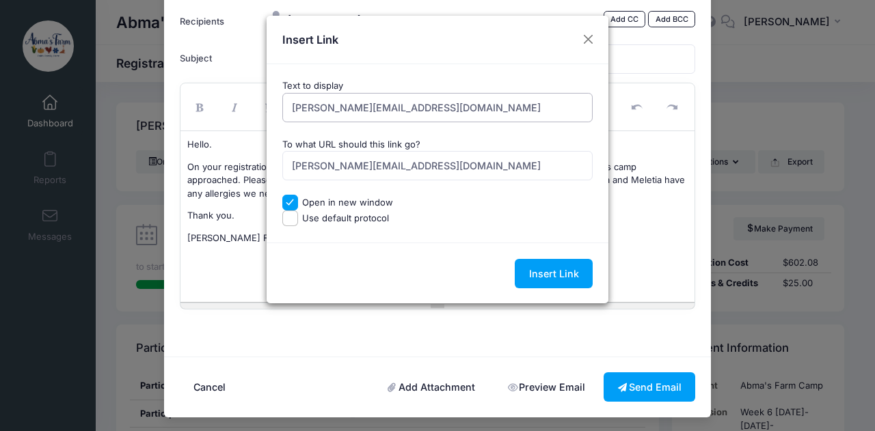
drag, startPoint x: 313, startPoint y: 109, endPoint x: 262, endPoint y: 90, distance: 55.0
click at [262, 90] on div "Insert Link Text to display Pam@abmasfarm.com To what URL should this link go? …" at bounding box center [437, 215] width 875 height 431
type input "[EMAIL_ADDRESS][DOMAIN_NAME]"
click at [312, 166] on input "Pam@abmasfarm.com" at bounding box center [437, 165] width 311 height 29
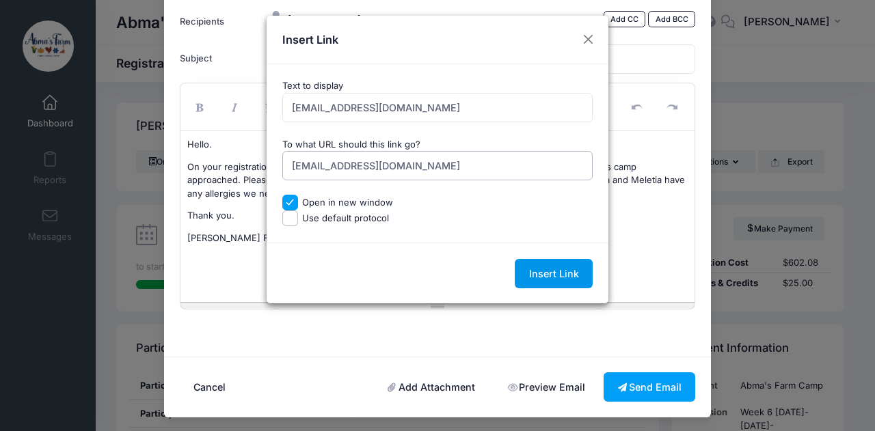
type input "[EMAIL_ADDRESS][DOMAIN_NAME]"
click at [541, 278] on input "Insert Link" at bounding box center [554, 273] width 78 height 29
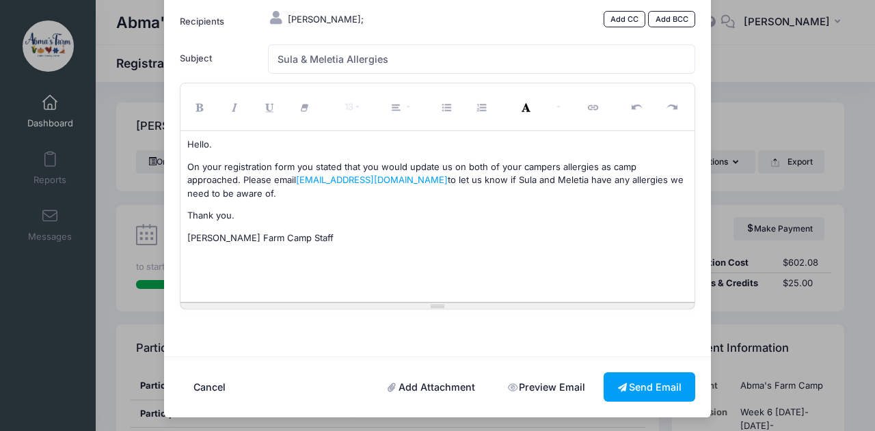
click at [493, 235] on div "Hello. On your registration form you stated that you would update us on both of…" at bounding box center [437, 216] width 515 height 171
click at [621, 378] on button "Send Email" at bounding box center [649, 386] width 92 height 29
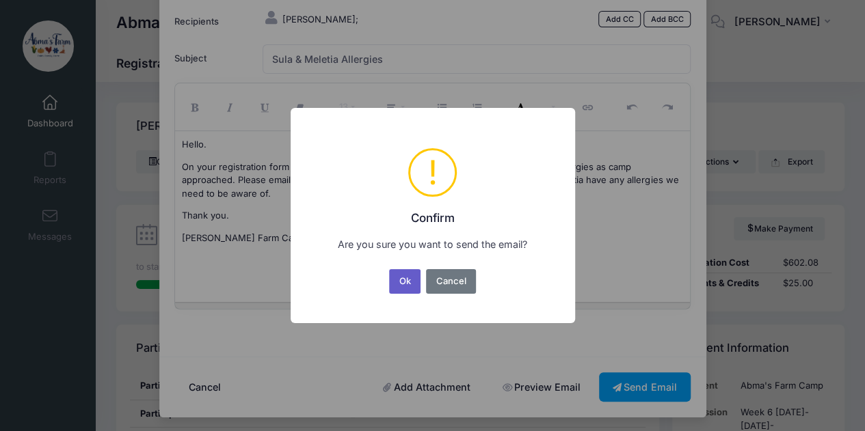
click at [406, 281] on button "Ok" at bounding box center [404, 281] width 31 height 25
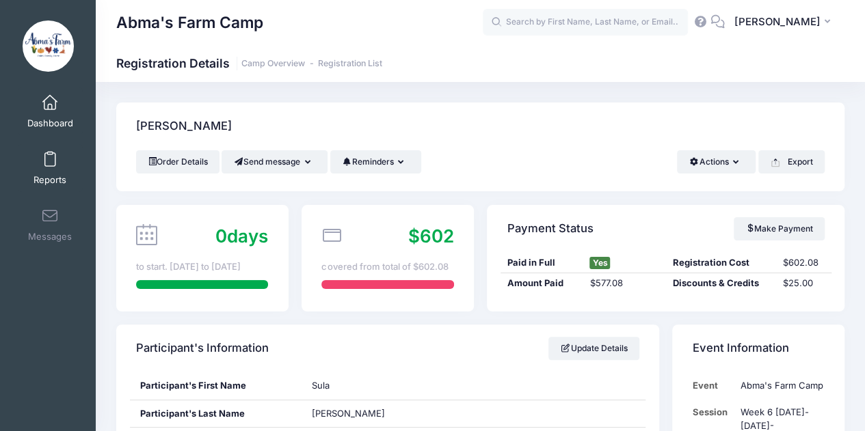
click at [50, 166] on span at bounding box center [50, 159] width 0 height 15
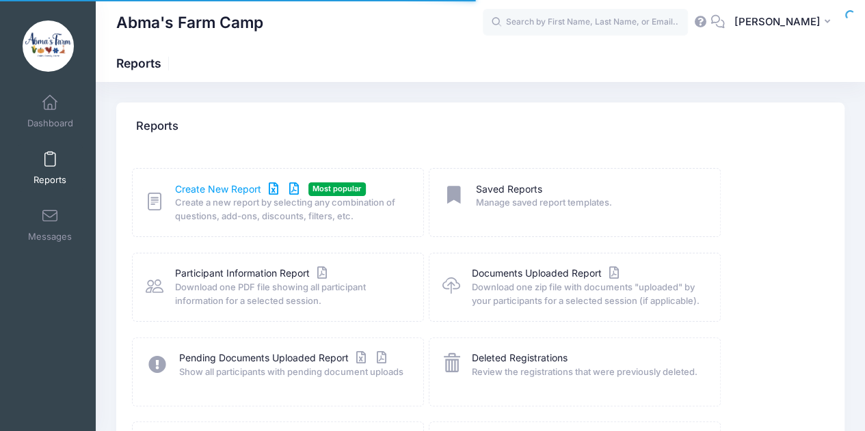
click at [205, 189] on link "Create New Report" at bounding box center [238, 189] width 127 height 14
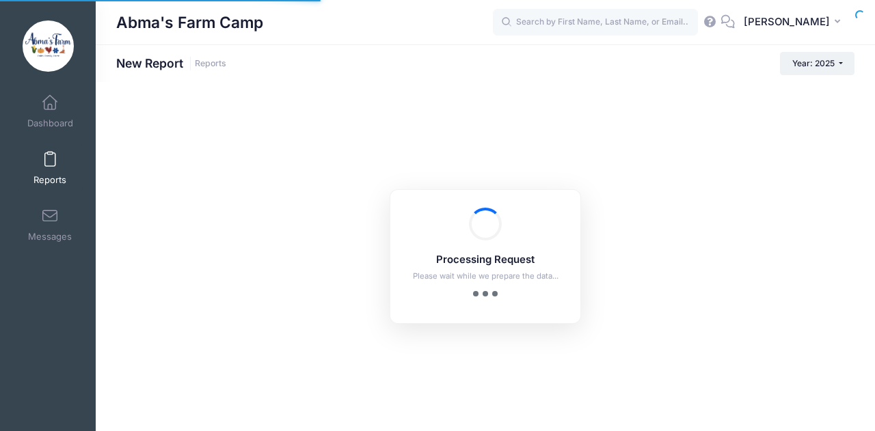
checkbox input "true"
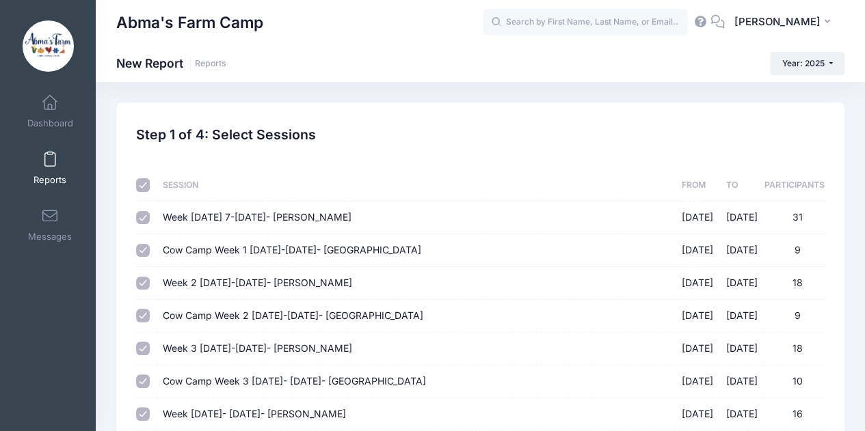
click at [145, 185] on input "checkbox" at bounding box center [143, 185] width 14 height 14
checkbox input "false"
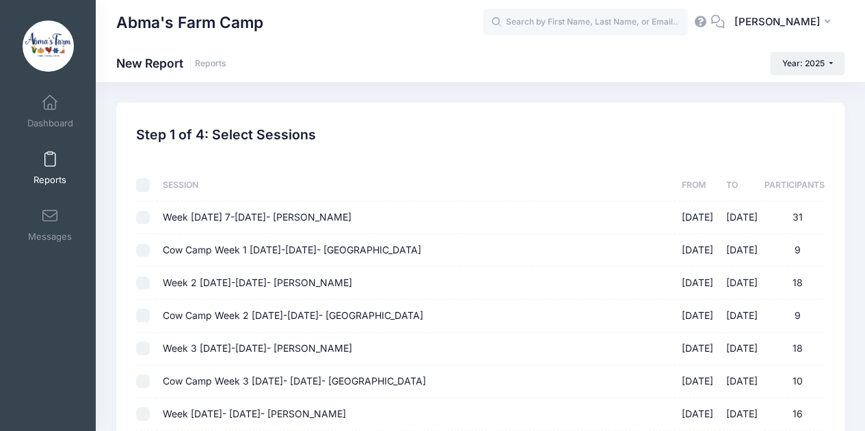
checkbox input "false"
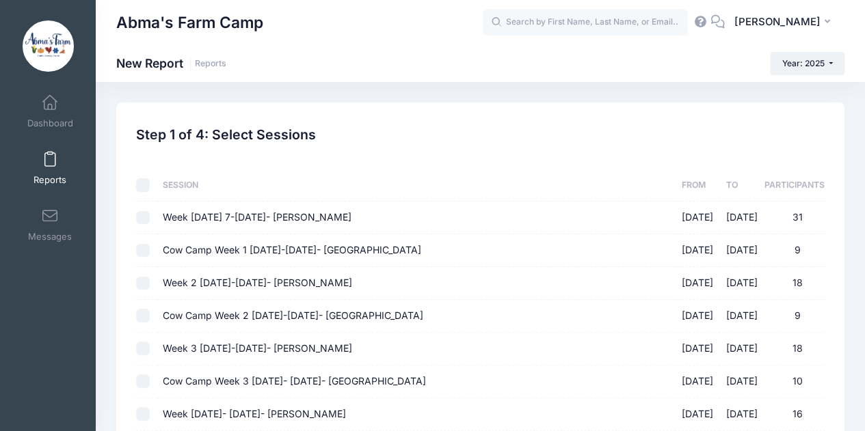
checkbox input "false"
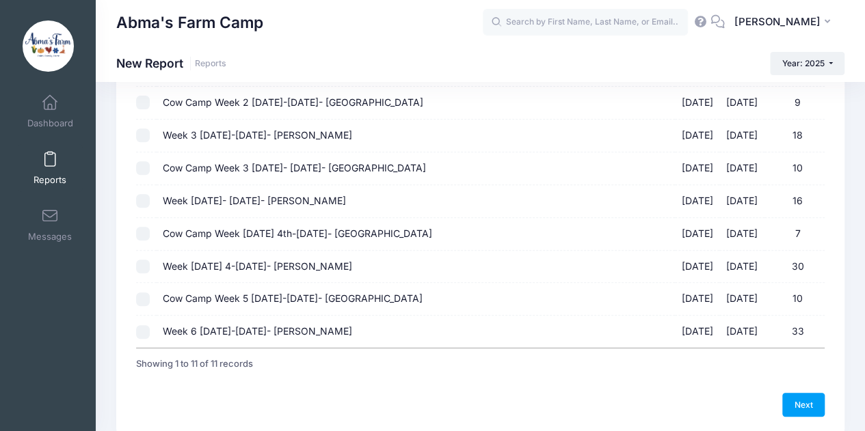
scroll to position [265, 0]
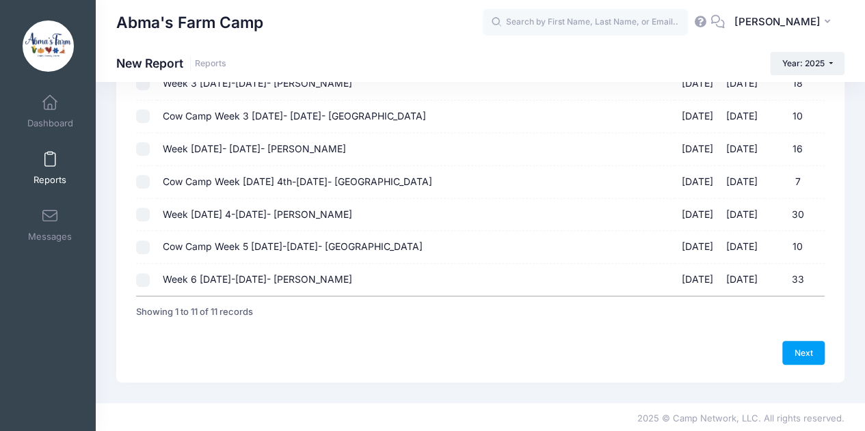
click at [142, 275] on input "Week 6 August 11-15- Wyckoff 08/11/2025 - 08/15/2025 33" at bounding box center [143, 280] width 14 height 14
checkbox input "true"
click at [794, 357] on link "Next" at bounding box center [803, 352] width 42 height 23
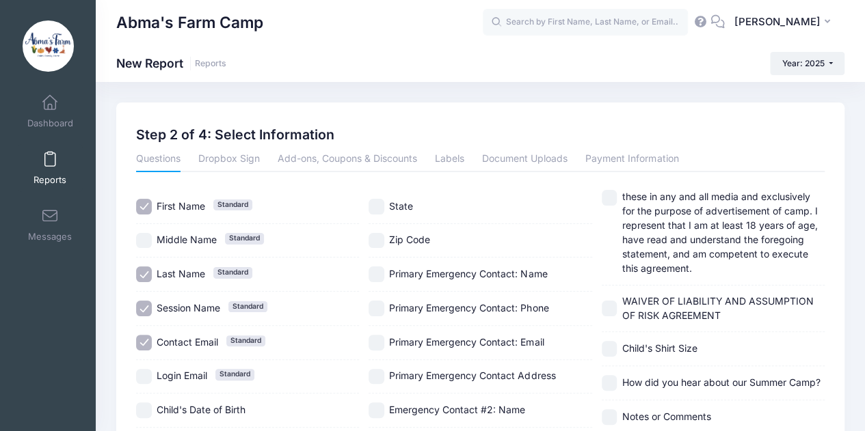
click at [144, 307] on input "Session Name Standard" at bounding box center [144, 309] width 16 height 16
checkbox input "false"
click at [142, 340] on input "Contact Email Standard" at bounding box center [144, 343] width 16 height 16
checkbox input "false"
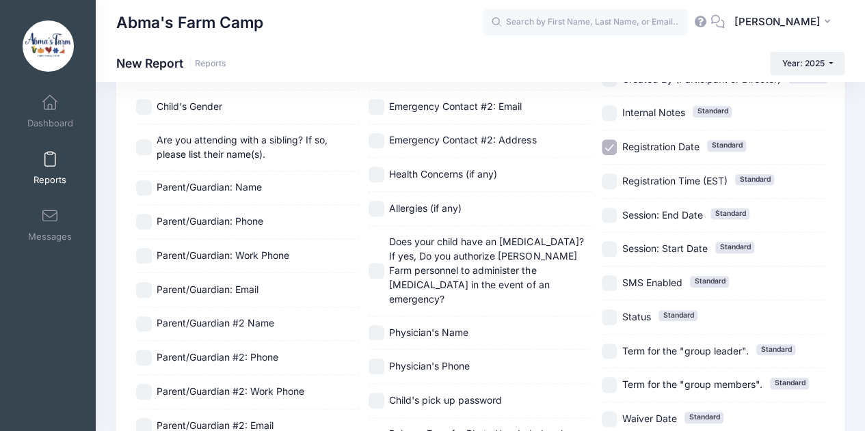
scroll to position [326, 0]
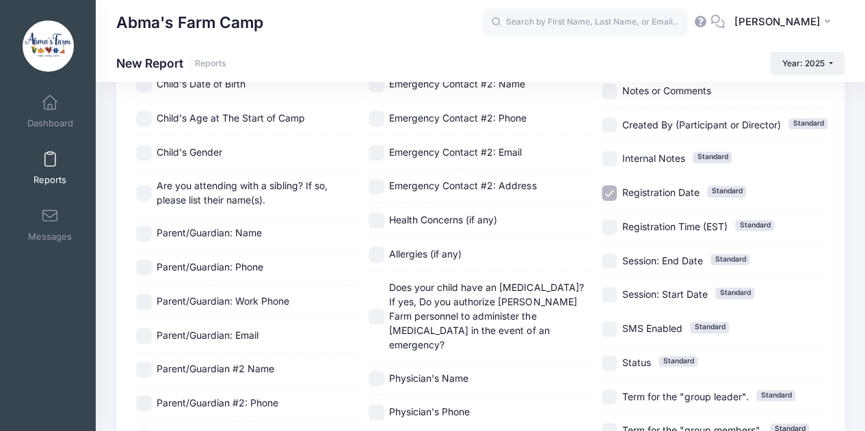
click at [614, 185] on input "Registration Date Standard" at bounding box center [609, 193] width 16 height 16
checkbox input "false"
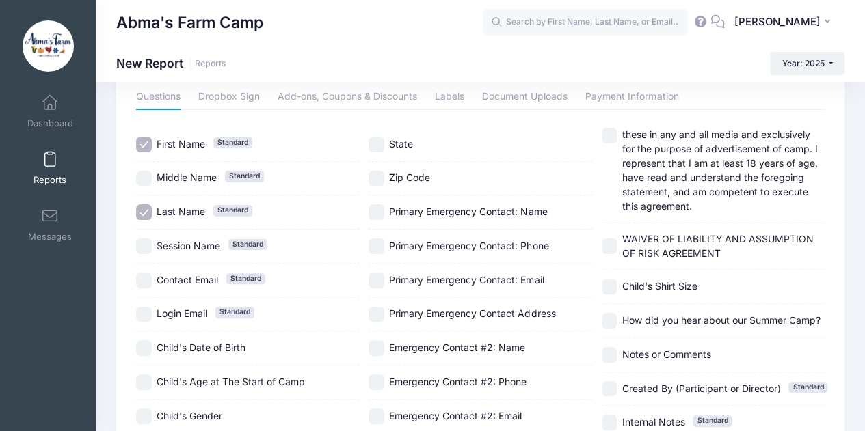
scroll to position [70, 0]
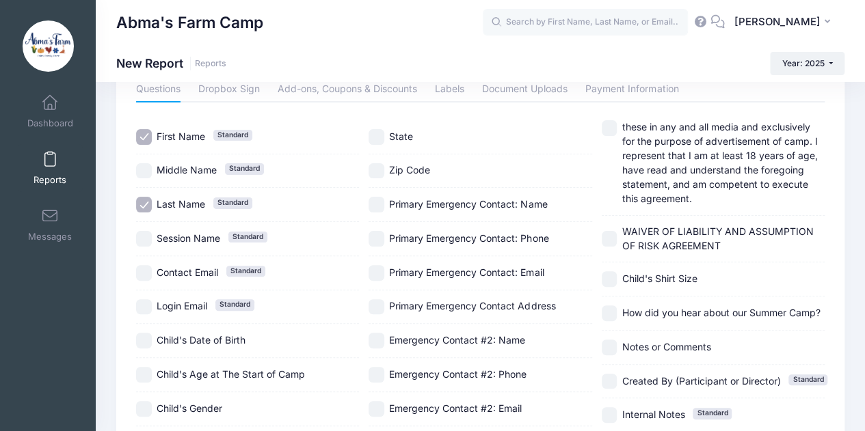
click at [611, 340] on input "Notes or Comments" at bounding box center [609, 348] width 16 height 16
checkbox input "true"
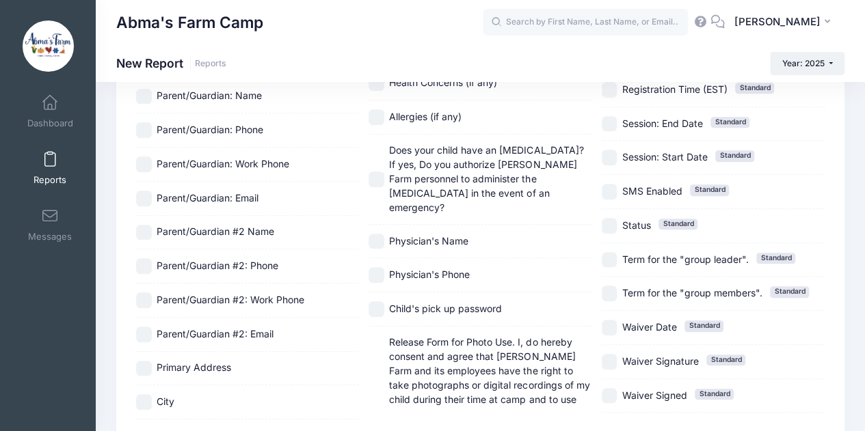
scroll to position [553, 0]
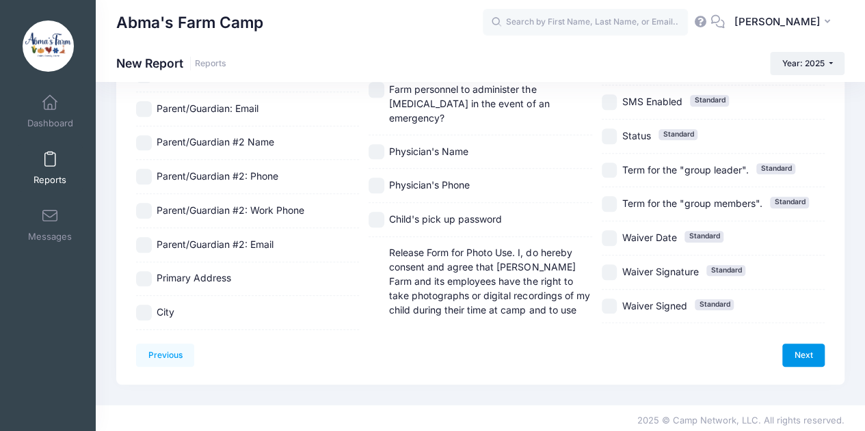
click at [806, 349] on link "Next" at bounding box center [803, 355] width 42 height 23
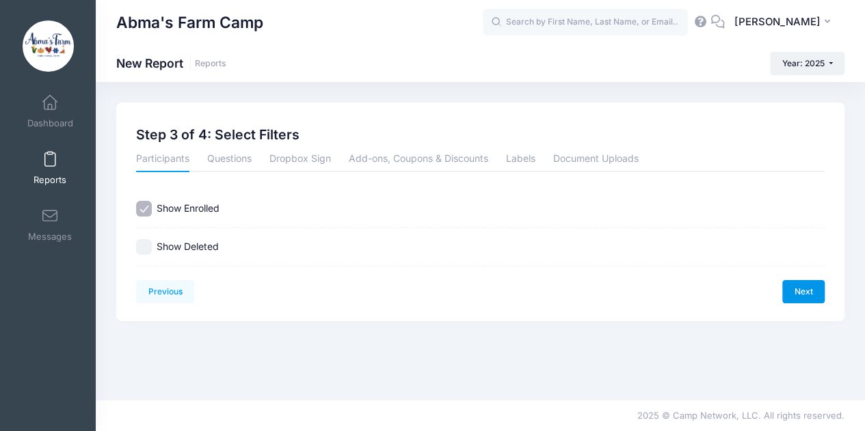
scroll to position [0, 0]
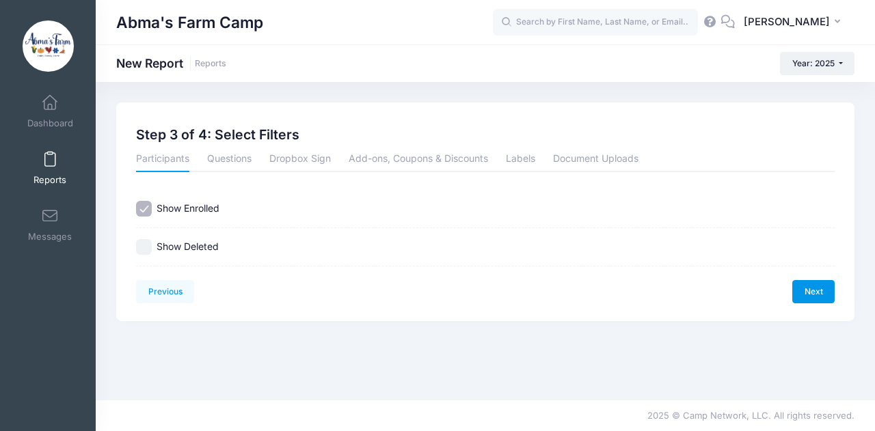
click at [804, 284] on link "Next" at bounding box center [813, 291] width 42 height 23
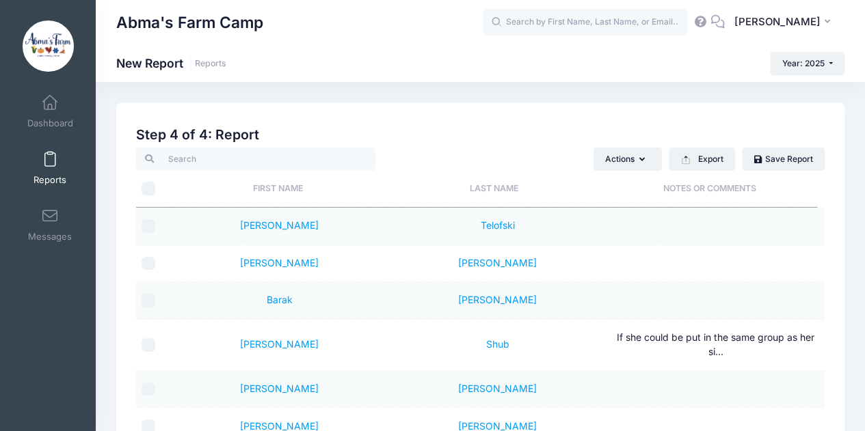
click at [512, 188] on th "Last Name" at bounding box center [493, 189] width 216 height 36
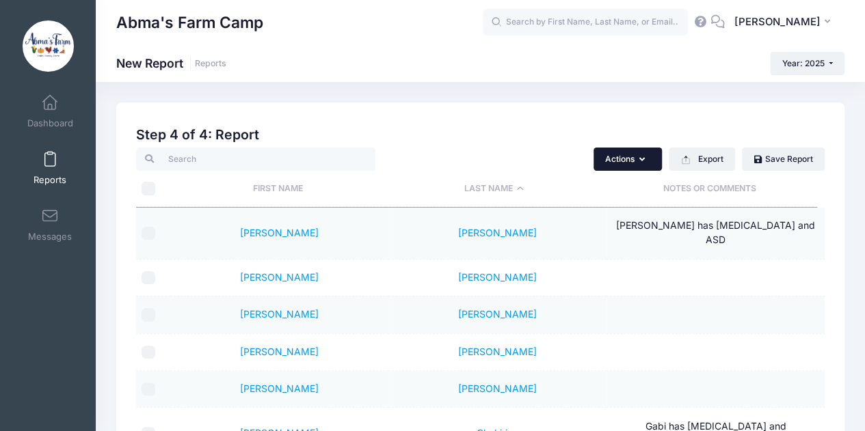
click at [618, 158] on button "Actions" at bounding box center [627, 159] width 68 height 23
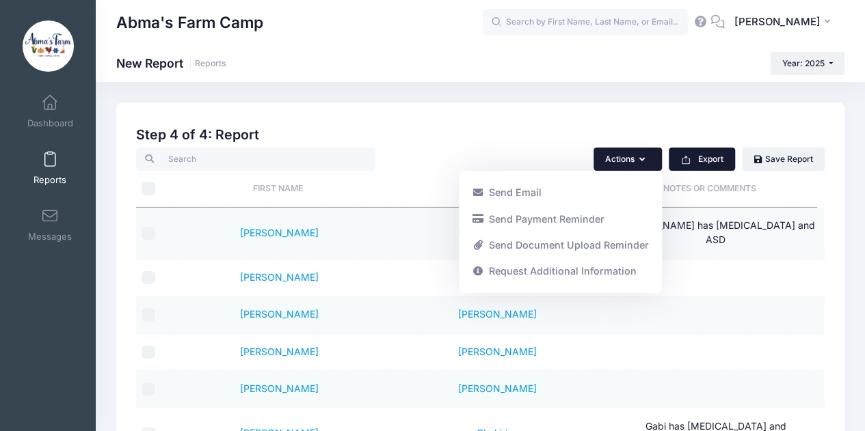
click at [698, 161] on button "Export" at bounding box center [701, 159] width 66 height 23
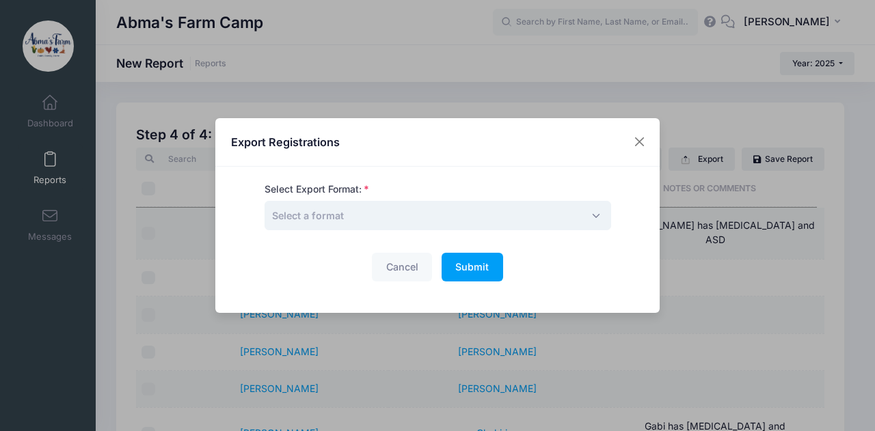
click at [437, 209] on span "Select a format" at bounding box center [437, 215] width 346 height 29
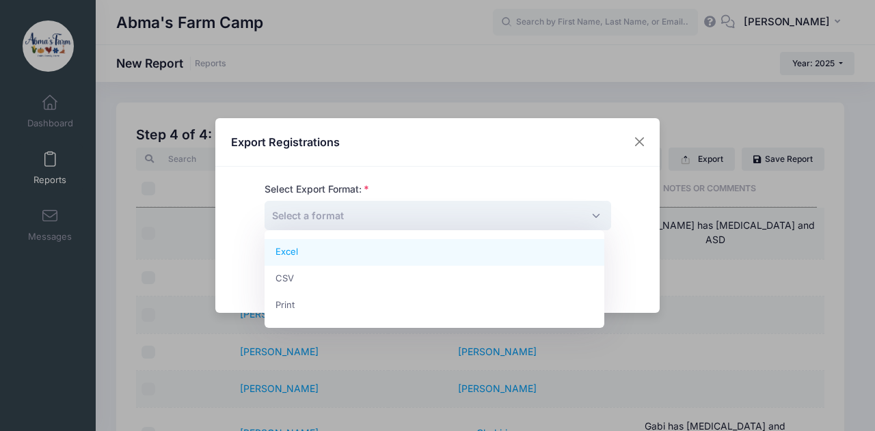
select select "excel"
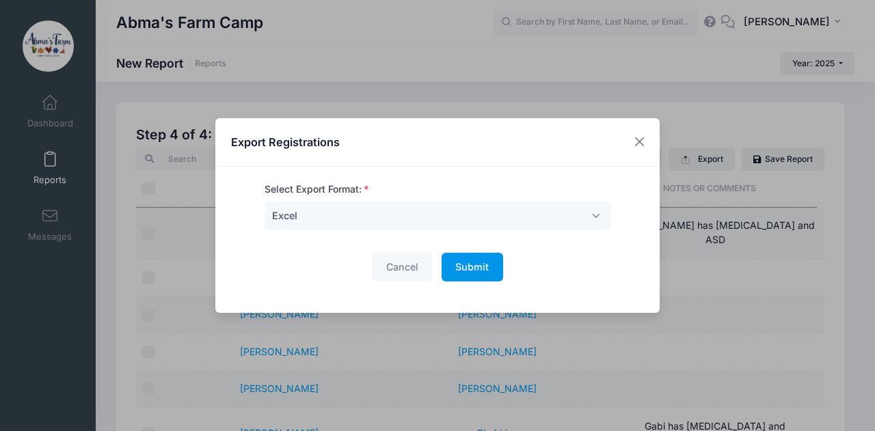
click at [470, 272] on span "Submit" at bounding box center [471, 267] width 33 height 12
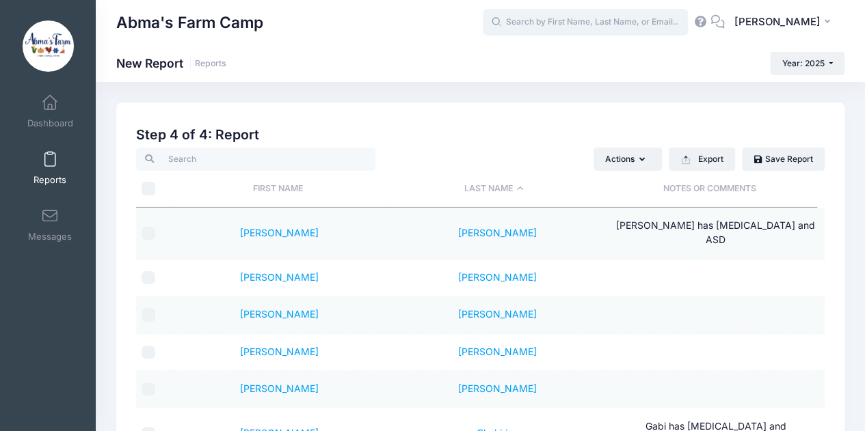
click at [545, 21] on input "text" at bounding box center [584, 22] width 205 height 27
type input "m"
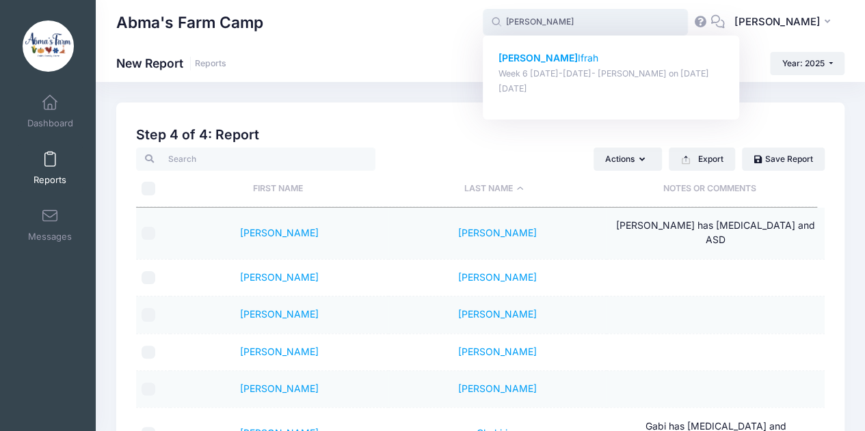
click at [538, 55] on strong "[PERSON_NAME]" at bounding box center [537, 58] width 79 height 12
type input "Nave Ifrah (Week 6 August 11-15- Wyckoff, Aug-11, 2025)"
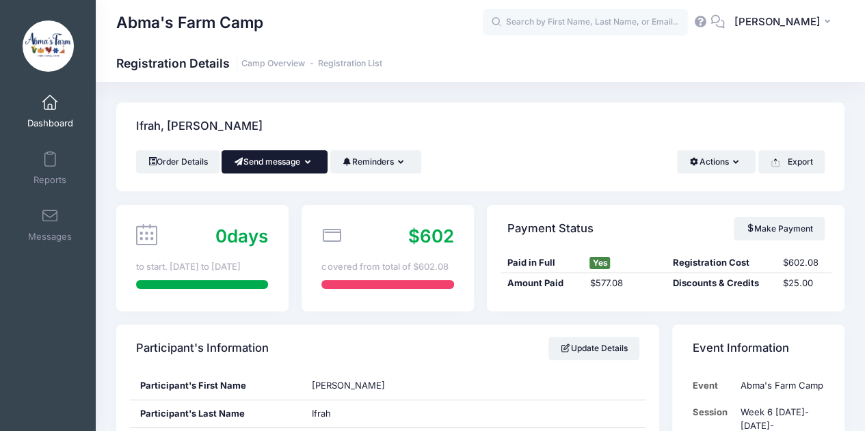
click at [277, 161] on button "Send message" at bounding box center [274, 161] width 106 height 23
click at [278, 189] on link "Send Email" at bounding box center [284, 195] width 83 height 26
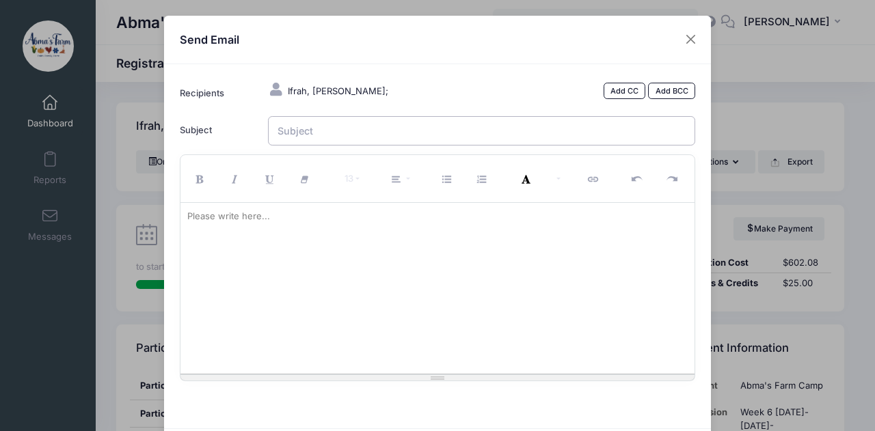
click at [316, 132] on input "Subject" at bounding box center [482, 130] width 428 height 29
type input "[PERSON_NAME] & Meidan - Vegetarian Question"
click at [236, 230] on div at bounding box center [437, 288] width 515 height 171
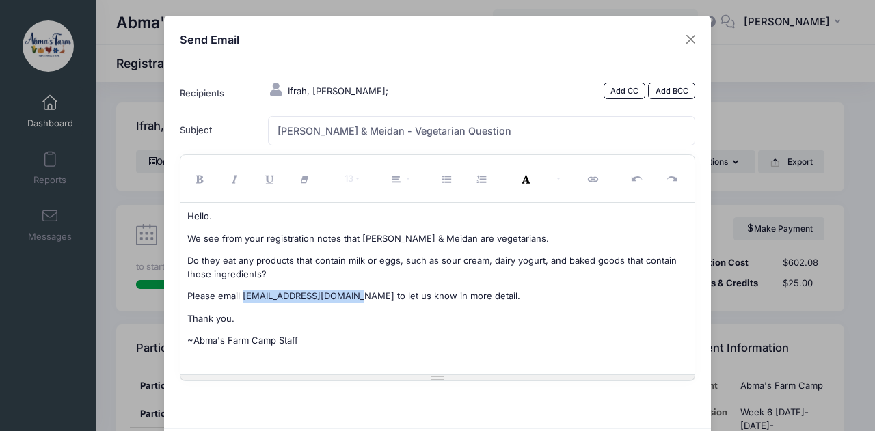
drag, startPoint x: 239, startPoint y: 296, endPoint x: 360, endPoint y: 298, distance: 121.0
click at [360, 298] on p "Please email [EMAIL_ADDRESS][DOMAIN_NAME] to let us know in more detail." at bounding box center [437, 297] width 501 height 14
click at [582, 173] on button "Link (CTRL+K)" at bounding box center [594, 179] width 36 height 40
type input "[EMAIL_ADDRESS][DOMAIN_NAME]"
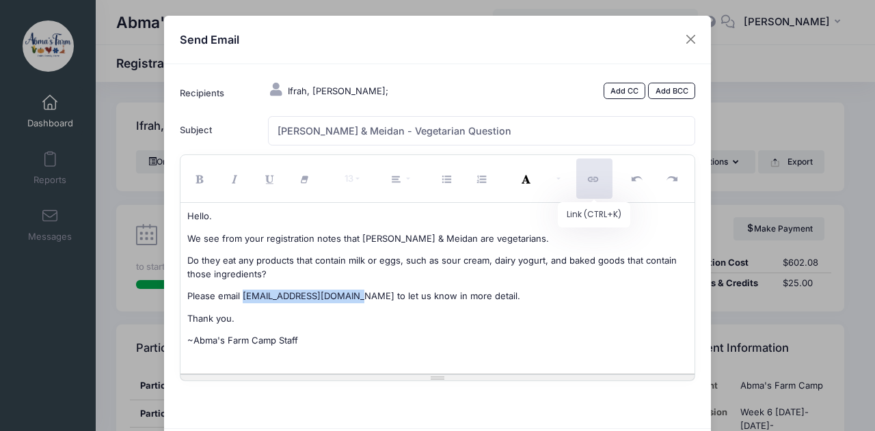
checkbox input "false"
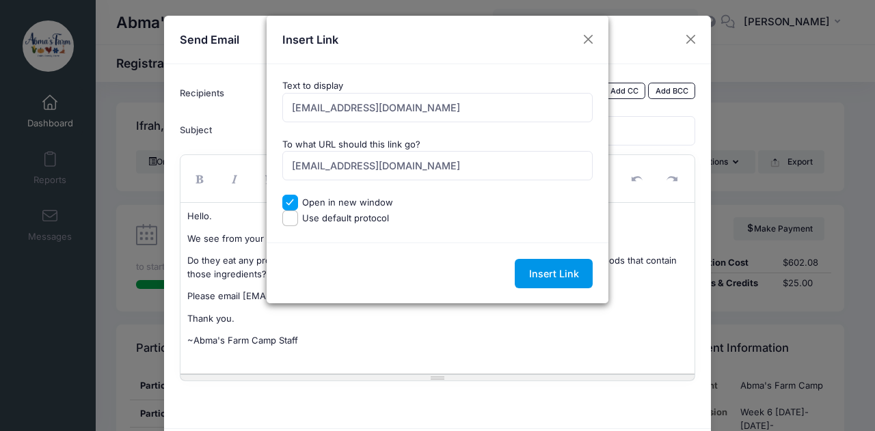
click at [550, 280] on input "Insert Link" at bounding box center [554, 273] width 78 height 29
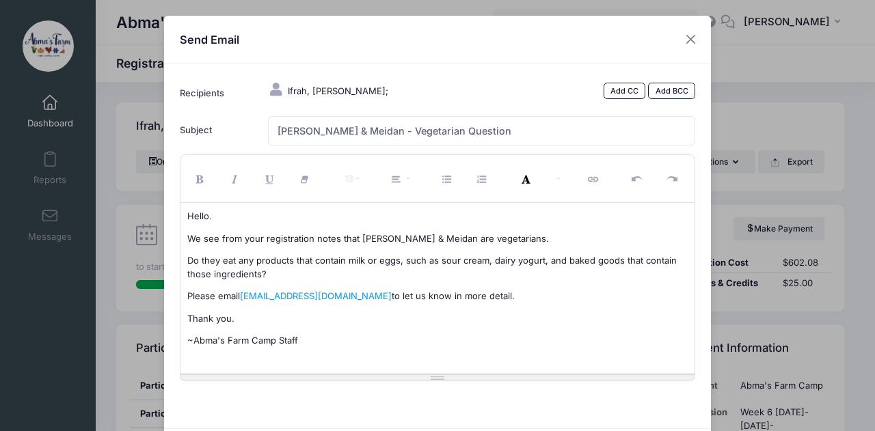
click at [487, 319] on p "Thank you." at bounding box center [437, 319] width 501 height 14
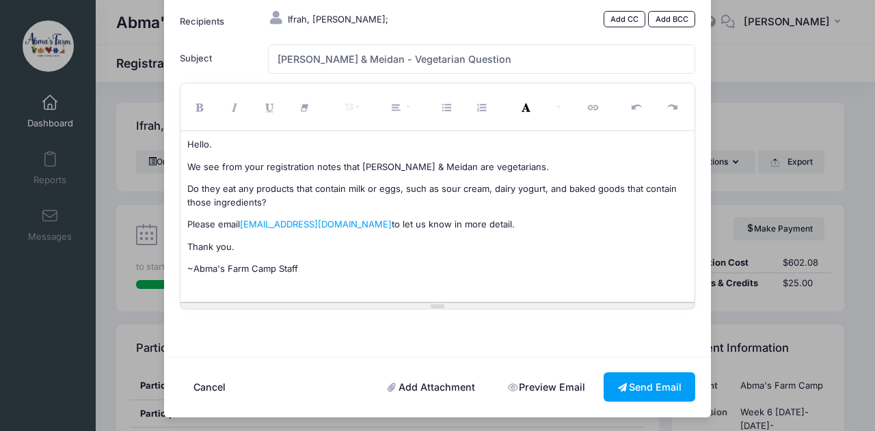
click at [518, 387] on link "Preview Email" at bounding box center [545, 386] width 105 height 29
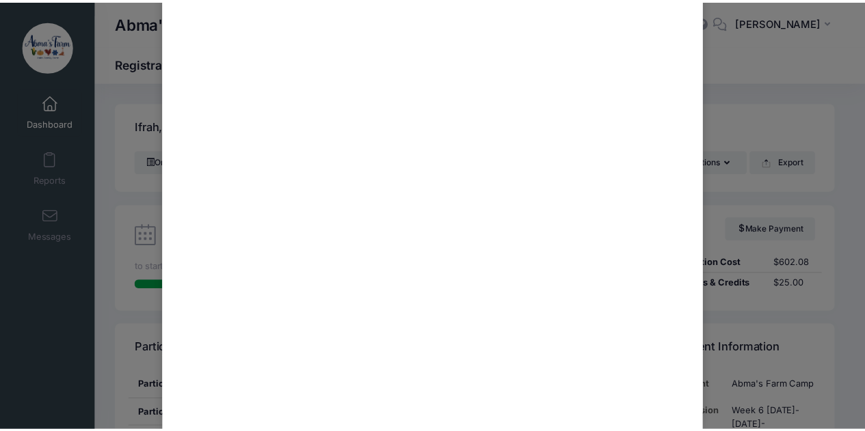
scroll to position [465, 0]
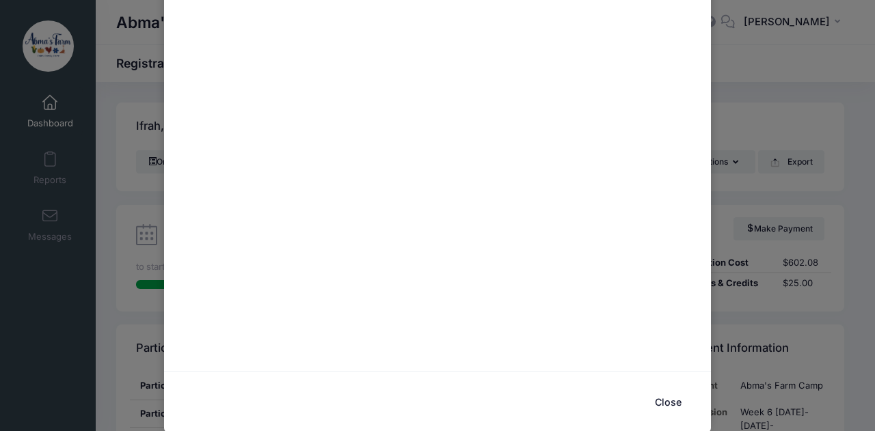
click at [657, 403] on button "Close" at bounding box center [667, 401] width 55 height 29
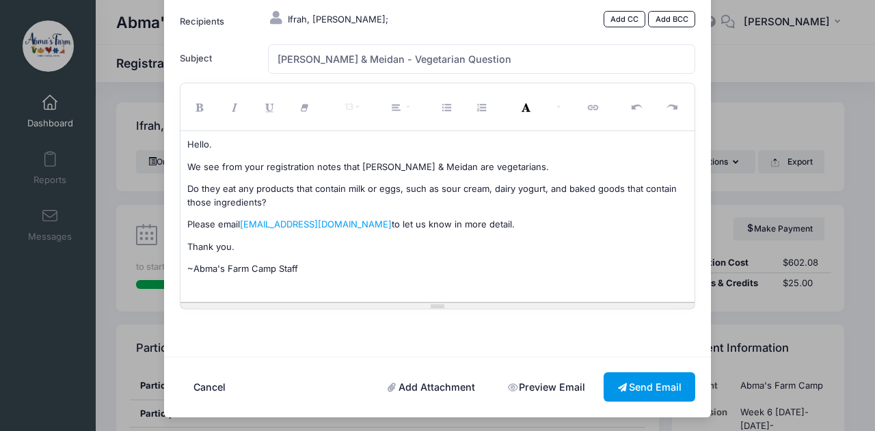
click at [653, 394] on button "Send Email" at bounding box center [649, 386] width 92 height 29
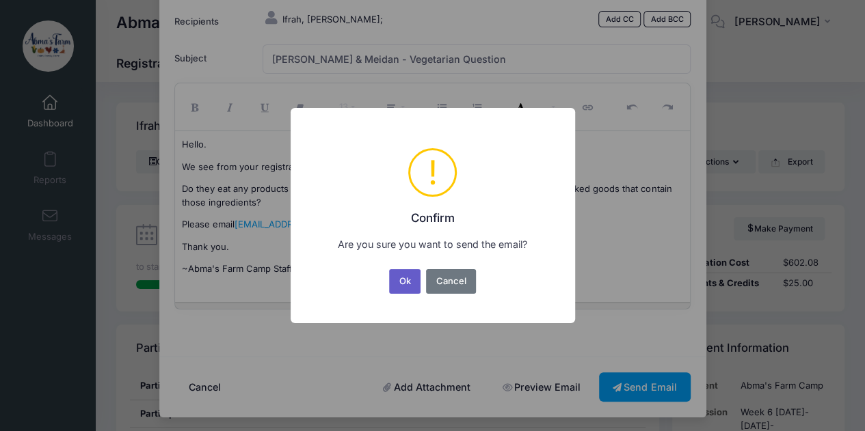
click at [413, 279] on button "Ok" at bounding box center [404, 281] width 31 height 25
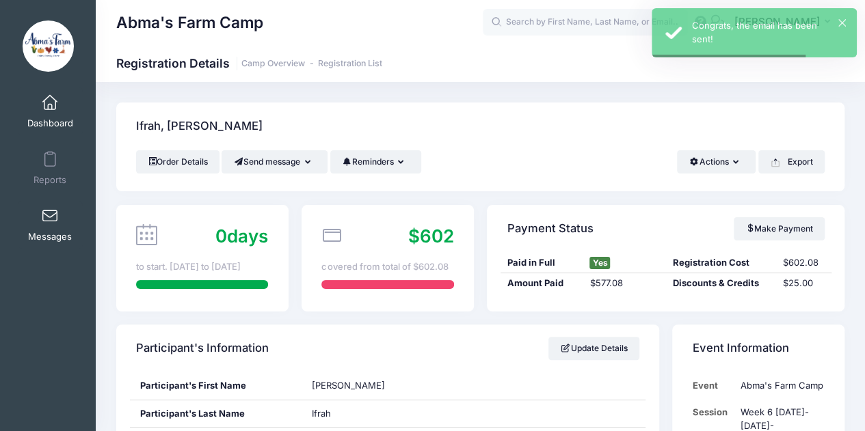
click at [50, 215] on span at bounding box center [50, 216] width 0 height 15
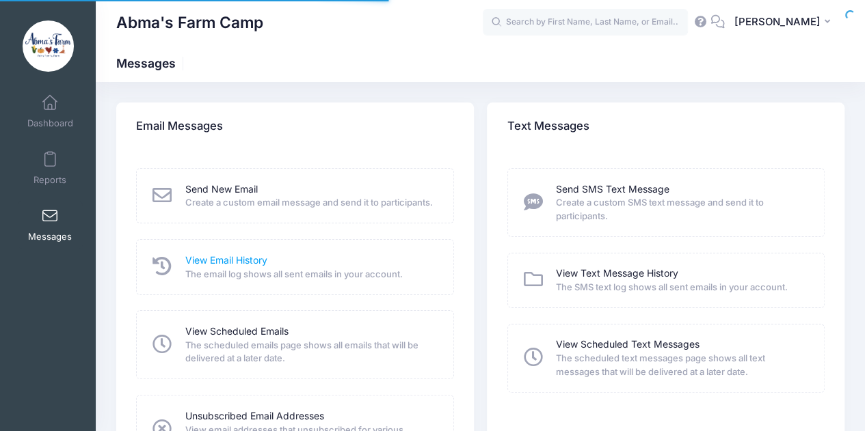
click at [225, 268] on link "View Email History" at bounding box center [226, 261] width 82 height 14
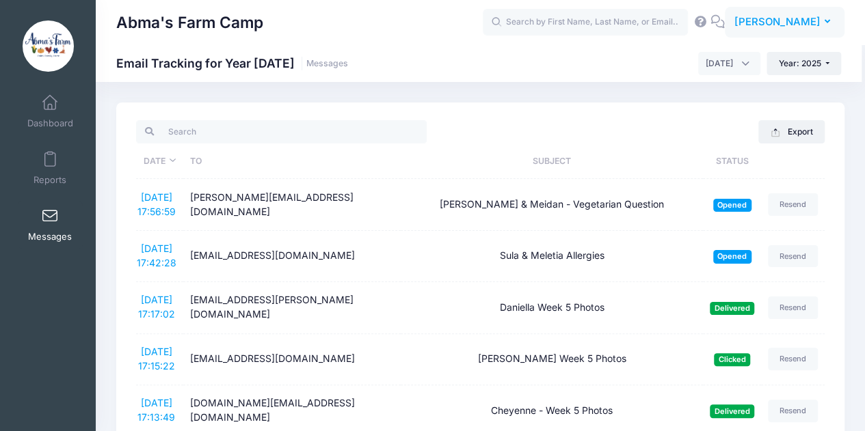
click at [776, 24] on span "[PERSON_NAME]" at bounding box center [776, 21] width 86 height 15
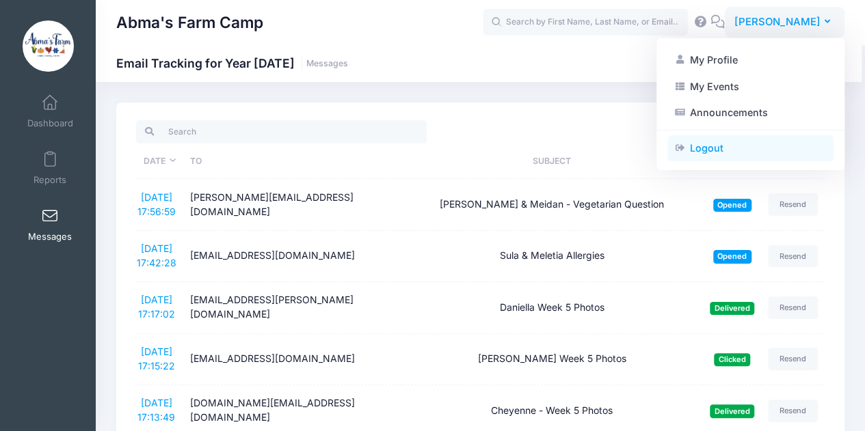
click at [716, 147] on link "Logout" at bounding box center [750, 148] width 166 height 26
